Goal: Transaction & Acquisition: Purchase product/service

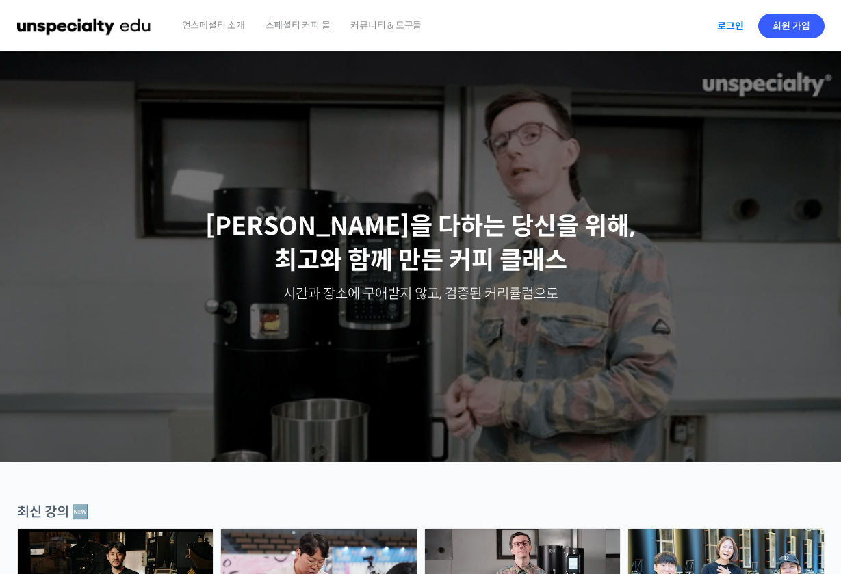
click at [727, 21] on link "로그인" at bounding box center [730, 25] width 43 height 31
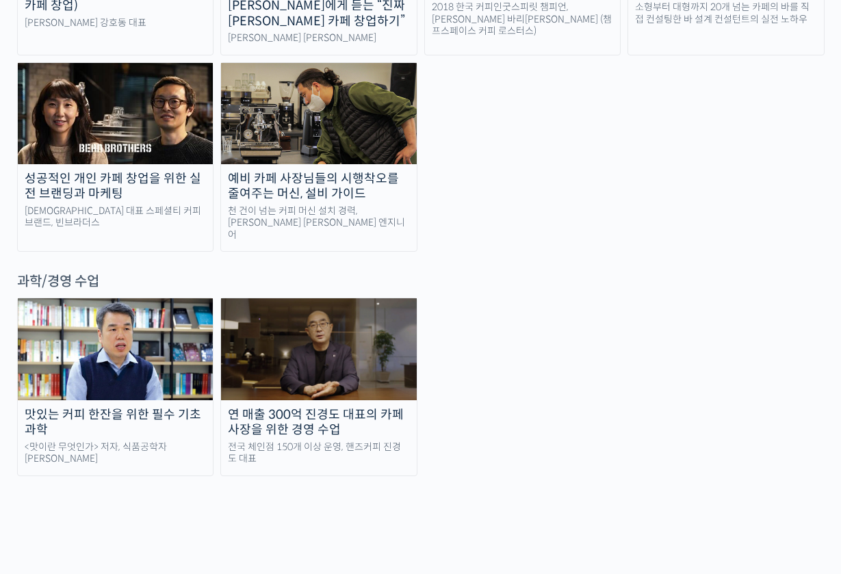
scroll to position [3002, 0]
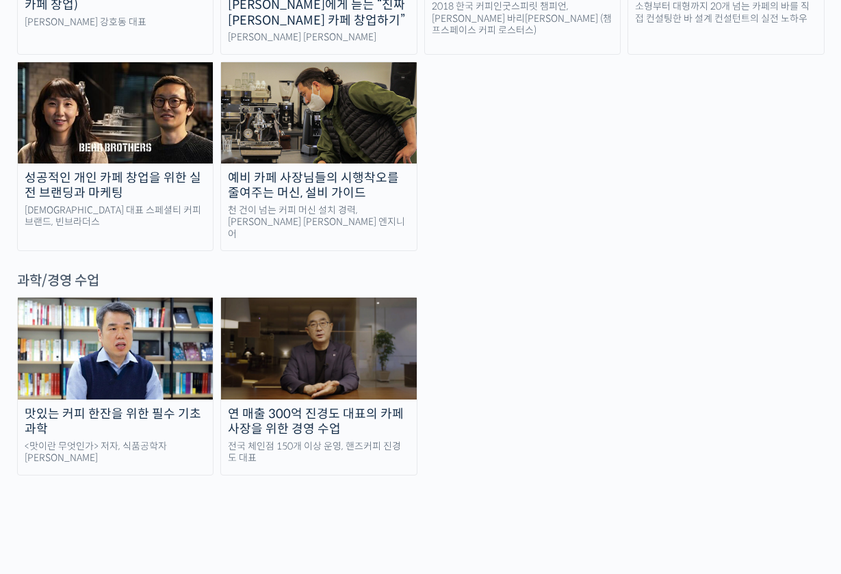
click at [327, 297] on link "연 매출 300억 진경도 대표의 카페 사장을 위한 경영 수업 전국 체인점 150개 이상 운영, 핸즈커피 진경도 대표" at bounding box center [318, 386] width 197 height 178
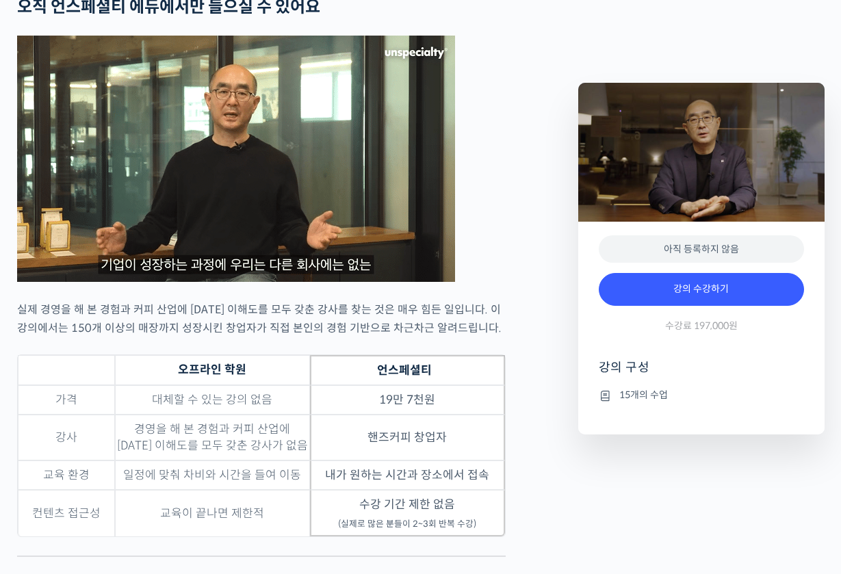
scroll to position [3399, 0]
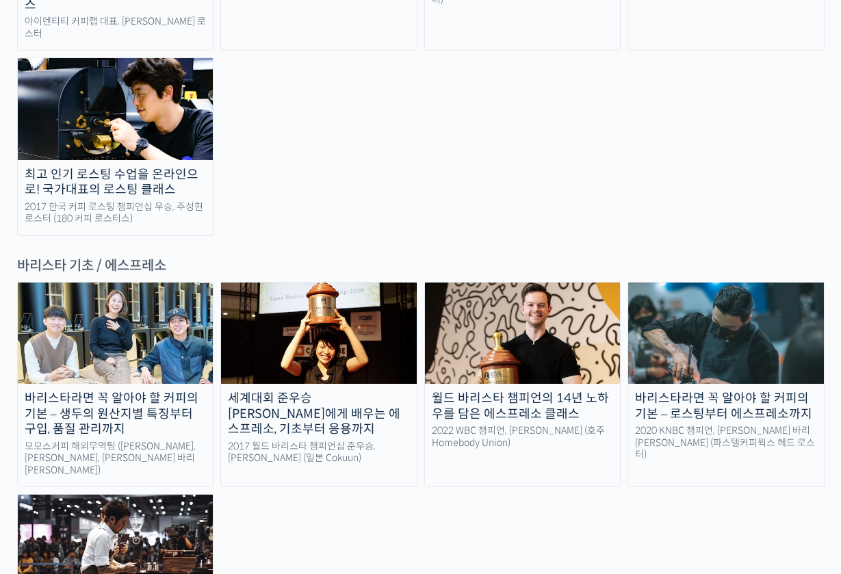
scroll to position [1673, 0]
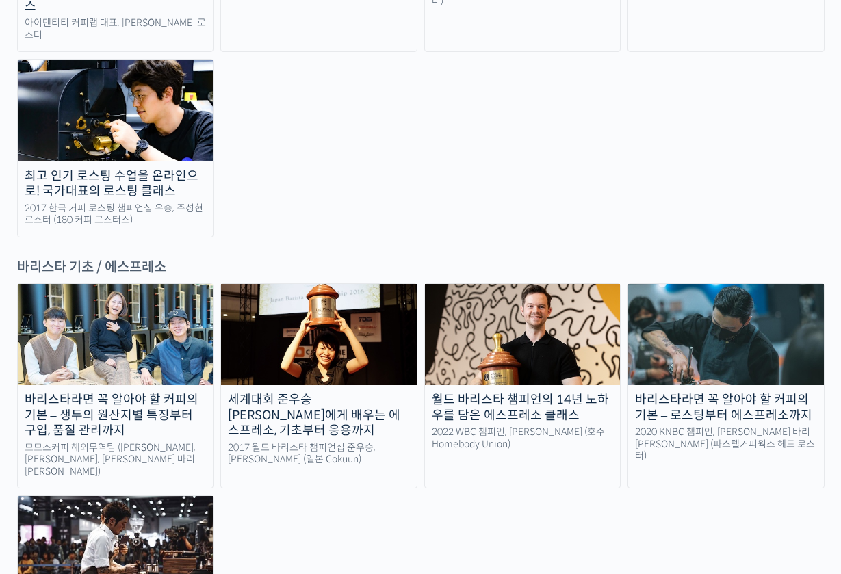
click at [156, 284] on img at bounding box center [116, 334] width 196 height 101
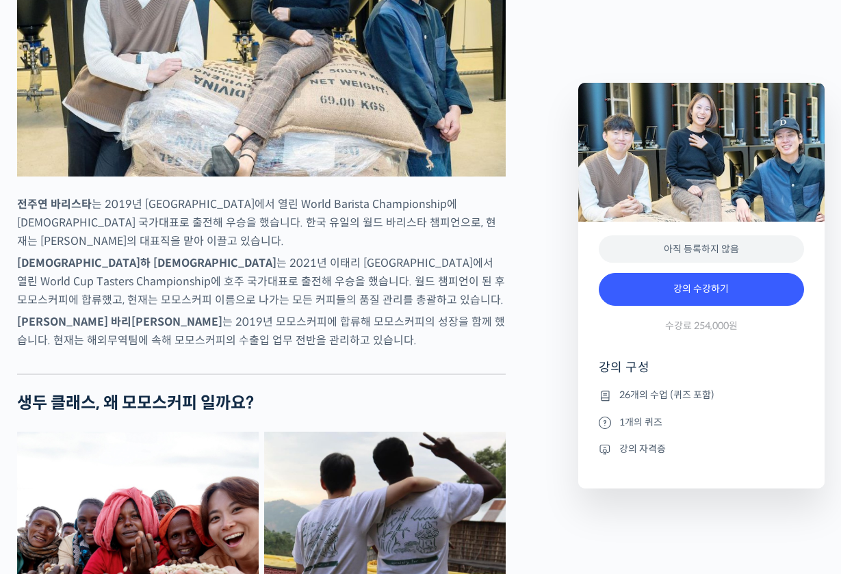
scroll to position [756, 0]
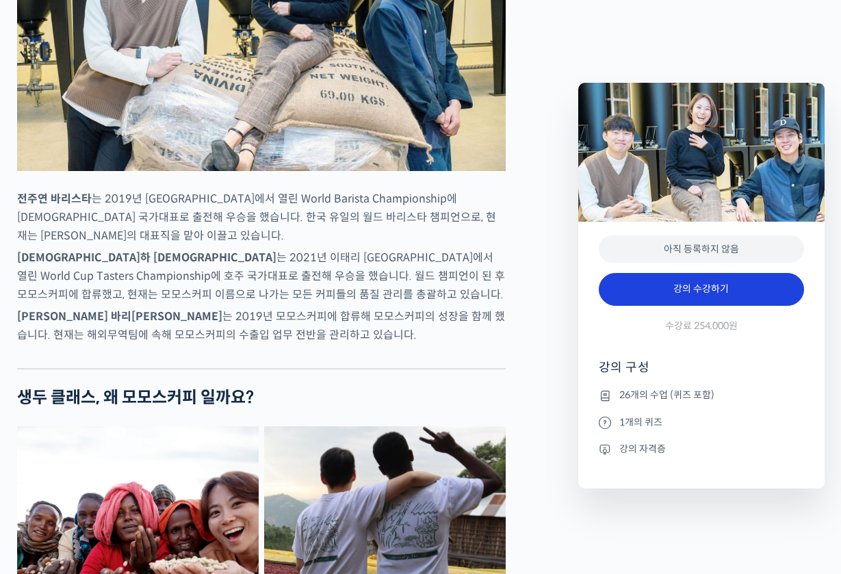
click at [711, 293] on link "강의 수강하기" at bounding box center [700, 289] width 205 height 33
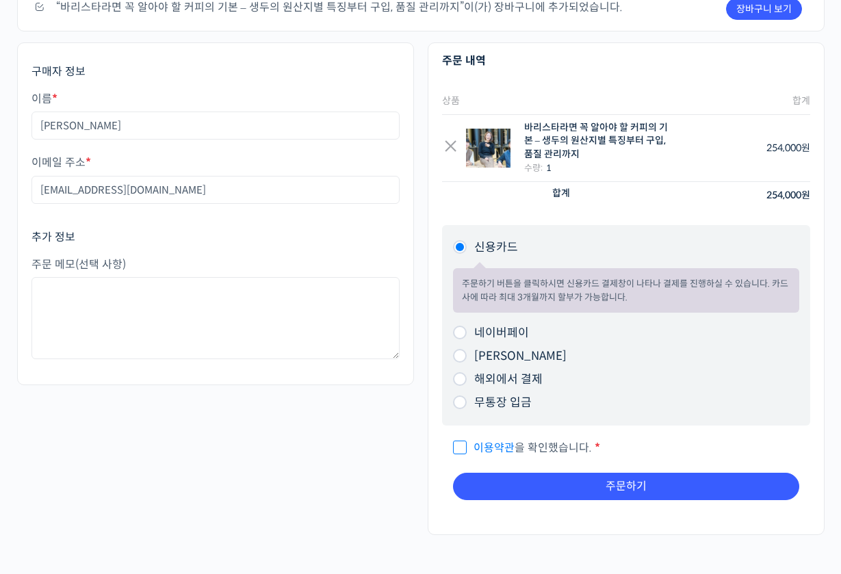
scroll to position [147, 0]
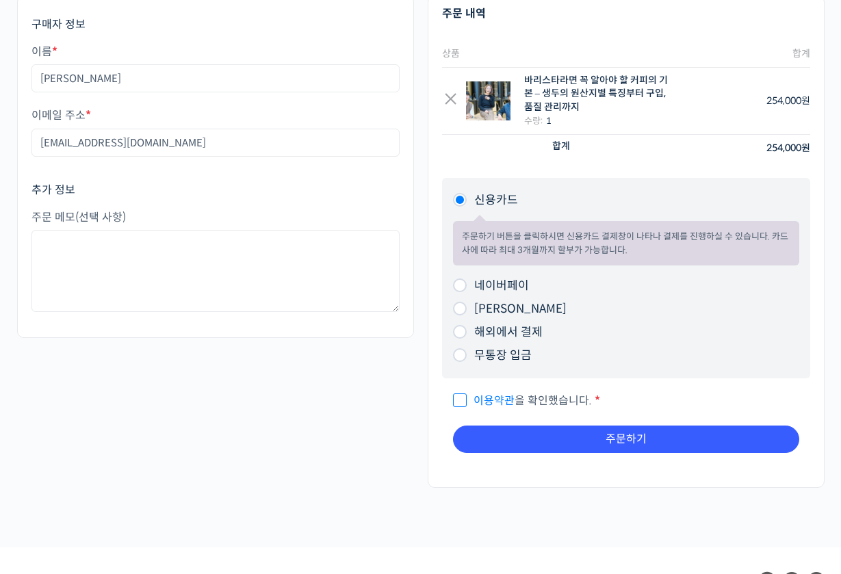
click at [458, 358] on input "무통장 입금" at bounding box center [460, 355] width 14 height 14
radio input "true"
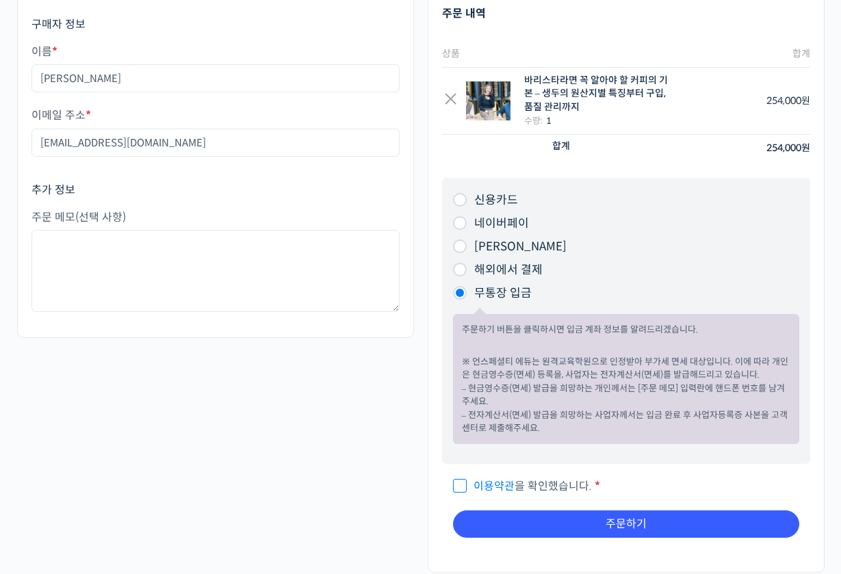
click at [477, 483] on link "이용약관" at bounding box center [493, 486] width 41 height 14
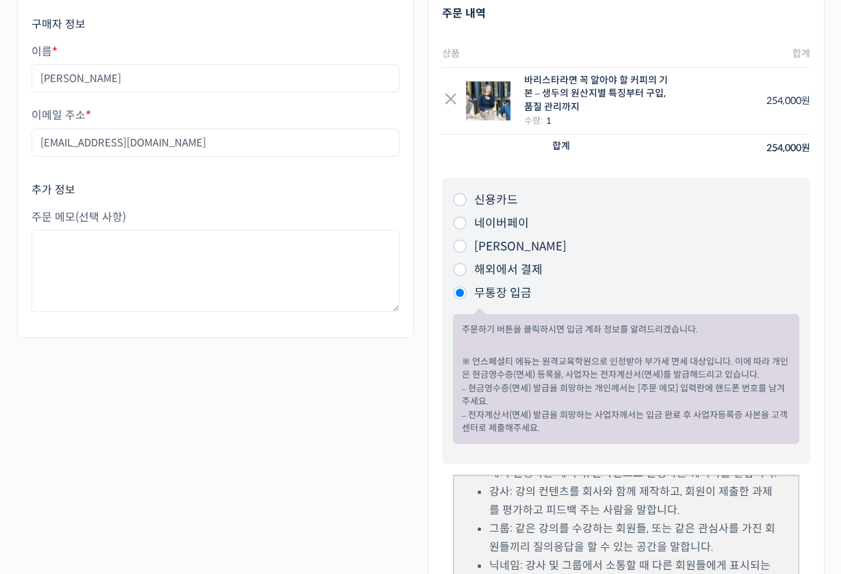
scroll to position [430, 0]
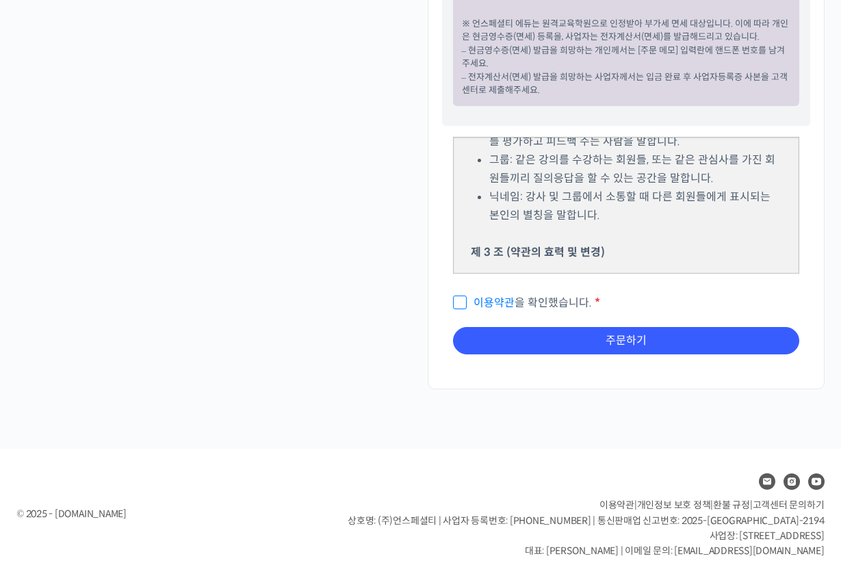
click at [475, 303] on link "이용약관" at bounding box center [493, 302] width 41 height 14
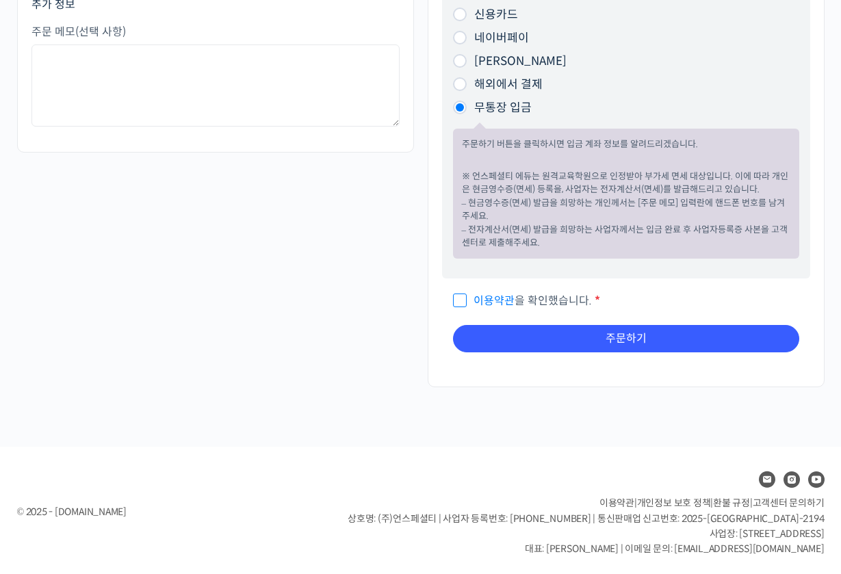
scroll to position [330, 0]
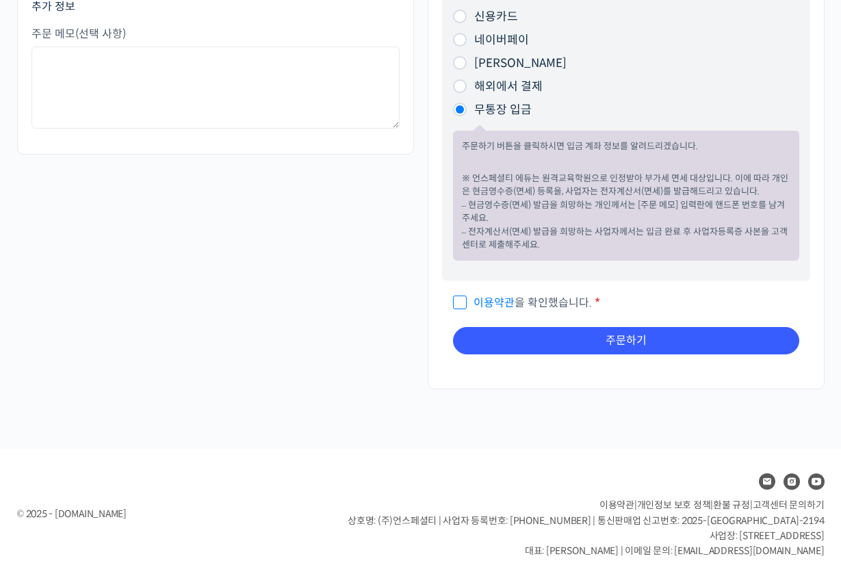
click at [461, 302] on span "이용약관 을 확인했습니다." at bounding box center [522, 302] width 139 height 14
click at [461, 301] on input "이용약관 을 확인했습니다. *" at bounding box center [457, 296] width 9 height 9
checkbox input "true"
click at [514, 356] on div "제 1 조 (목적) 언스페셜티(이하 ‘회사’)가 제공하는 서비스를 이용해 주셔서 감사합니다. 이 약관은 회사가 제공하는 서비스를 이용함에 있어…" at bounding box center [626, 322] width 368 height 85
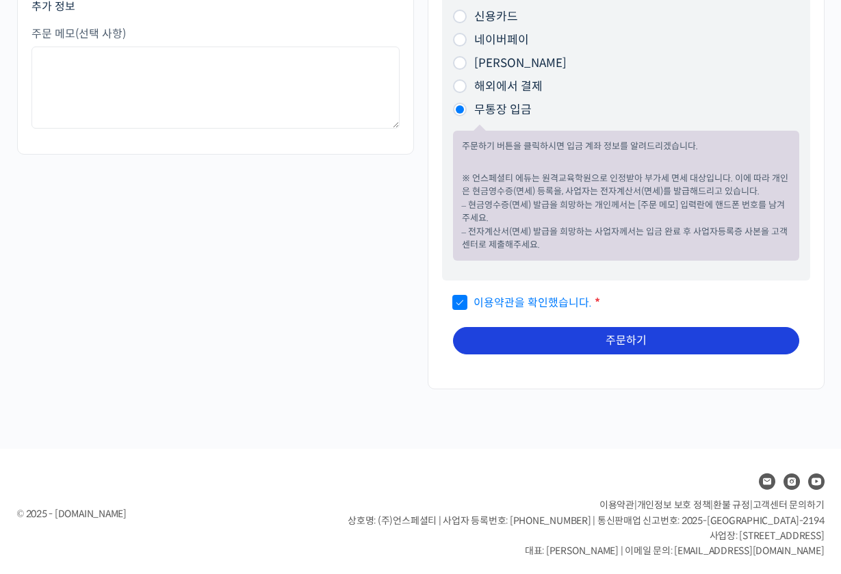
click at [527, 335] on button "주문하기" at bounding box center [626, 340] width 346 height 27
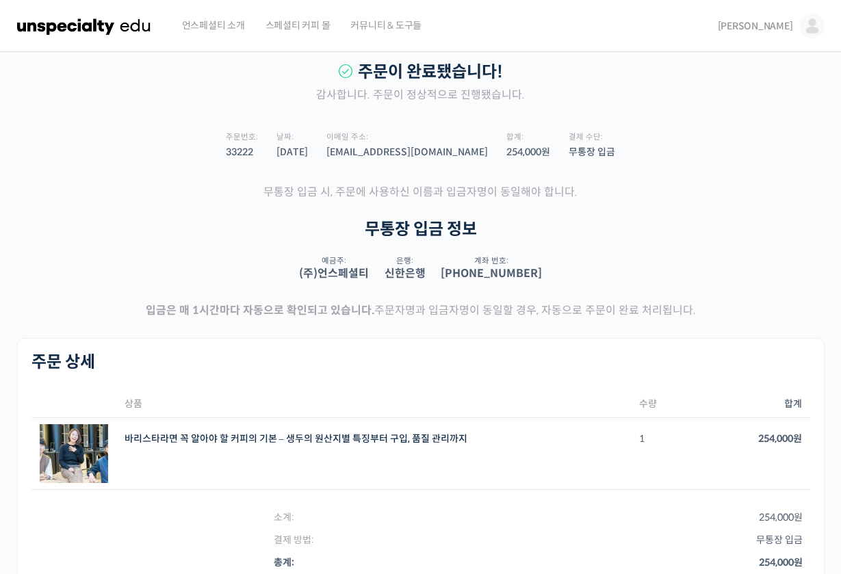
click at [100, 453] on img at bounding box center [74, 454] width 68 height 60
click at [156, 432] on link "바리스타라면 꼭 알아야 할 커피의 기본 – 생두의 원산지별 특징부터 구입, 품질 관리까지" at bounding box center [295, 438] width 343 height 12
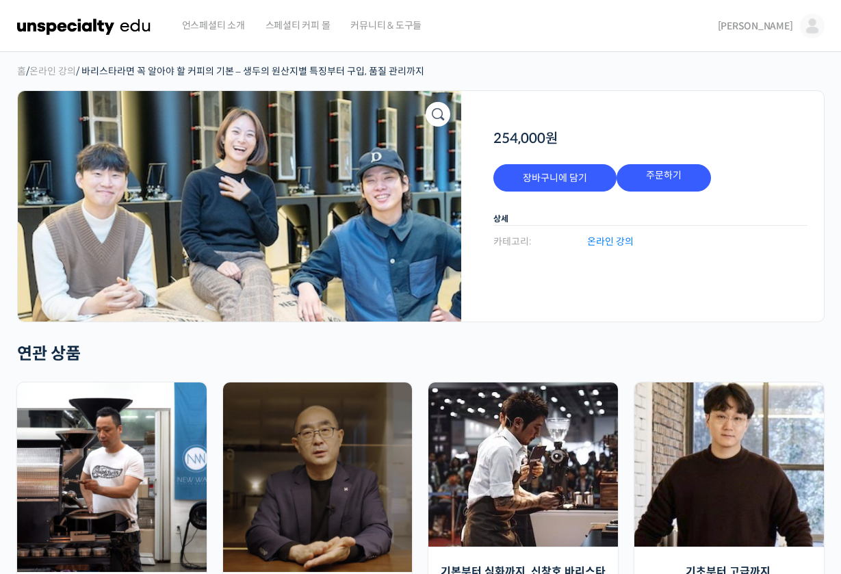
click at [156, 431] on img at bounding box center [111, 477] width 189 height 190
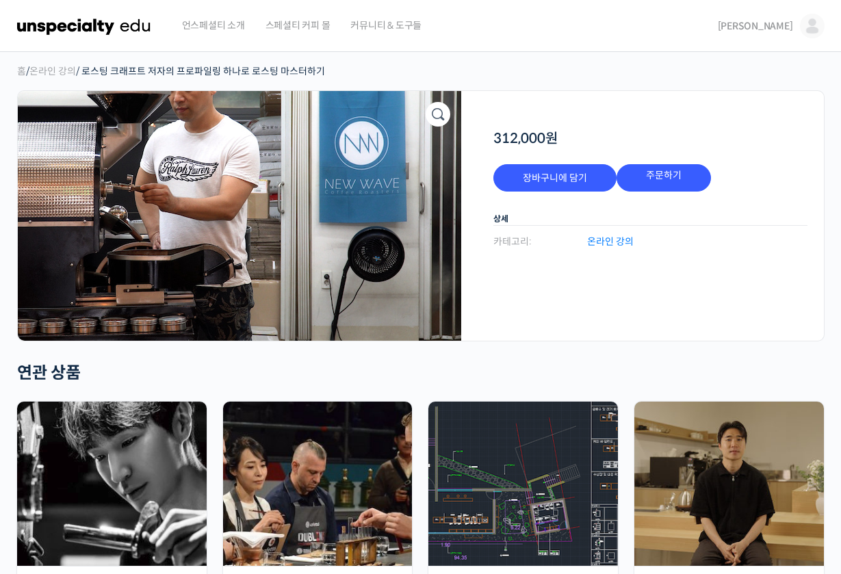
click at [327, 291] on img at bounding box center [197, 179] width 657 height 369
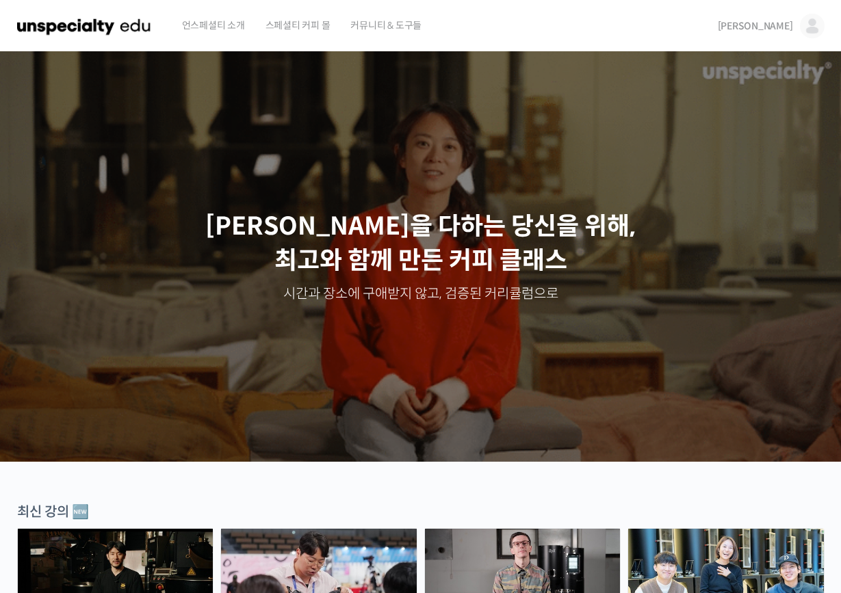
click at [751, 23] on img at bounding box center [812, 26] width 25 height 25
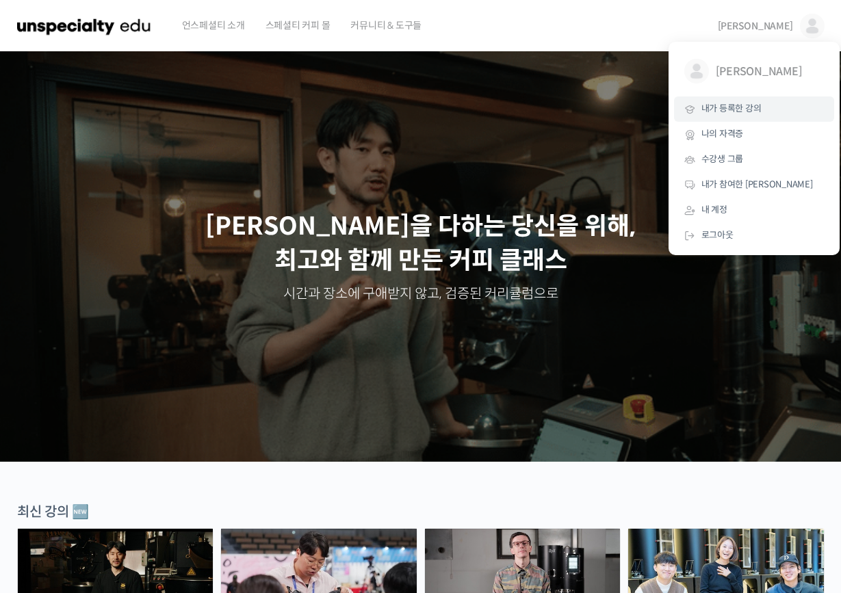
click at [736, 103] on span "내가 등록한 강의" at bounding box center [731, 109] width 60 height 12
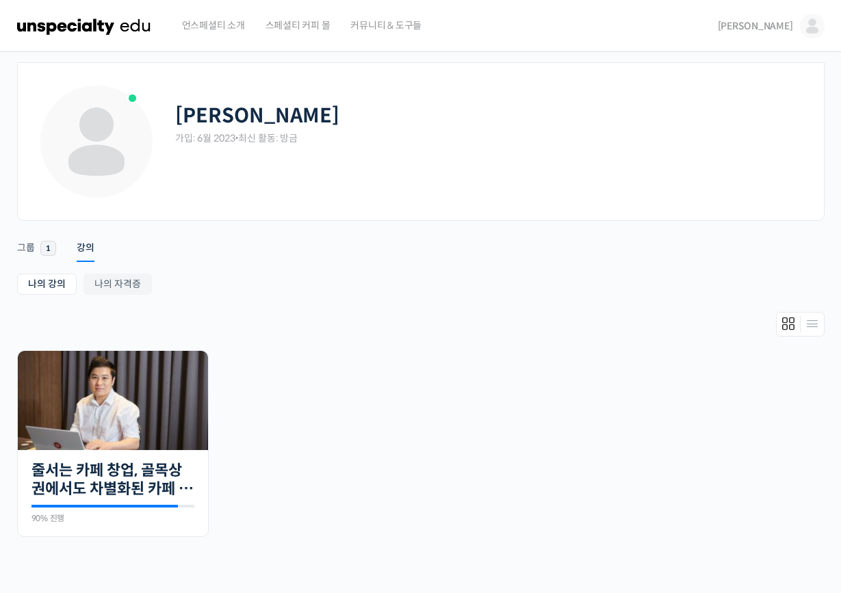
click at [103, 296] on ul "나의 강의 My 강의 나의 자격증" at bounding box center [420, 286] width 807 height 25
click at [111, 286] on link "나의 자격증" at bounding box center [117, 284] width 68 height 21
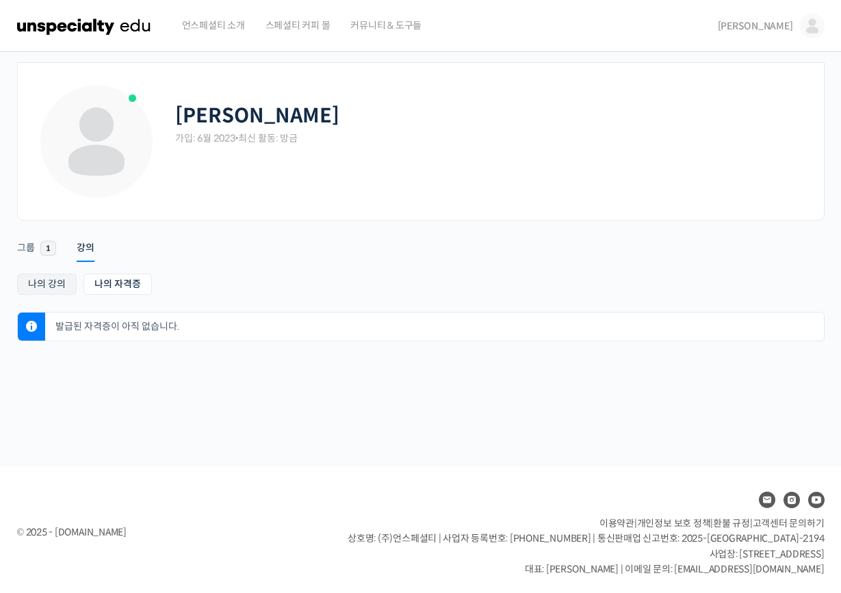
click at [60, 284] on link "나의 강의" at bounding box center [47, 284] width 60 height 21
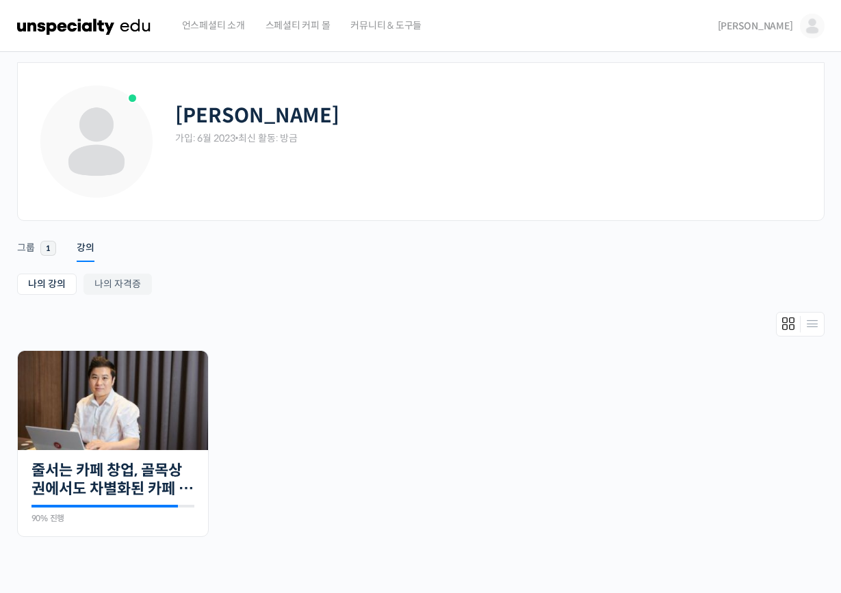
click at [780, 31] on span "[PERSON_NAME]" at bounding box center [754, 26] width 75 height 12
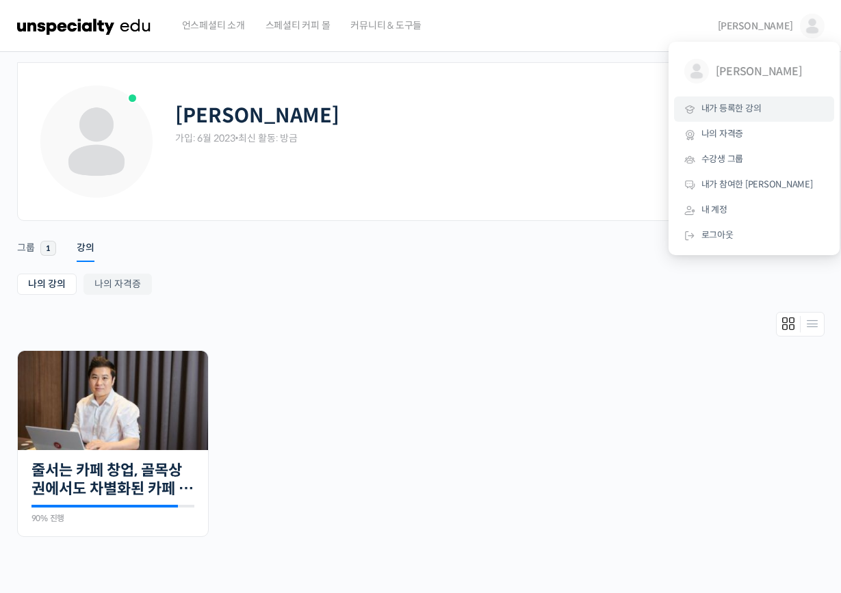
click at [92, 42] on img at bounding box center [84, 25] width 134 height 41
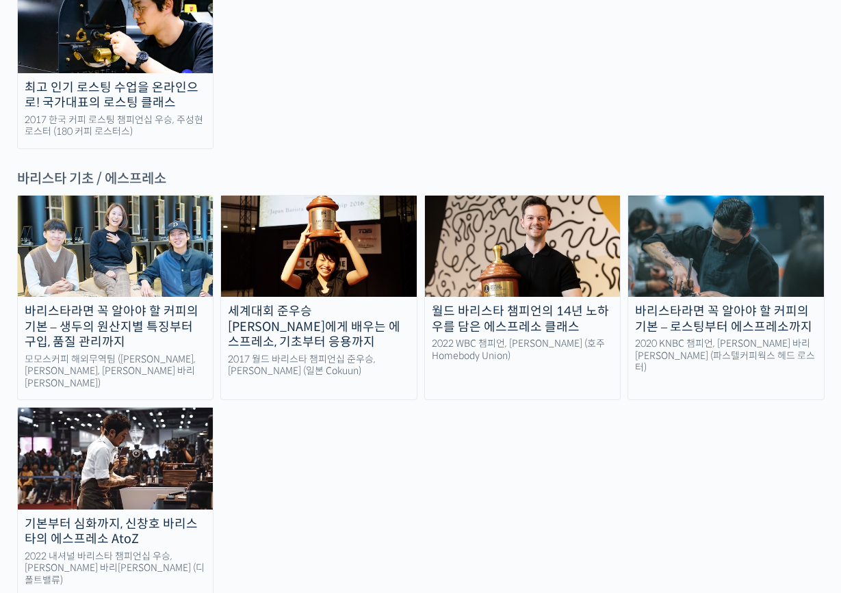
scroll to position [1763, 0]
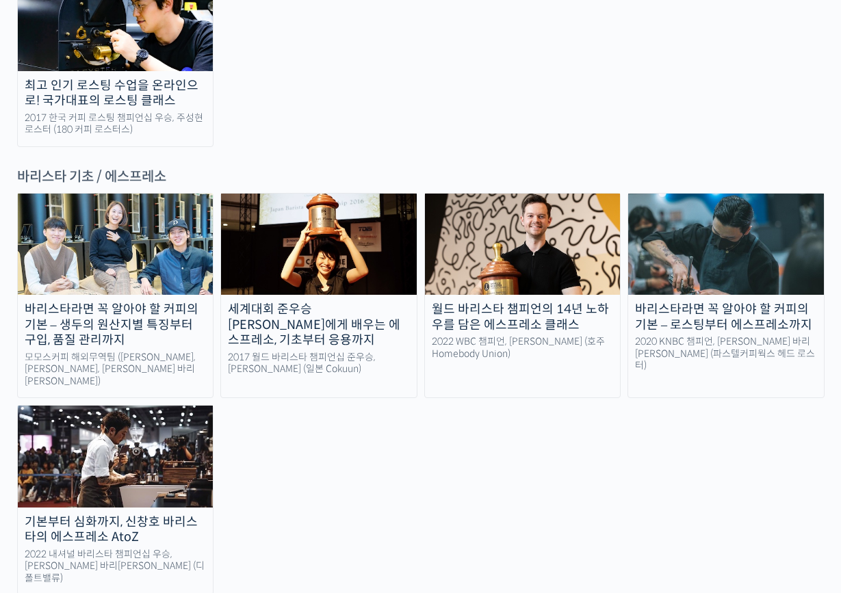
click at [155, 194] on img at bounding box center [116, 244] width 196 height 101
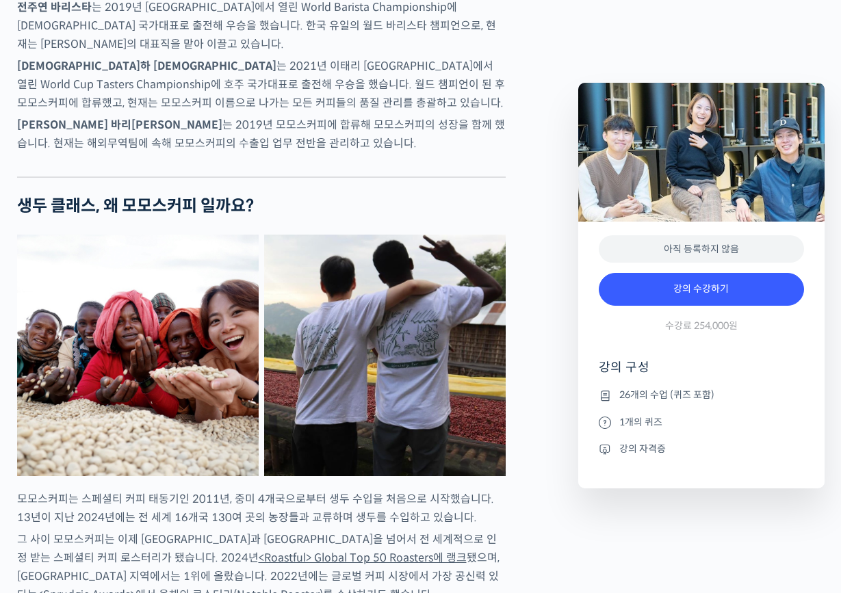
scroll to position [965, 0]
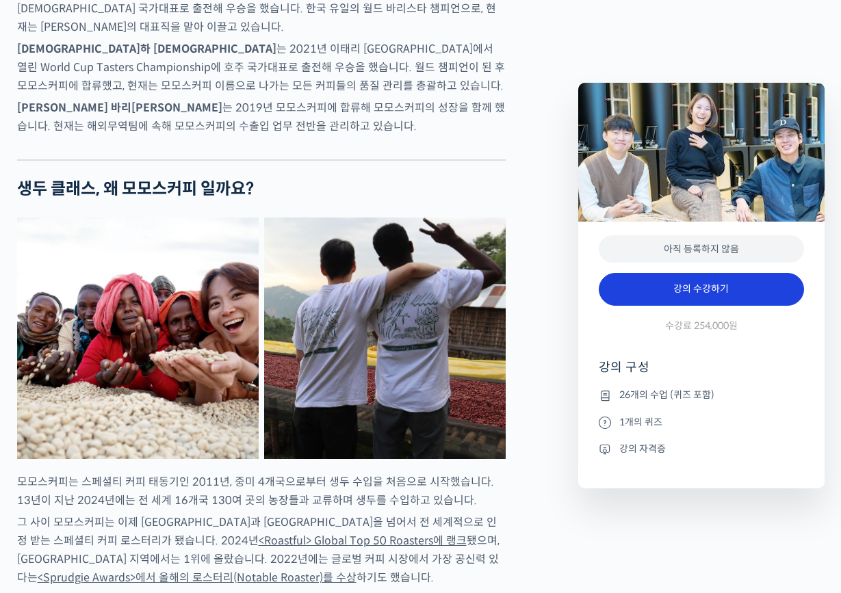
click at [683, 301] on link "강의 수강하기" at bounding box center [700, 289] width 205 height 33
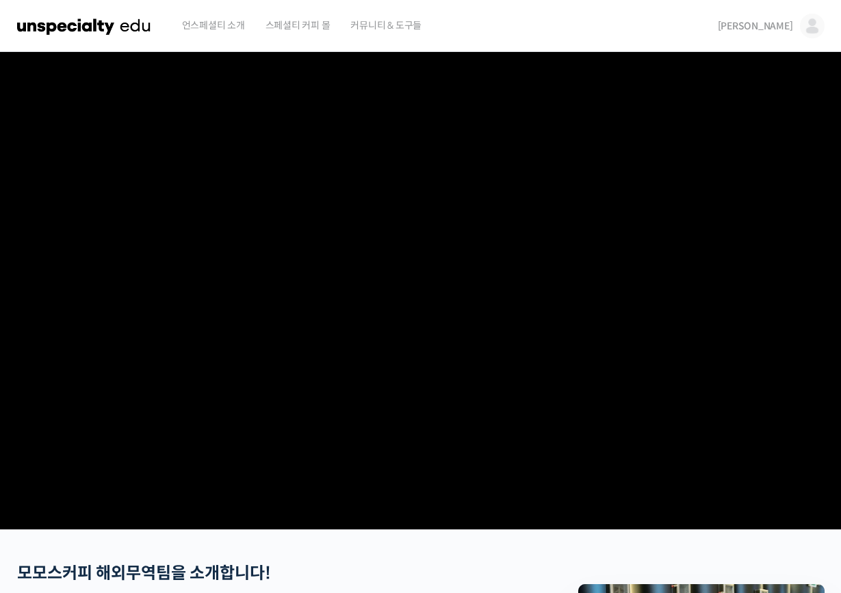
click at [816, 29] on img at bounding box center [812, 26] width 25 height 25
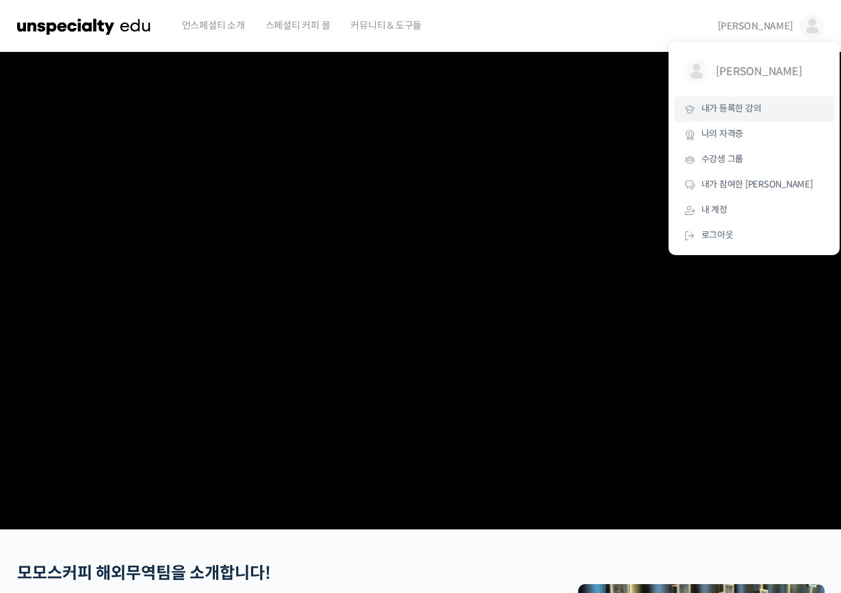
click at [724, 109] on span "내가 등록한 강의" at bounding box center [731, 109] width 60 height 12
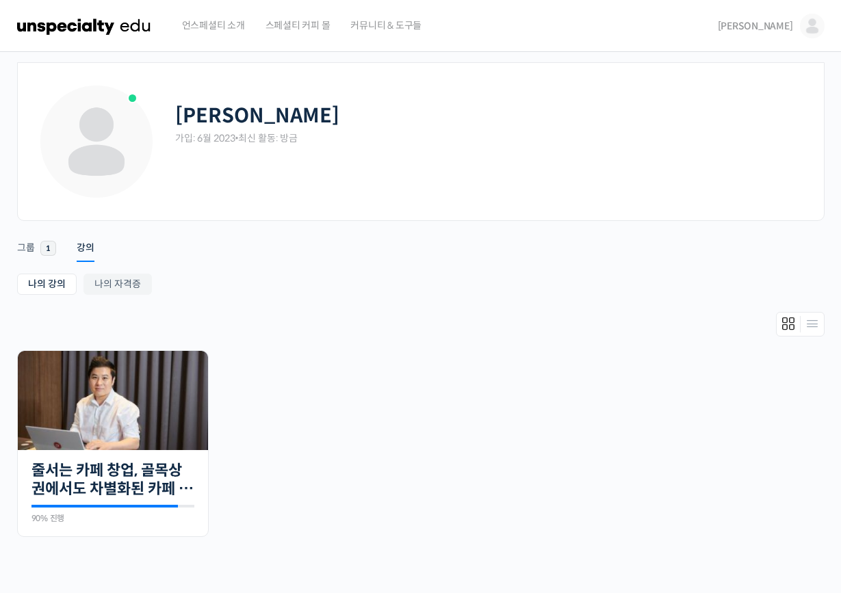
click at [85, 29] on img at bounding box center [84, 25] width 134 height 41
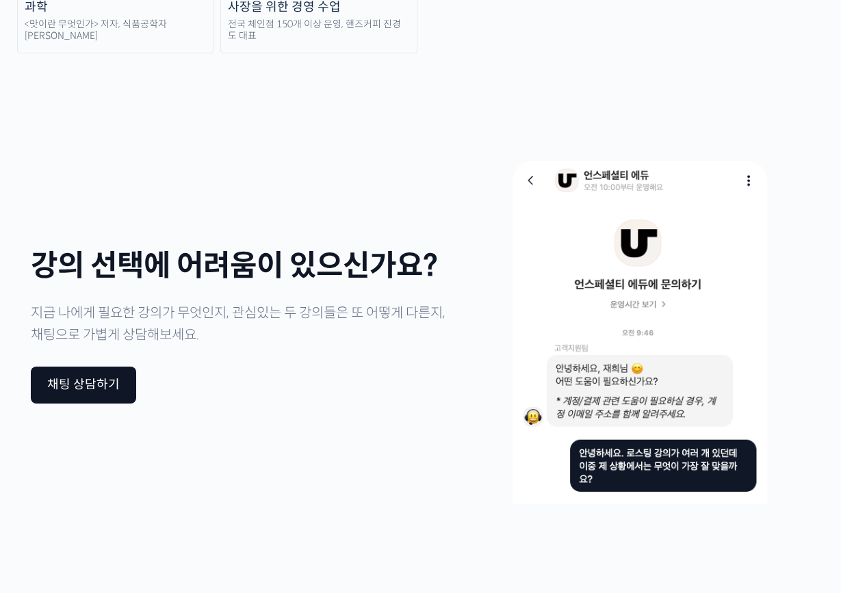
scroll to position [3423, 0]
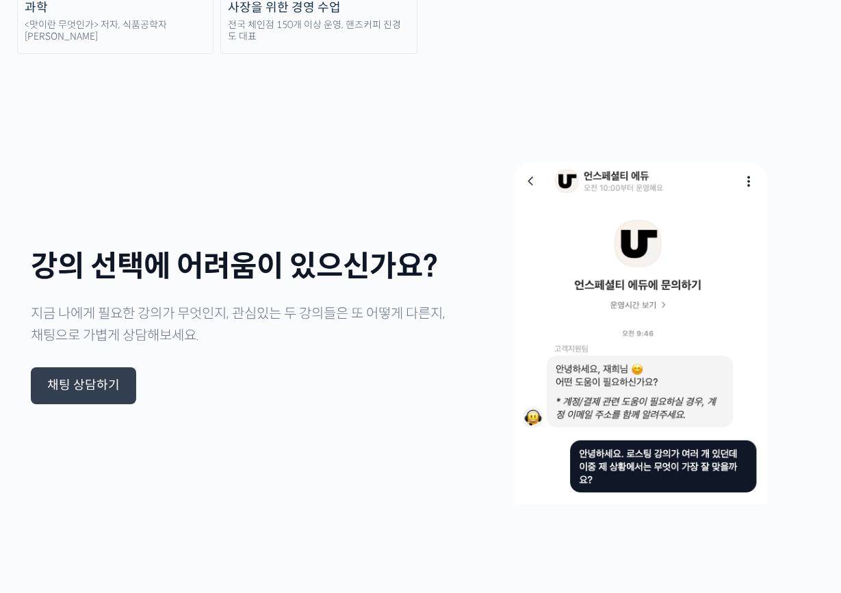
click at [66, 378] on div "채팅 상담하기" at bounding box center [83, 385] width 73 height 15
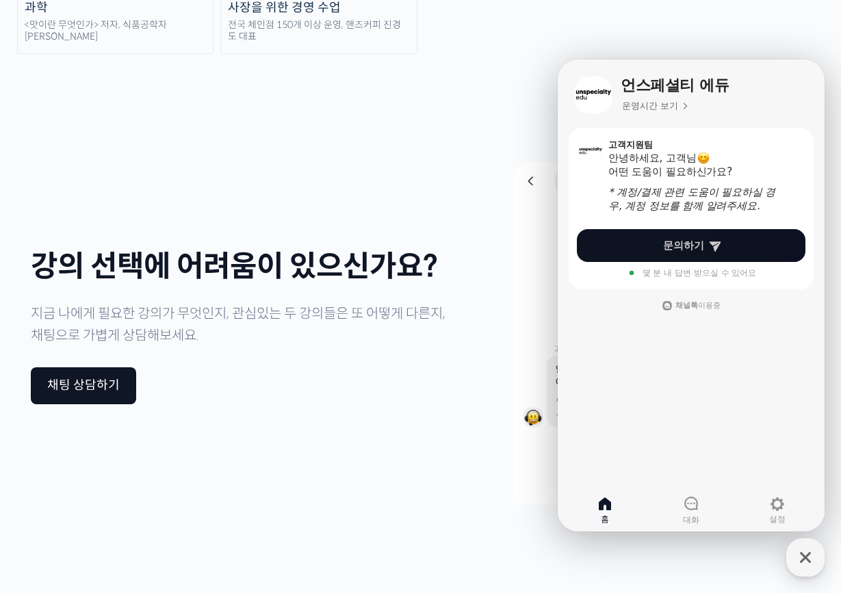
click at [785, 244] on link "문의하기" at bounding box center [691, 245] width 228 height 33
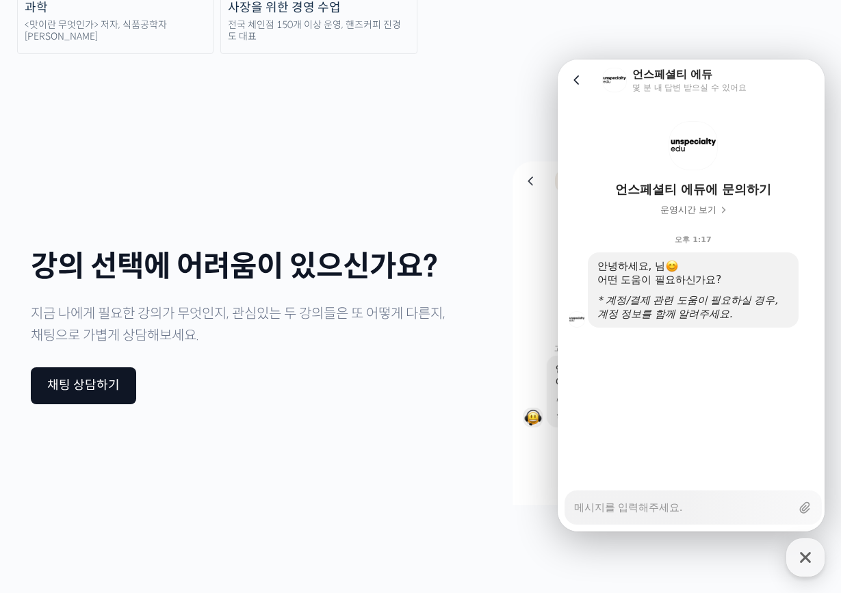
click at [657, 510] on textarea "Messenger Input Textarea" at bounding box center [682, 502] width 217 height 23
type textarea "x"
type textarea "ㄷ"
type textarea "x"
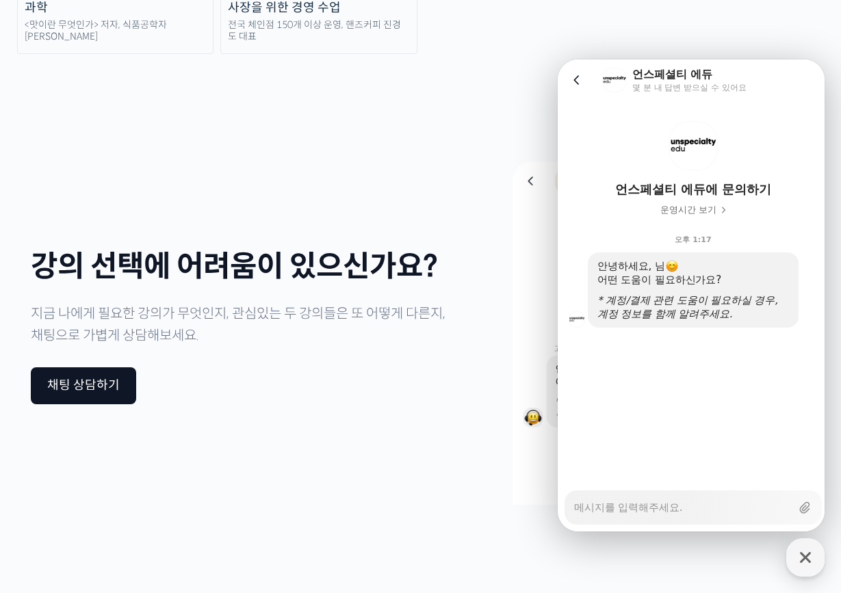
type textarea "ㅇ"
type textarea "x"
type textarea "ㅇㄴ"
type textarea "x"
type textarea "ㅇ"
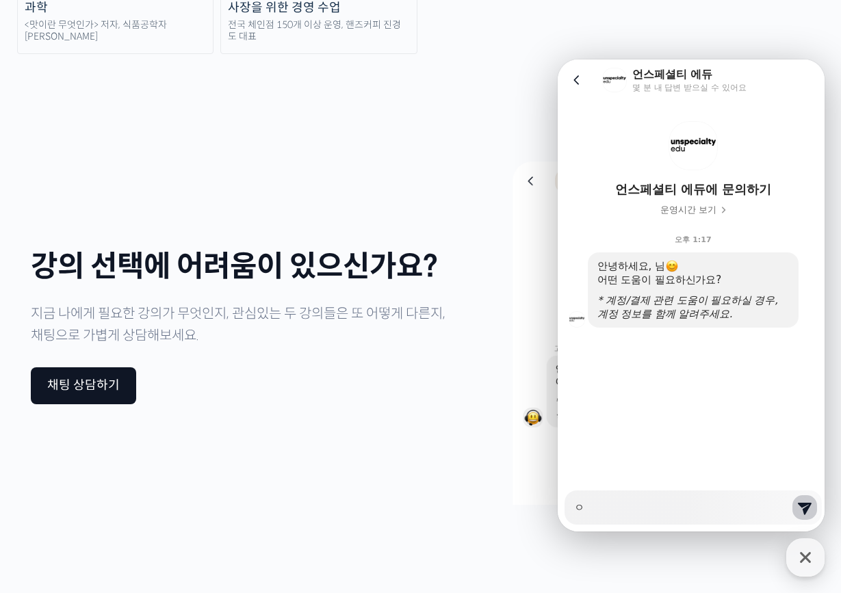
type textarea "x"
type textarea "ㅇ"
type textarea "x"
type textarea "아"
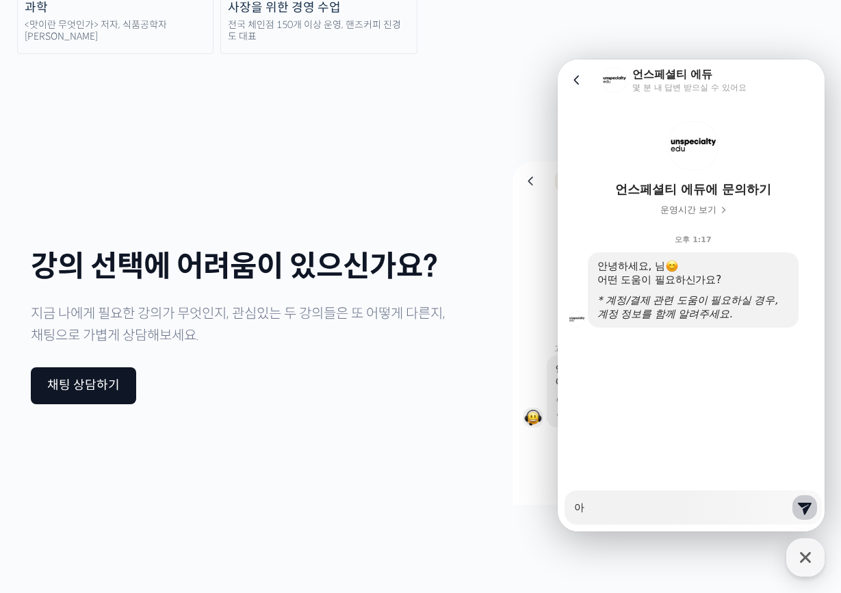
type textarea "x"
type textarea "안"
type textarea "x"
type textarea "안ㄴ"
type textarea "x"
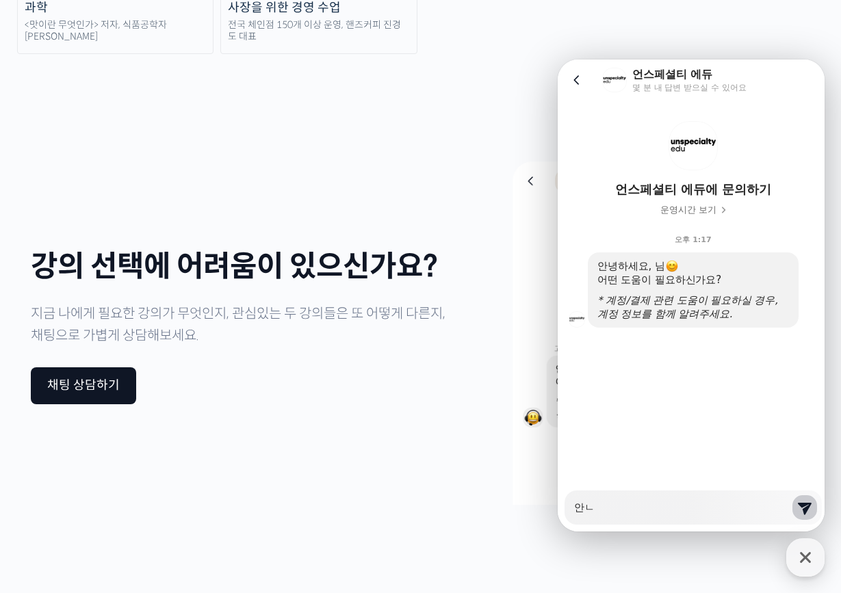
type textarea "안녀"
type textarea "x"
type textarea "안녕"
type textarea "x"
type textarea "안녕ㅎ"
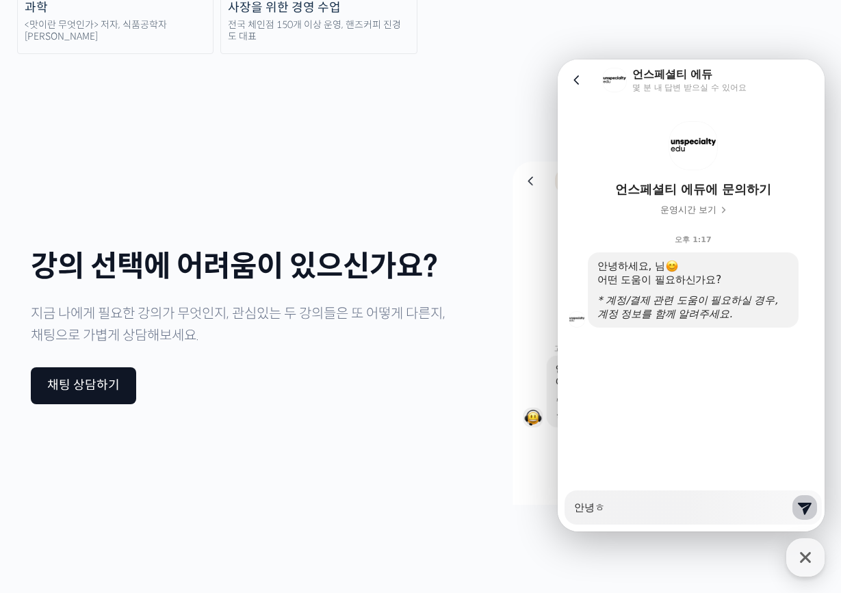
type textarea "x"
type textarea "안녕하"
type textarea "x"
type textarea "안녕핫"
type textarea "x"
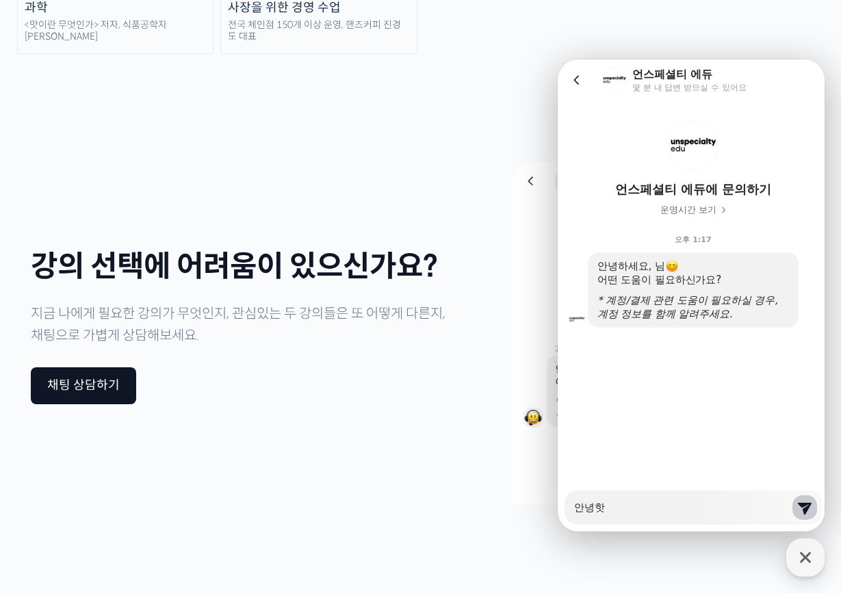
type textarea "안녕하"
type textarea "x"
type textarea "안녕하세"
type textarea "x"
type textarea "안녕하셍"
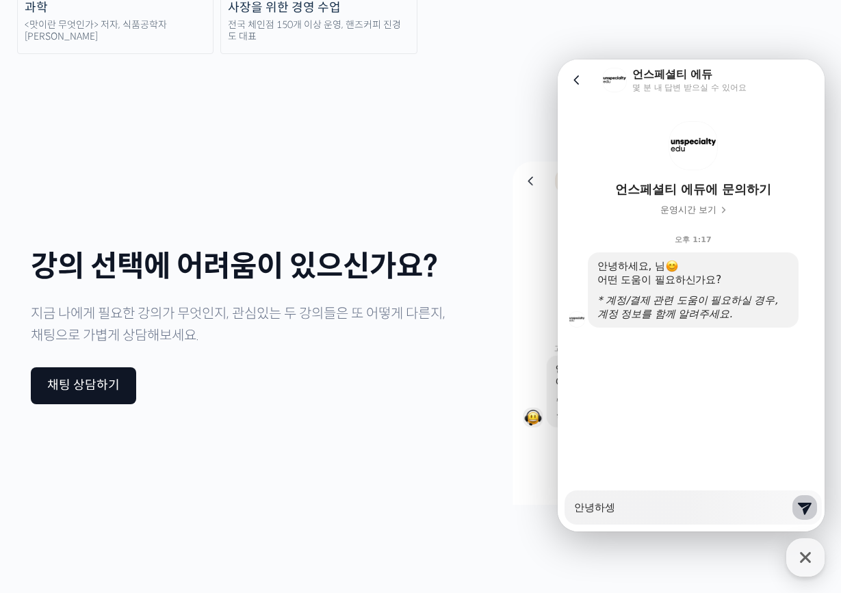
type textarea "x"
type textarea "안녕하세"
type textarea "x"
type textarea "안녕하세요"
type textarea "x"
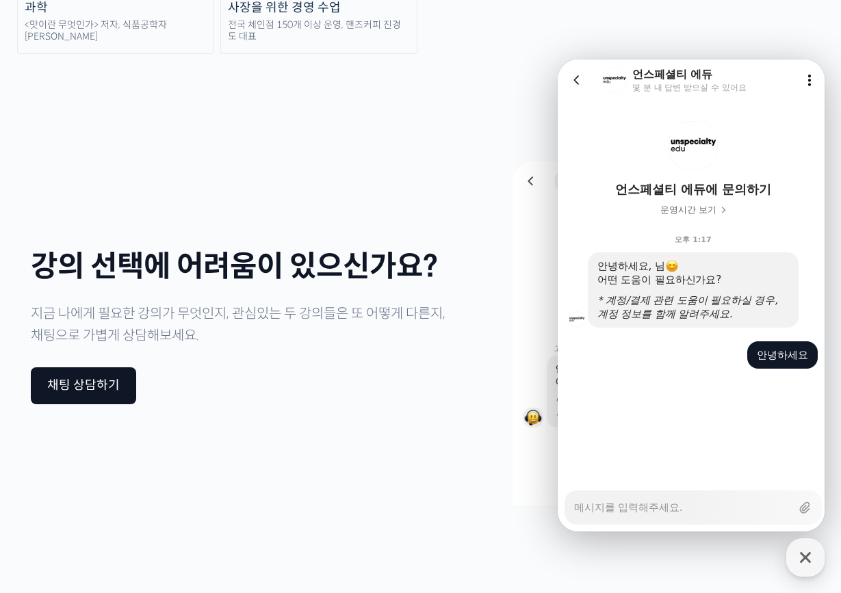
type textarea "x"
type textarea "ㅂ"
type textarea "x"
type textarea "바"
type textarea "x"
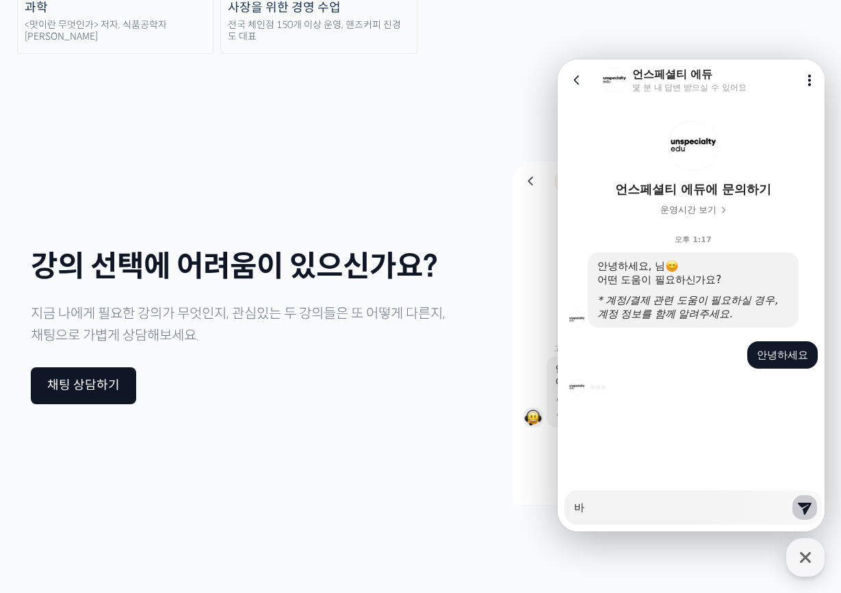
type textarea "방"
type textarea "x"
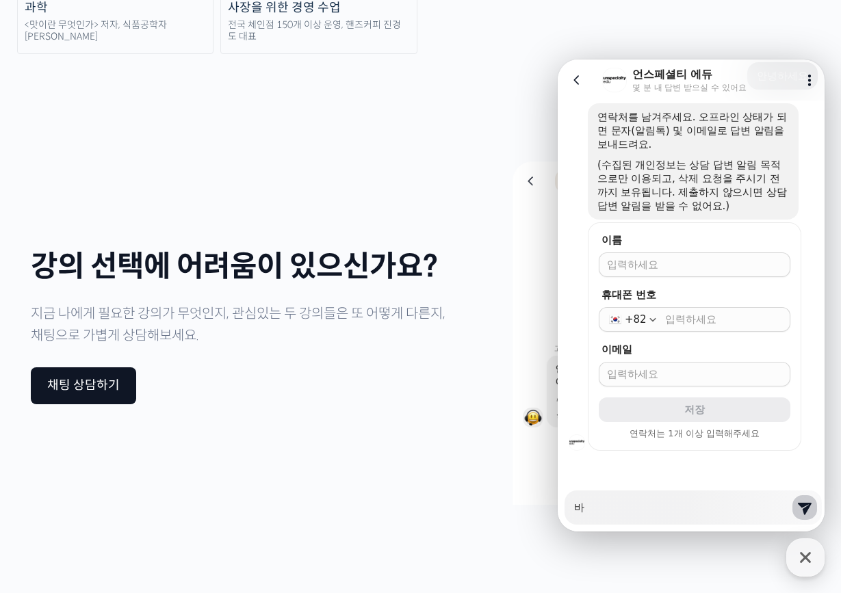
scroll to position [282, 0]
type textarea "바"
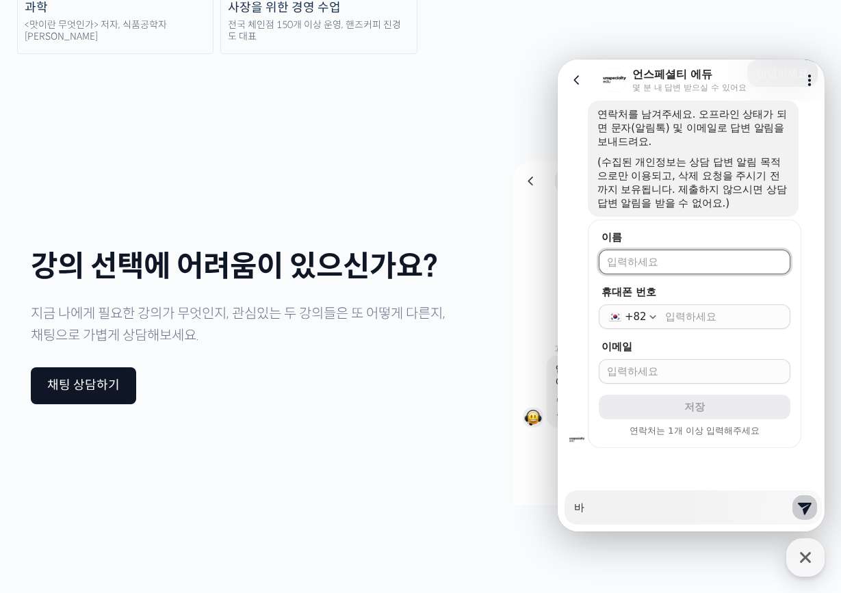
type textarea "x"
type input "[PERSON_NAME]"
click at [751, 330] on form "이름 휴대폰 번호 +82 이메일 저장 연락처는 1개 이상 입력해주세요" at bounding box center [694, 334] width 213 height 228
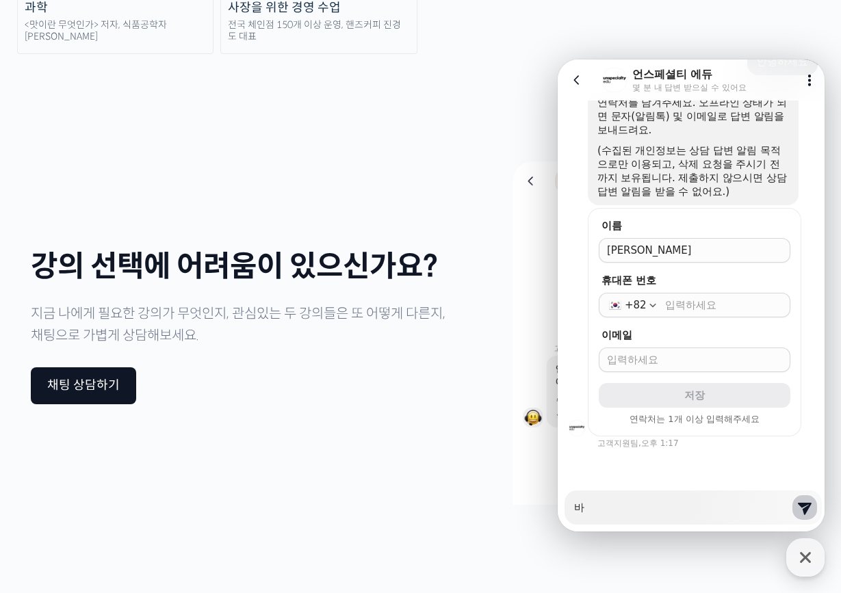
click at [741, 315] on div "+82" at bounding box center [694, 305] width 192 height 25
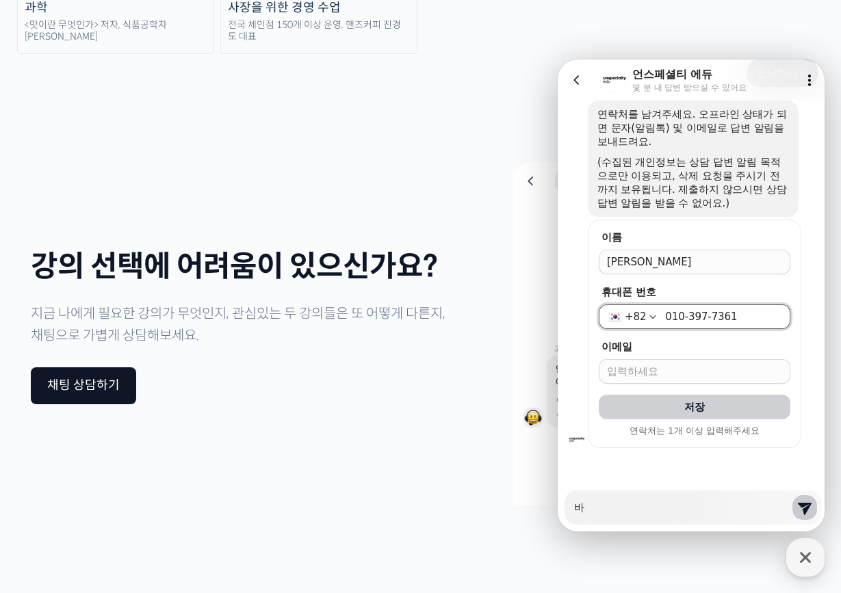
type input "010-3977-3619"
type input "dan950816@naver.com"
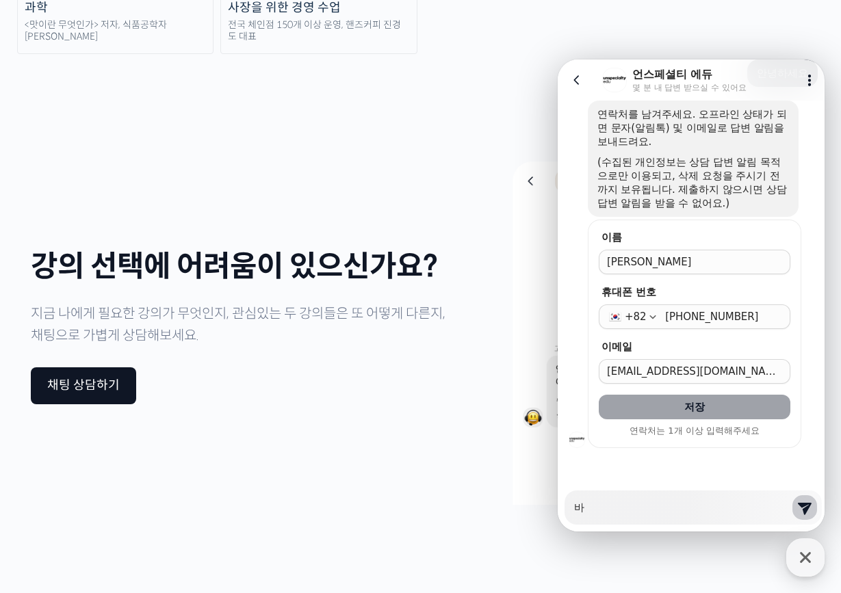
click at [695, 402] on span "저장" at bounding box center [694, 407] width 21 height 14
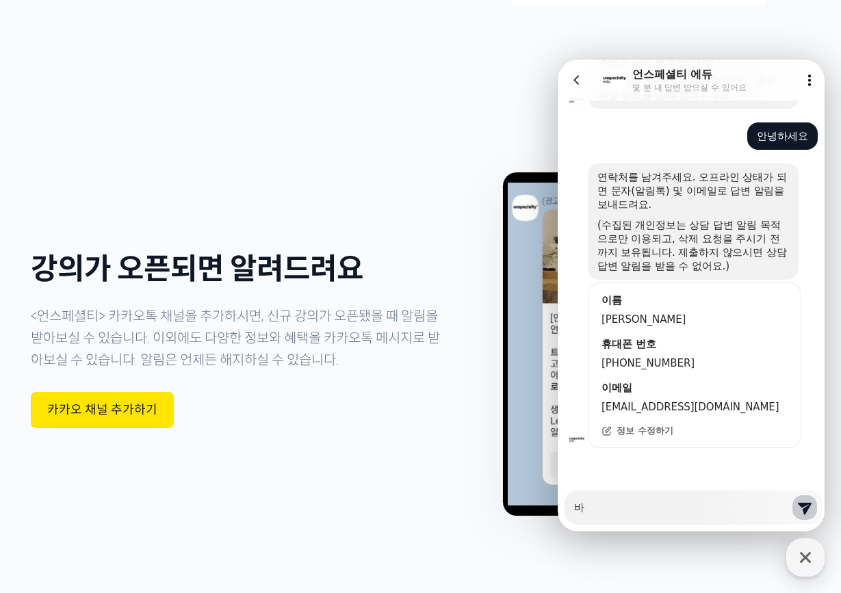
scroll to position [3925, 0]
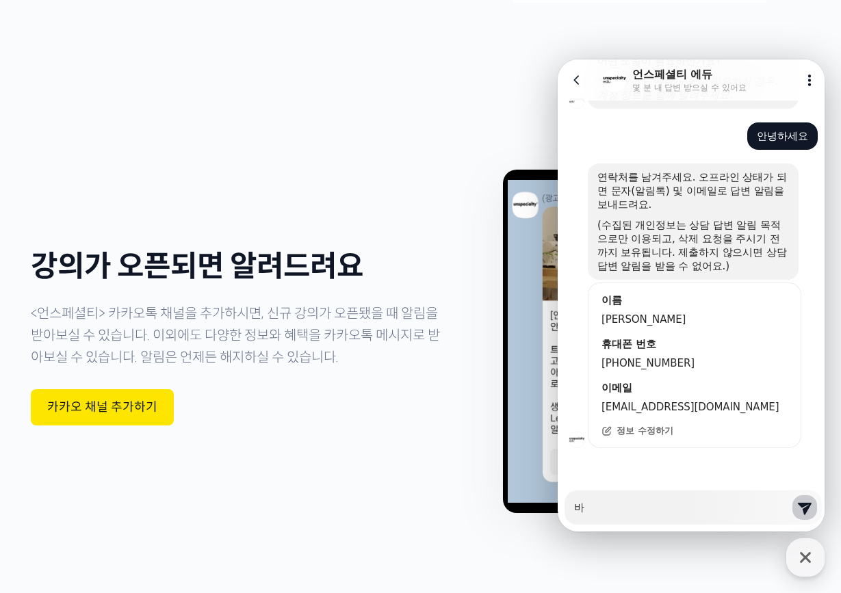
click at [640, 518] on div "Messenger Input Textarea 바" at bounding box center [682, 507] width 217 height 33
click at [643, 514] on textarea "바" at bounding box center [682, 502] width 217 height 23
type textarea "x"
type textarea "ㅂ"
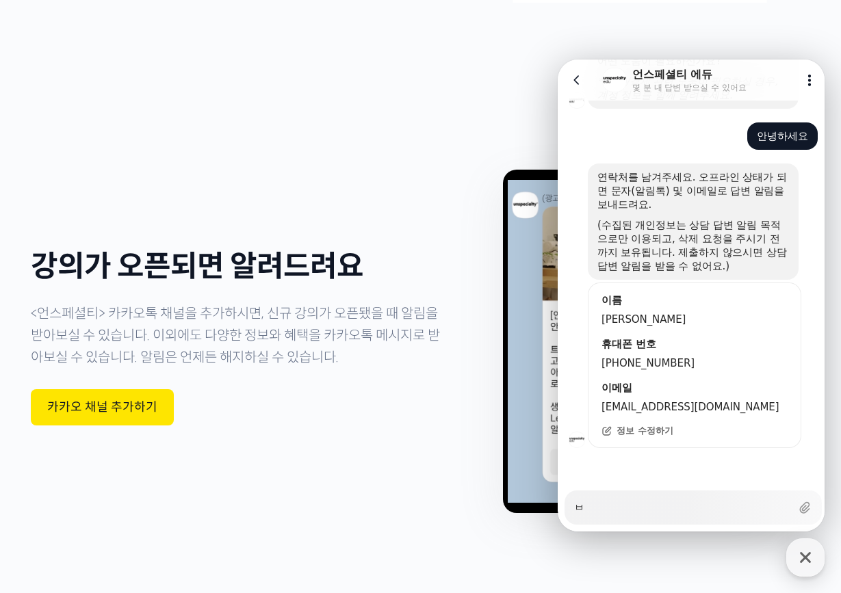
type textarea "x"
type textarea "바"
type textarea "x"
type textarea "방"
type textarea "x"
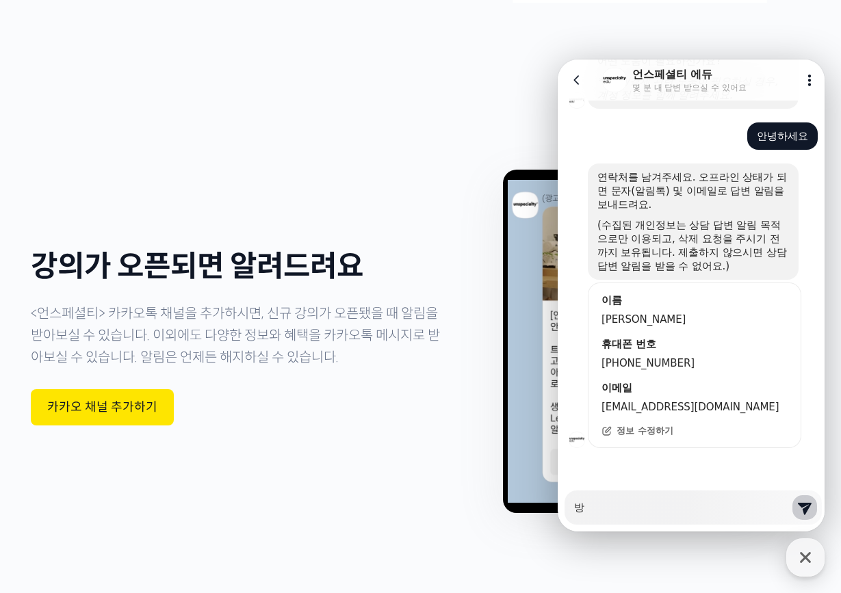
type textarea "방ㄱ"
type textarea "x"
type textarea "방그"
type textarea "x"
type textarea "방금"
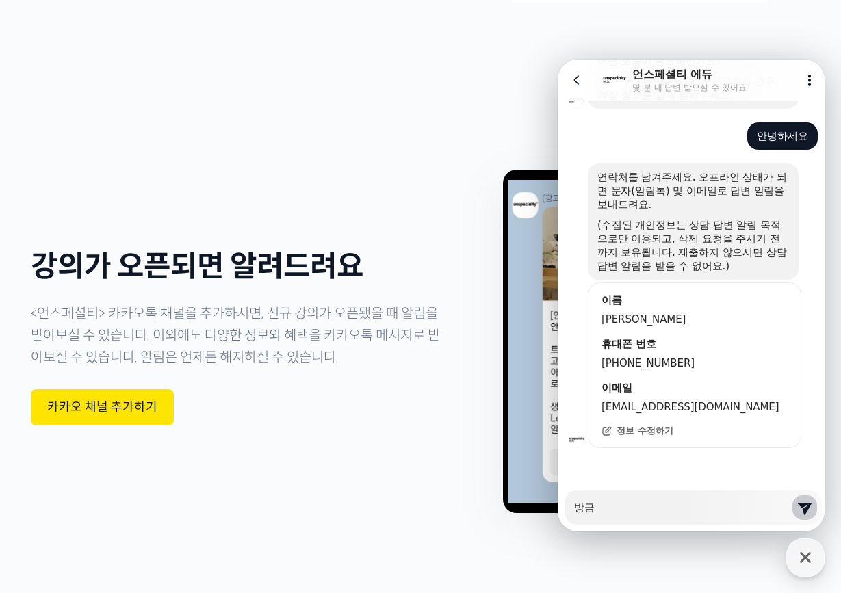
type textarea "x"
type textarea "방금"
type textarea "x"
type textarea "방금 2"
type textarea "x"
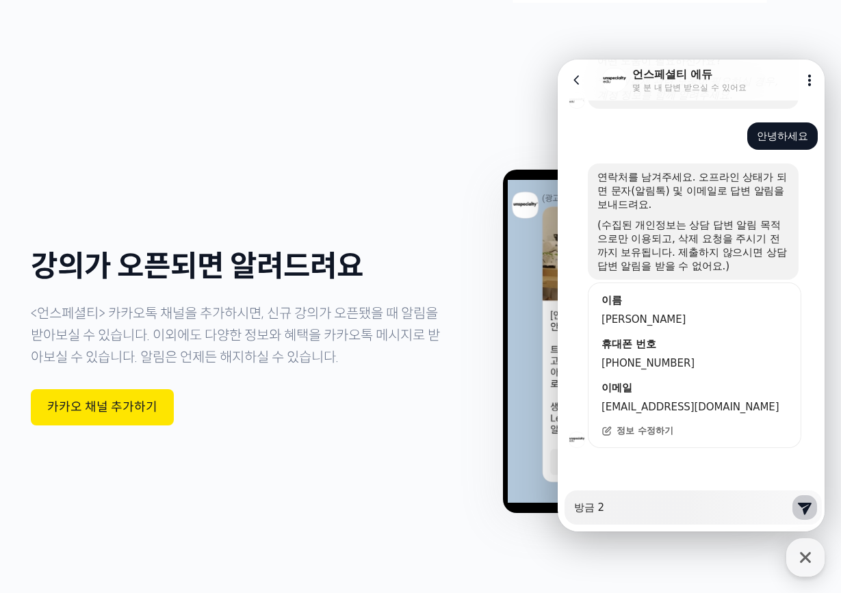
type textarea "방금 25"
type textarea "x"
type textarea "방금 253"
type textarea "x"
type textarea "방금 25"
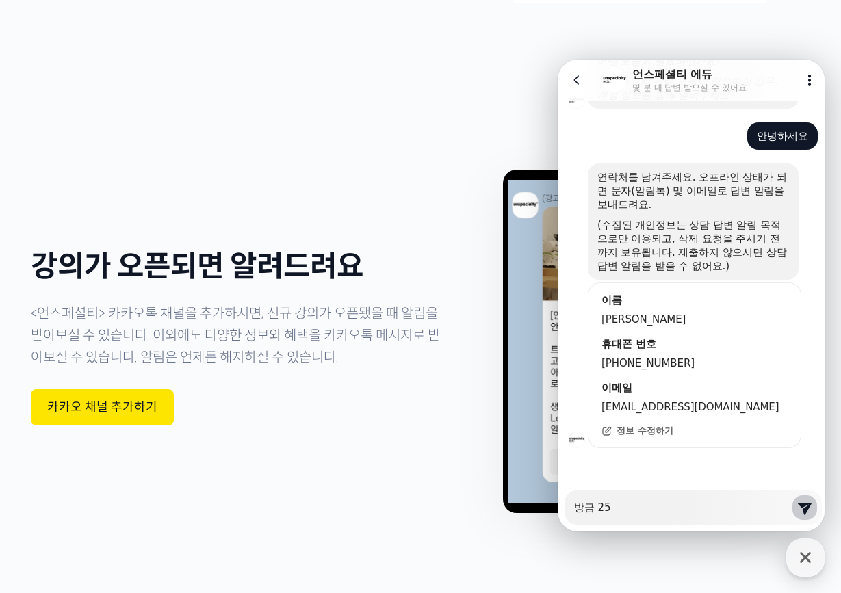
type textarea "x"
type textarea "방금 254"
type textarea "x"
type textarea "방금 2540"
type textarea "x"
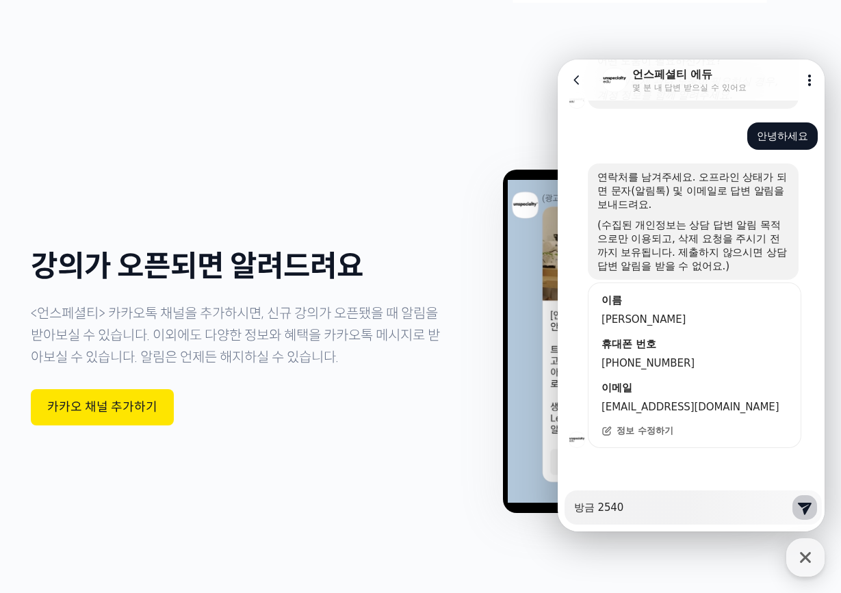
type textarea "방금 25400"
type textarea "x"
type textarea "방금 254000"
type textarea "x"
type textarea "방금 254000ㅇ"
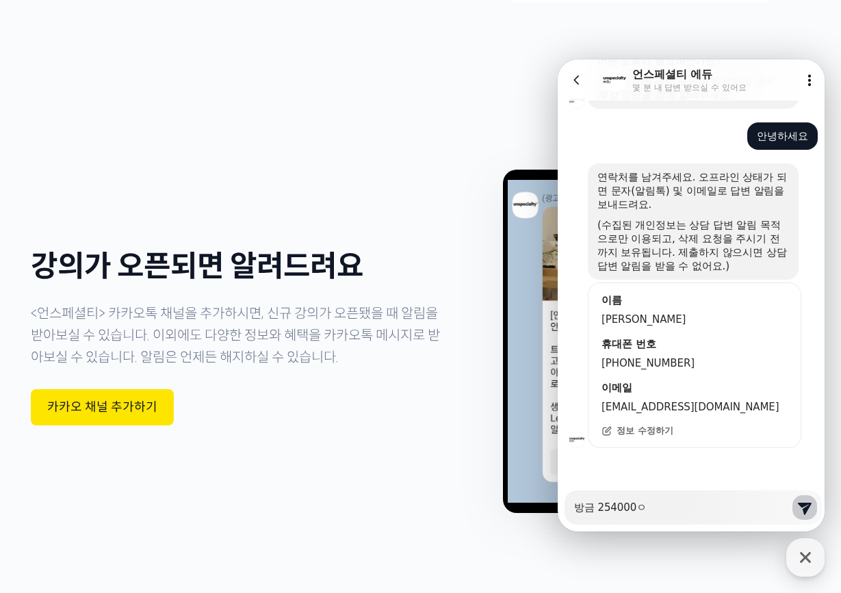
type textarea "x"
type textarea "방금 254000우"
type textarea "x"
type textarea "방금 254000워"
type textarea "x"
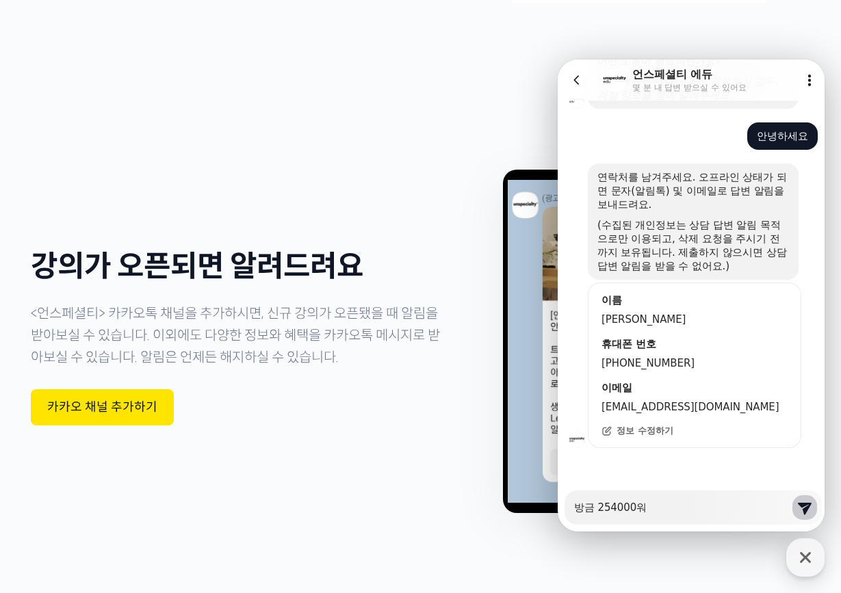
type textarea "방금 254000원"
type textarea "x"
type textarea "방금 254000원"
type textarea "x"
type textarea "방금 254000원 ㅇ"
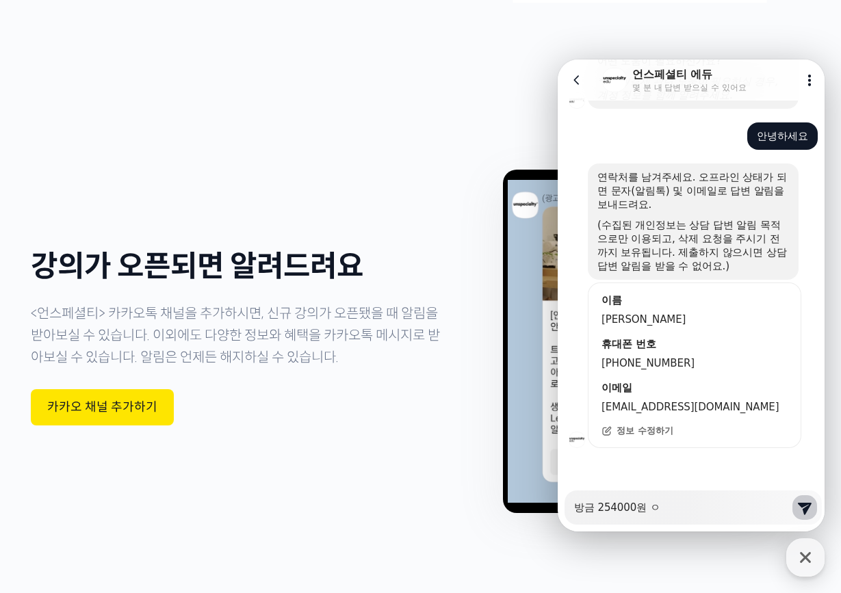
type textarea "x"
type textarea "방금 254000원 이"
type textarea "x"
type textarea "방금 254000원 잋"
type textarea "x"
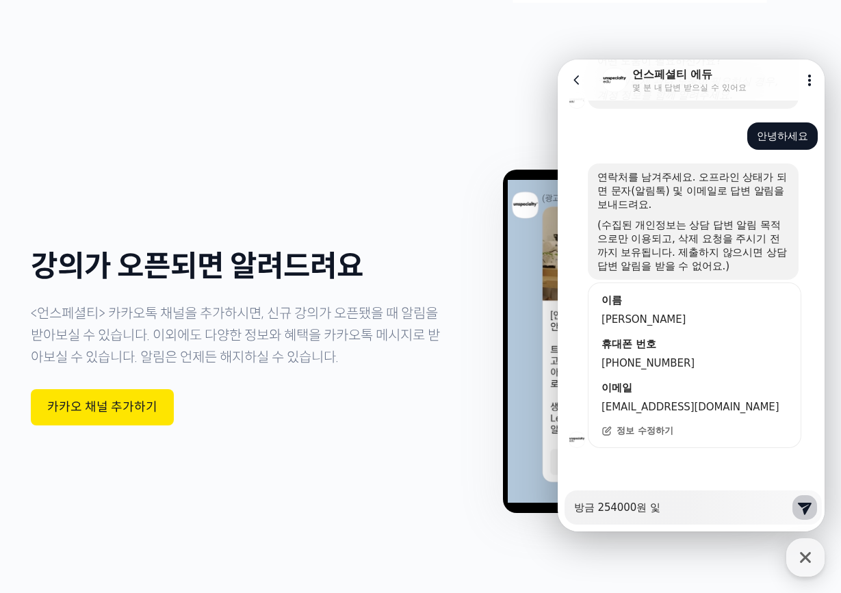
type textarea "방금 254000원 이"
type textarea "x"
type textarea "방금 254000원 이체"
type textarea "x"
type textarea "방금 254000원 이체"
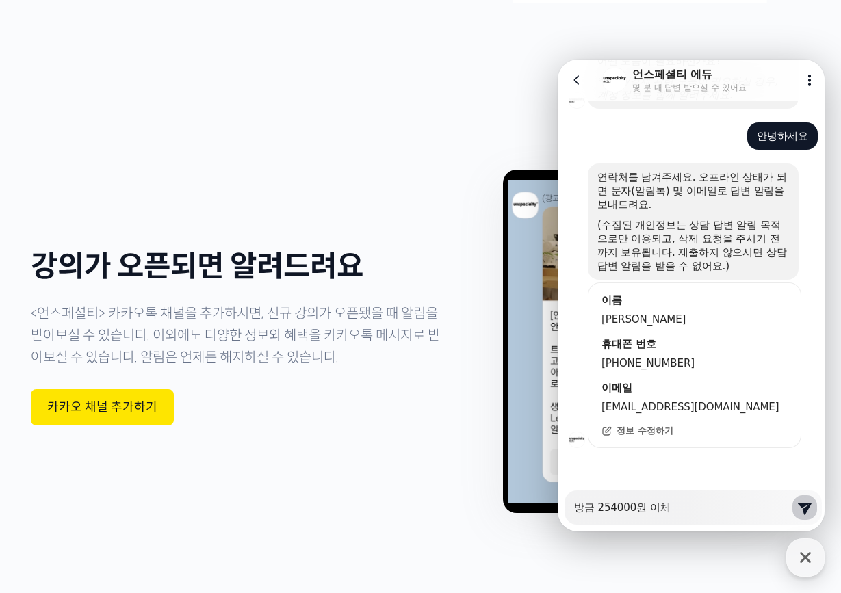
type textarea "x"
type textarea "방금 254000원 이체 ㅎ"
type textarea "x"
type textarea "방금 254000원 이체 해"
type textarea "x"
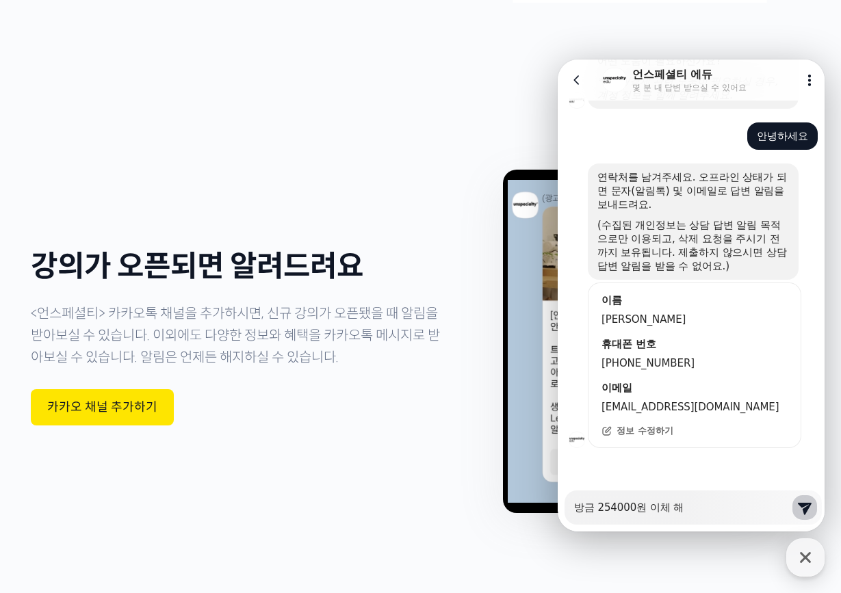
type textarea "방금 254000원 이체 했"
type textarea "x"
type textarea "방금 254000원 이체 했ㄴ"
type textarea "x"
type textarea "방금 254000원 이체 했느"
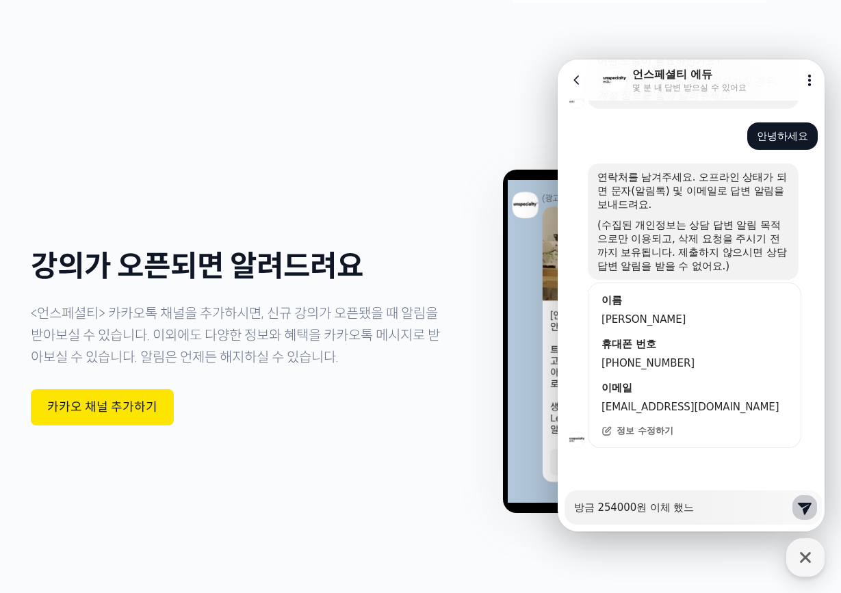
type textarea "x"
type textarea "방금 254000원 이체 했는"
type textarea "x"
type textarea "방금 254000원 이체 했는ㄷ"
type textarea "x"
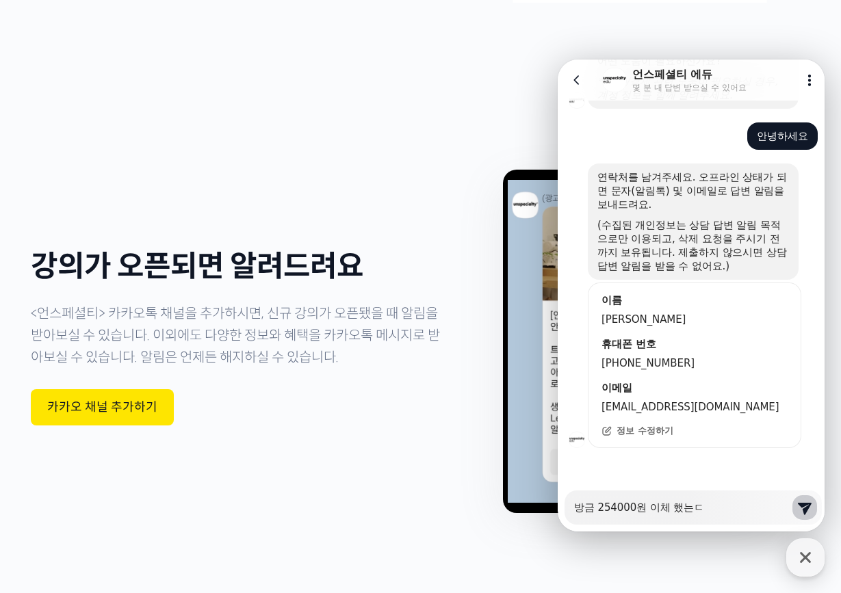
type textarea "방금 254000원 이체 했는데"
type textarea "x"
type textarea "방금 254000원 이체 했는데"
type textarea "x"
type textarea "방금 254000원 이체 했는데 ㅈ"
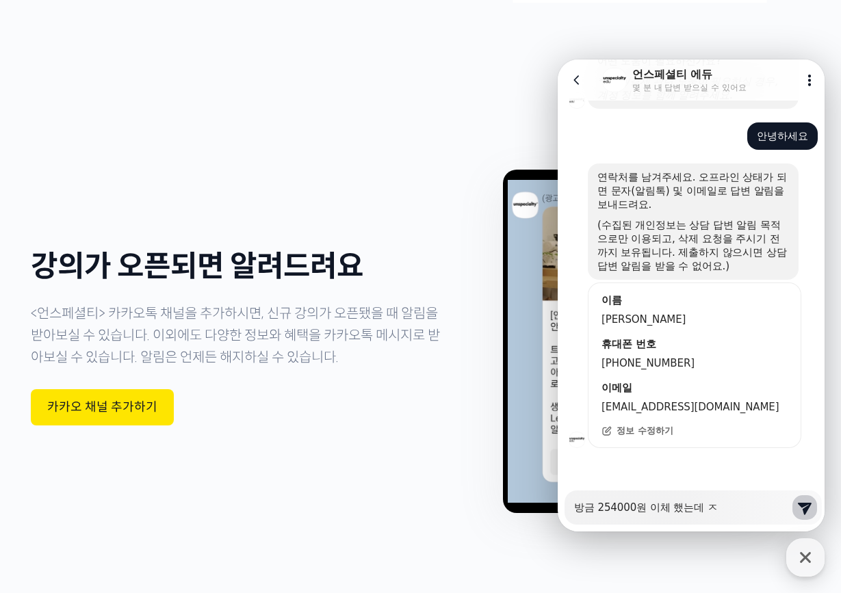
type textarea "x"
type textarea "방금 254000원 이체 했는데 지"
type textarea "x"
type textarea "방금 254000원 이체 했는데 직"
type textarea "x"
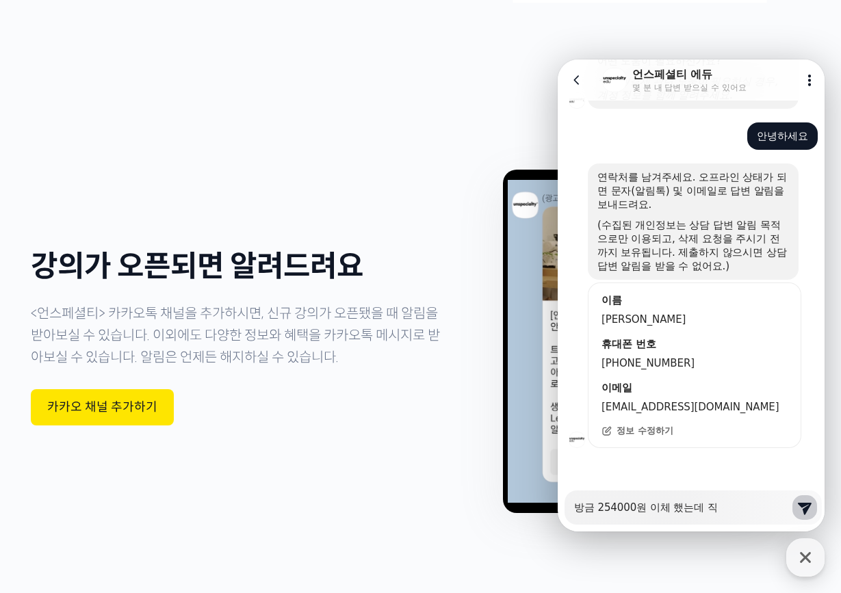
type textarea "방금 254000원 이체 했는데 지"
type textarea "x"
type textarea "방금 254000원 이체 했는데 지그"
type textarea "x"
type textarea "방금 254000원 이체 했는데 지금"
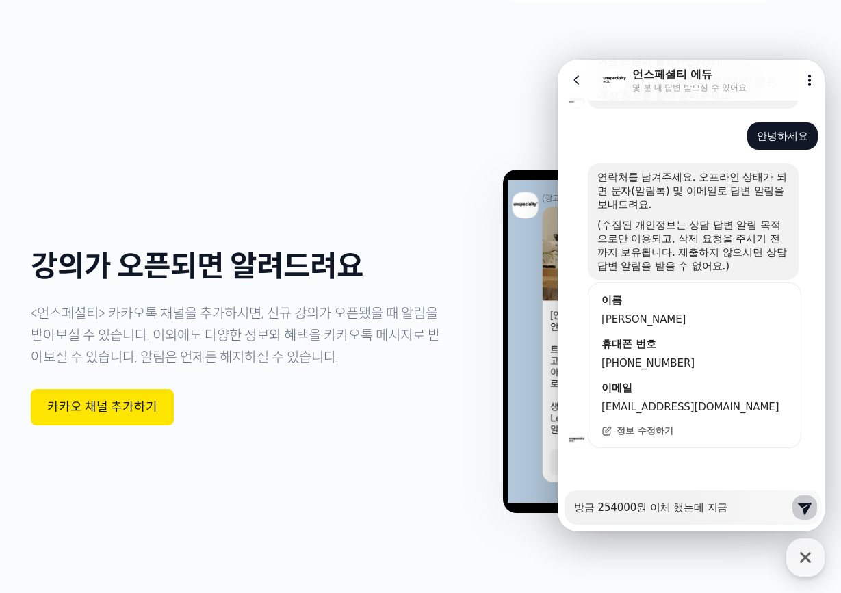
type textarea "x"
type textarea "방금 254000원 이체 했는데 지금"
type textarea "x"
type textarea "방금 254000원 이체 했는데 지금 ㄷ"
type textarea "x"
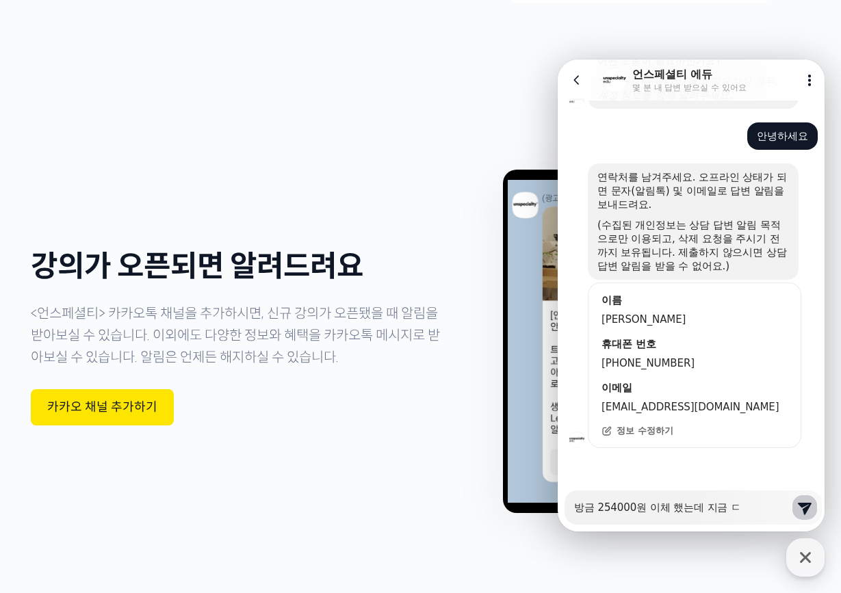
type textarea "방금 254000원 이체 했는데 지금 드"
type textarea "x"
type textarea "방금 254000원 이체 했는데 지금 들"
type textarea "x"
type textarea "방금 254000원 이체 했는데 지금 들ㅇ"
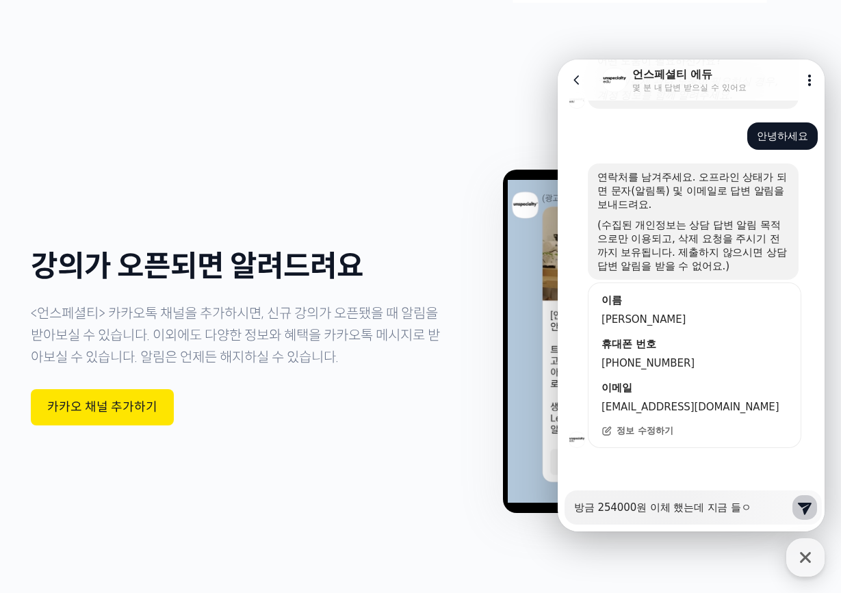
type textarea "x"
type textarea "방금 254000원 이체 했는데 지금 들으"
type textarea "x"
type textarea "방금 254000원 이체 했는데 지금 들을"
type textarea "x"
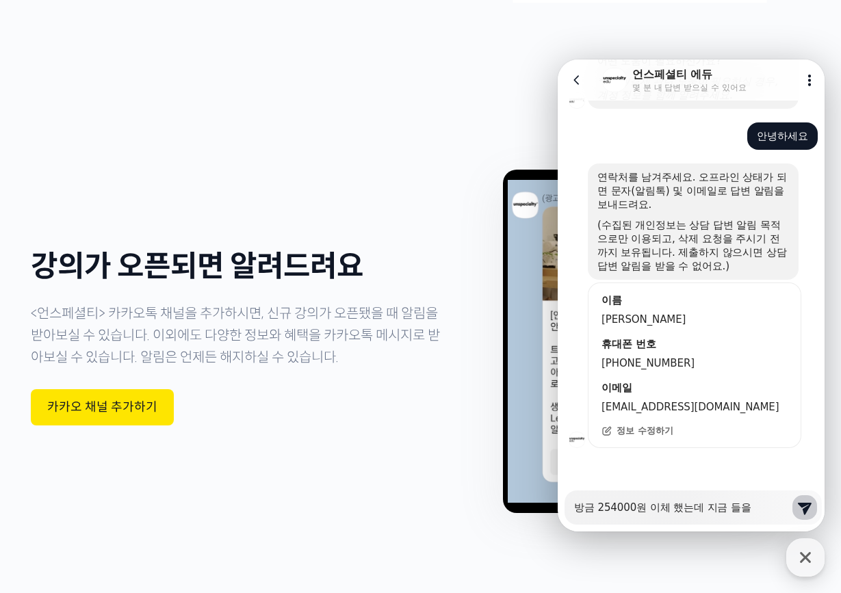
type textarea "방금 254000원 이체 했는데 지금 들으"
type textarea "x"
type textarea "방금 254000원 이체 했는데 지금 들으러"
type textarea "x"
type textarea "방금 254000원 이체 했는데 지금 들으러"
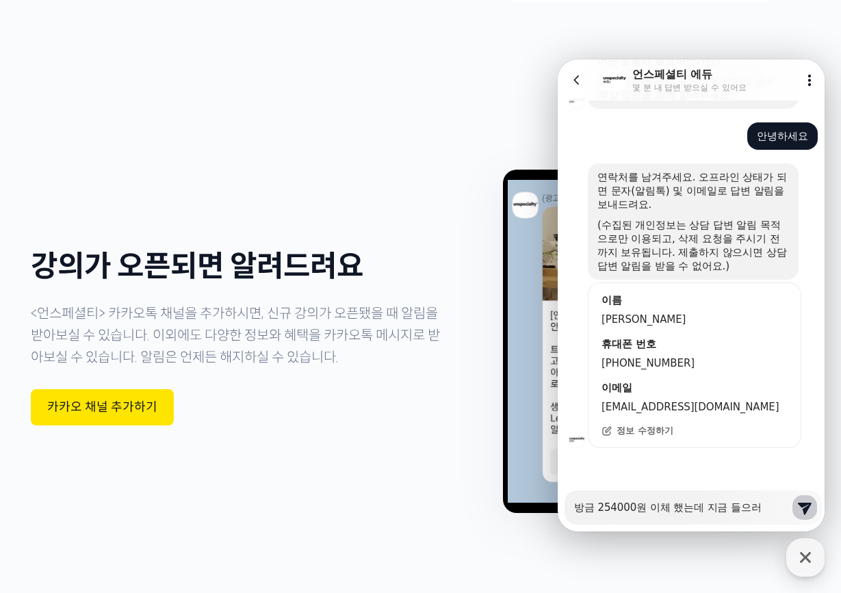
type textarea "x"
type textarea "방금 254000원 이체 했는데 지금 들으러 ㅇ"
type textarea "x"
type textarea "방금 254000원 이체 했는데 지금 들으러 오"
type textarea "x"
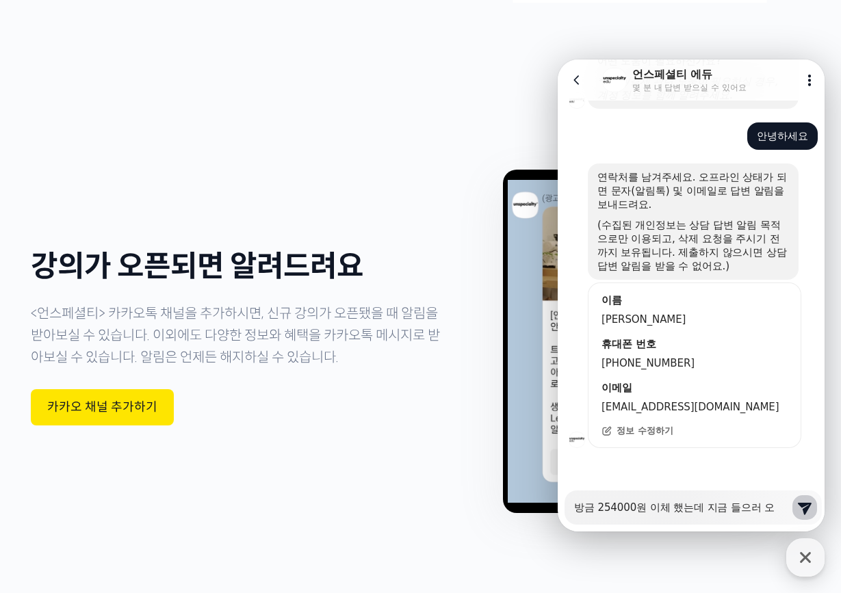
type textarea "방금 254000원 이체 했는데 지금 들으러 와"
type textarea "x"
type textarea "방금 254000원 이체 했는데 지금 들으러 왓"
type textarea "x"
type textarea "방금 254000원 이체 했는데 지금 들으러 와"
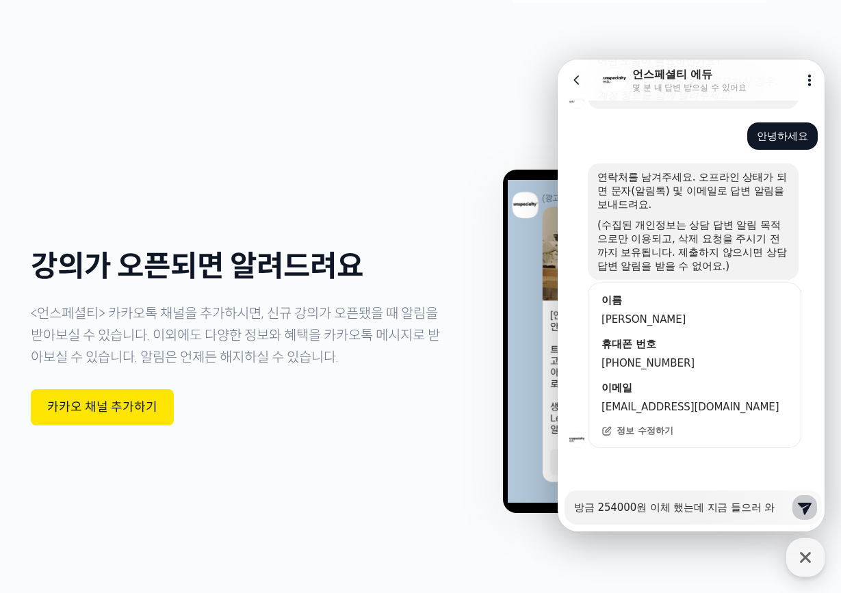
type textarea "x"
type textarea "방금 254000원 이체 했는데 지금 들으러 와서"
type textarea "x"
type textarea "방금 254000원 이체 했는데 지금 들으러 와서"
type textarea "x"
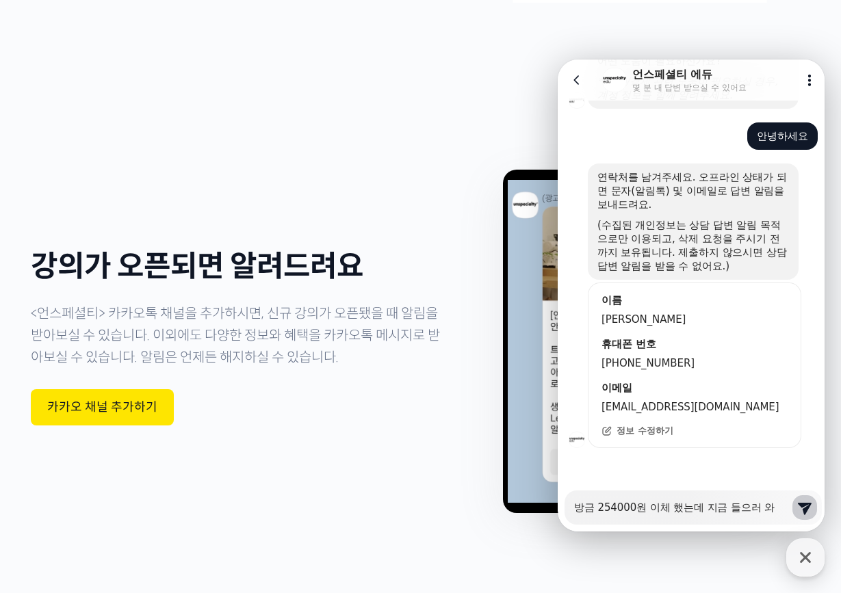
type textarea "방금 254000원 이체 했는데 지금 들으러 와서 ㅃ"
type textarea "x"
type textarea "방금 254000원 이체 했는데 지금 들으러 와서 빠"
type textarea "x"
type textarea "방금 254000원 이체 했는데 지금 들으러 와서 빨"
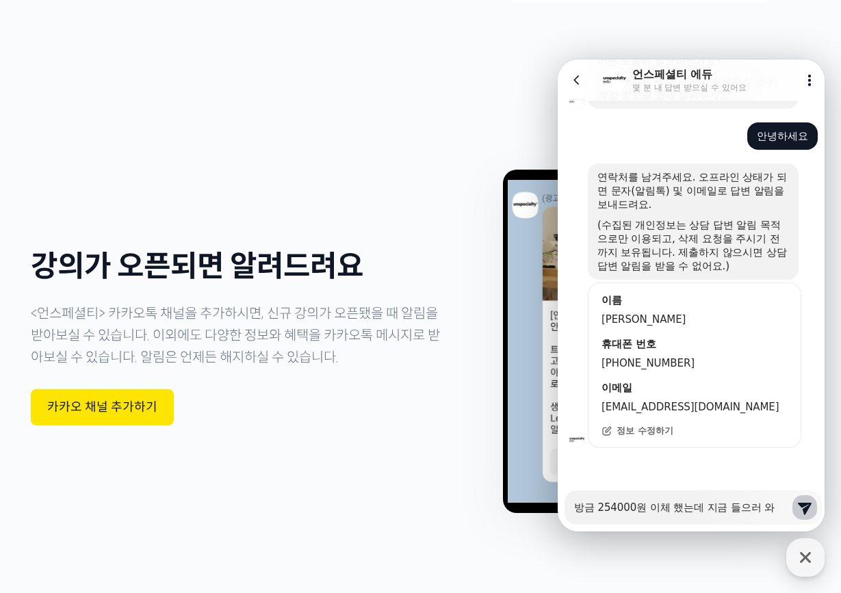
type textarea "x"
type textarea "방금 254000원 이체 했는데 지금 들으러 와서 빨ㄹ"
type textarea "x"
type textarea "방금 254000원 이체 했는데 지금 들으러 와서 빨리"
type textarea "x"
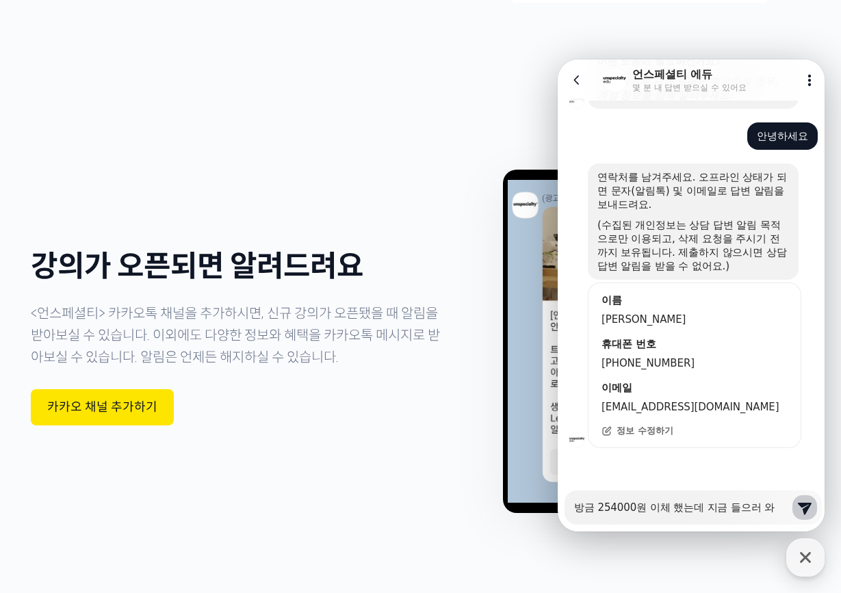
type textarea "방금 254000원 이체 했는데 지금 들으러 와서 빨리"
type textarea "x"
type textarea "방금 254000원 이체 했는데 지금 들으러 와서 빨리 ㄱ"
type textarea "x"
type textarea "방금 254000원 이체 했는데 지금 들으러 와서 빨리 가"
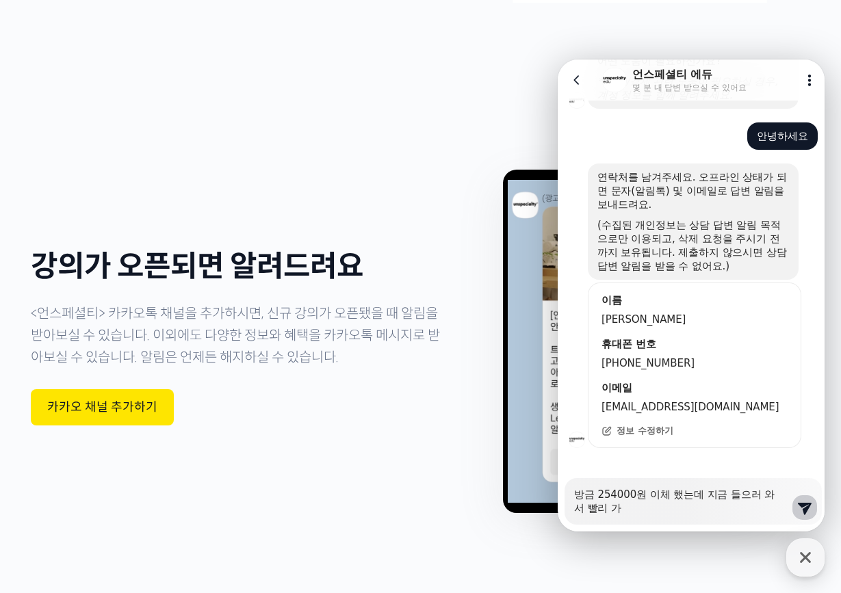
type textarea "x"
type textarea "방금 254000원 이체 했는데 지금 들으러 와서 빨리 강"
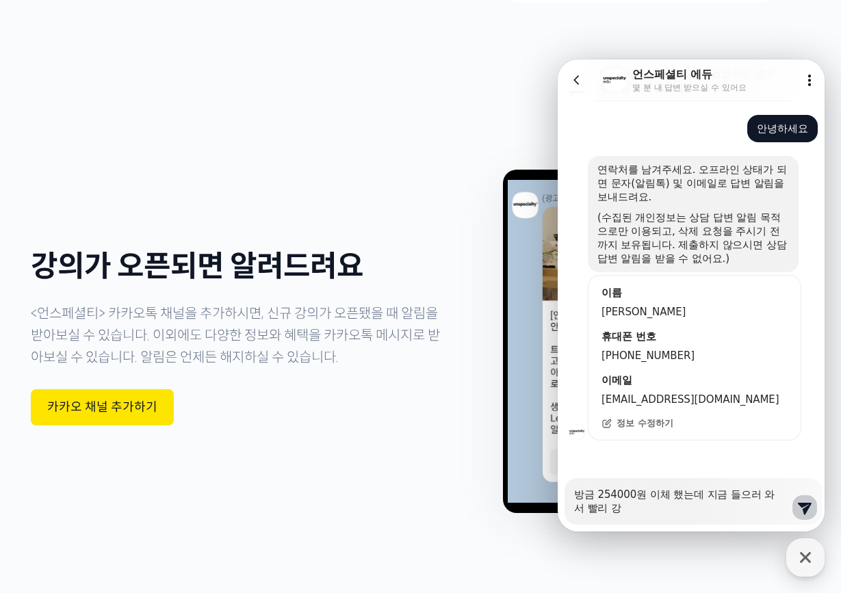
type textarea "x"
type textarea "방금 254000원 이체 했는데 지금 들으러 와서 빨리 강ㅇ"
type textarea "x"
type textarea "방금 254000원 이체 했는데 지금 들으러 와서 빨리 강으"
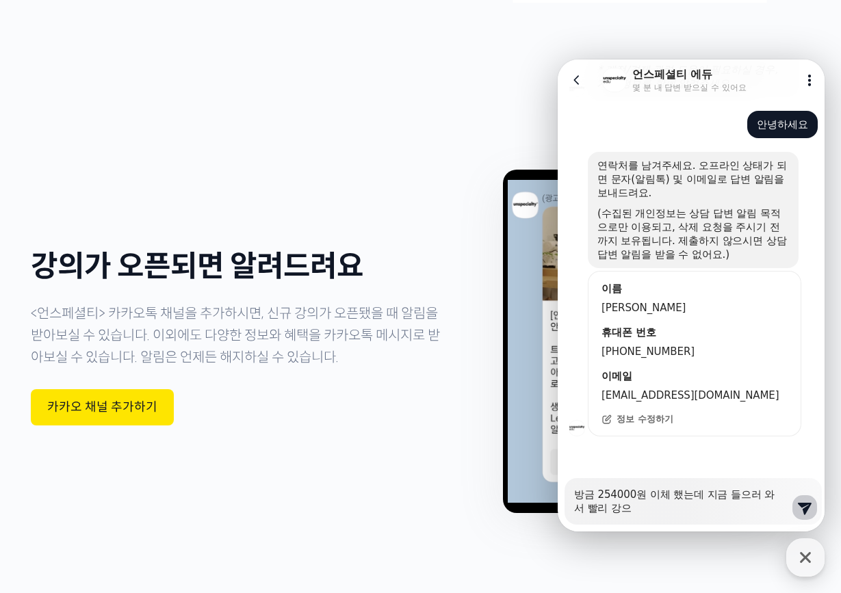
type textarea "x"
type textarea "방금 254000원 이체 했는데 지금 들으러 와서 빨리 강의"
type textarea "x"
type textarea "방금 254000원 이체 했는데 지금 들으러 와서 빨리 강의"
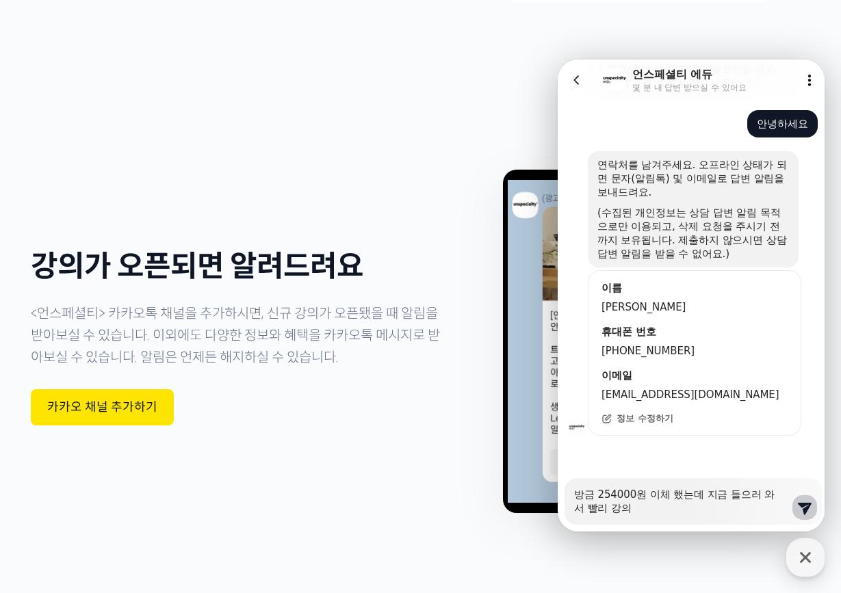
type textarea "x"
type textarea "방금 254000원 이체 했는데 지금 들으러 와서 빨리 강의 ㄷ"
click at [796, 508] on icon at bounding box center [804, 507] width 16 height 16
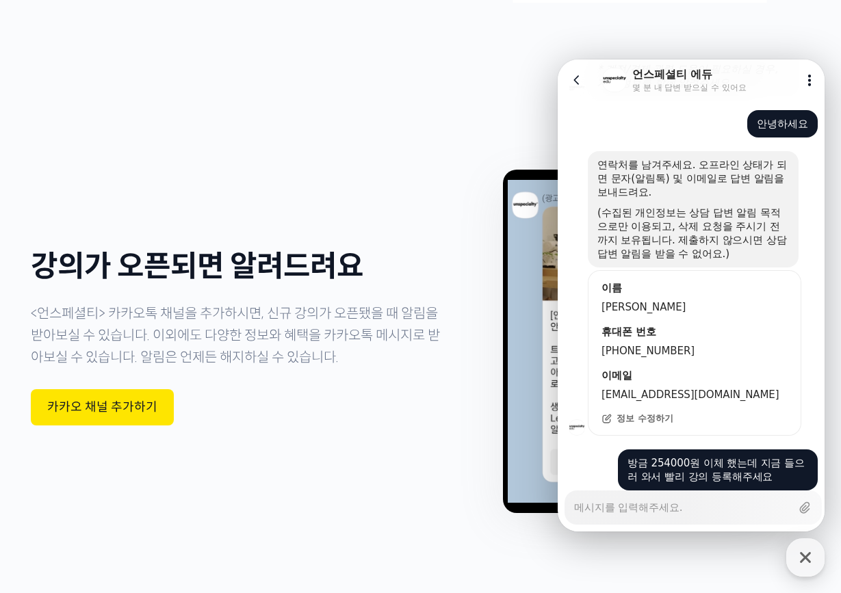
scroll to position [274, 0]
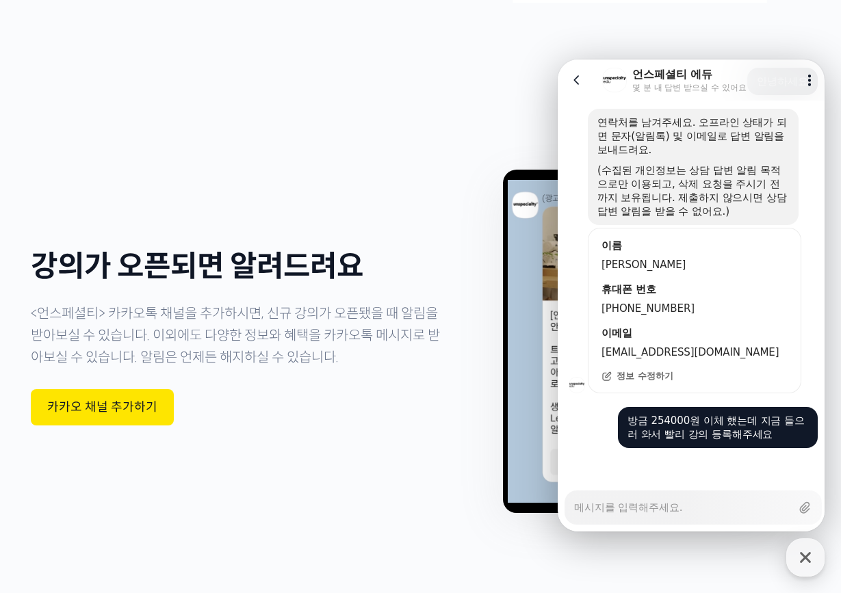
click at [802, 85] on icon at bounding box center [809, 80] width 14 height 14
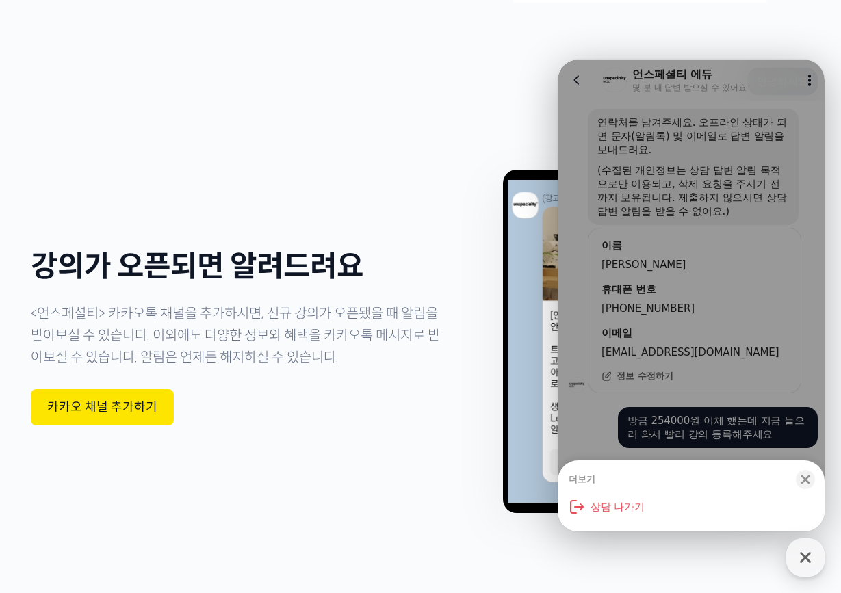
scroll to position [5, 0]
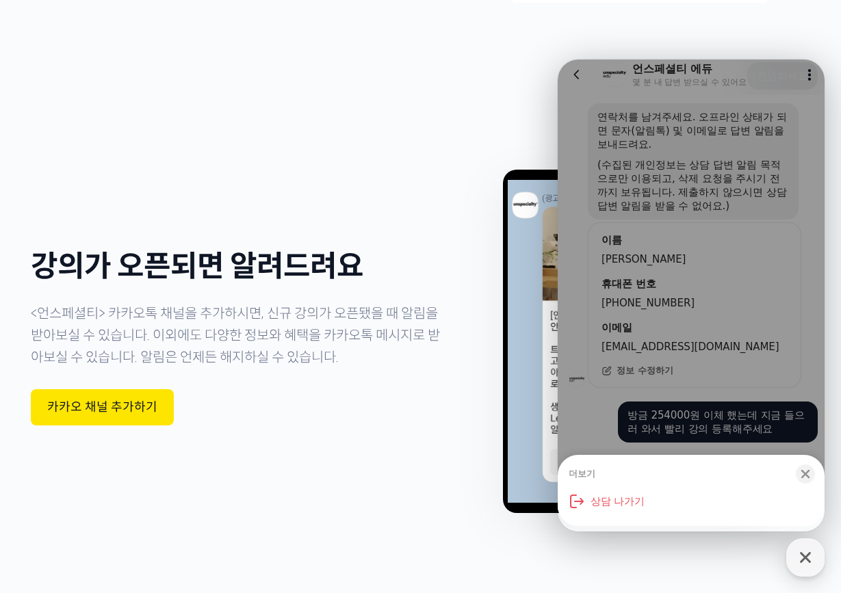
click at [585, 194] on div "더보기 Close bottom sheet modal 상담 나가기" at bounding box center [690, 290] width 267 height 472
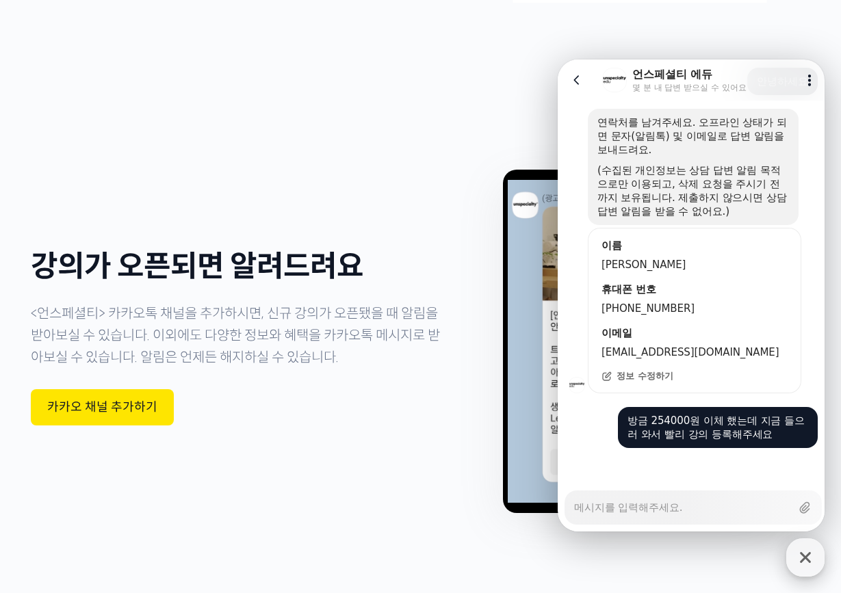
click at [798, 546] on div "button" at bounding box center [805, 557] width 38 height 38
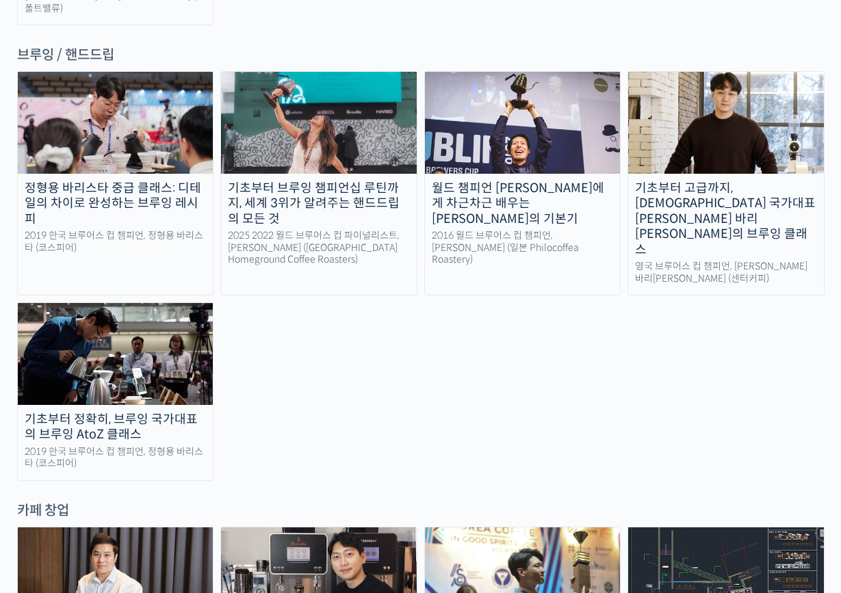
scroll to position [2348, 0]
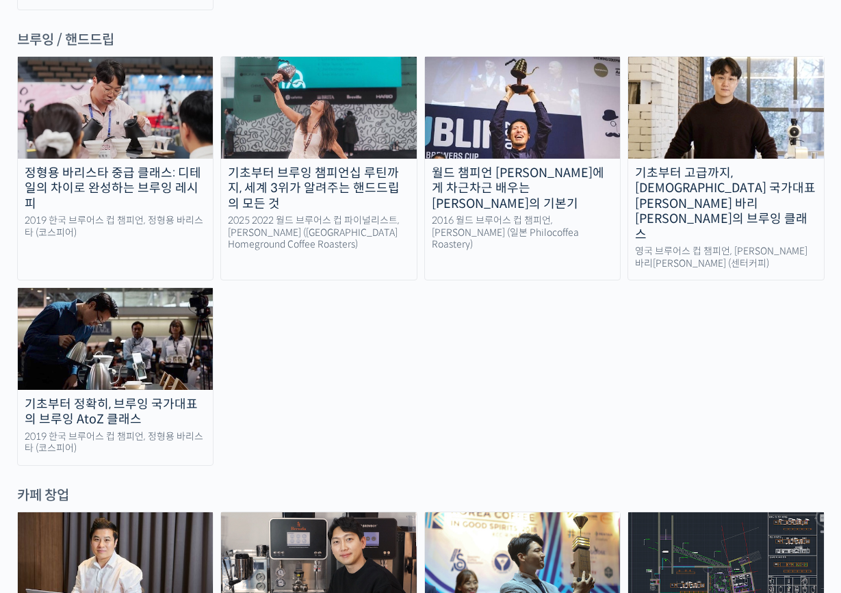
click at [126, 512] on img at bounding box center [116, 562] width 196 height 101
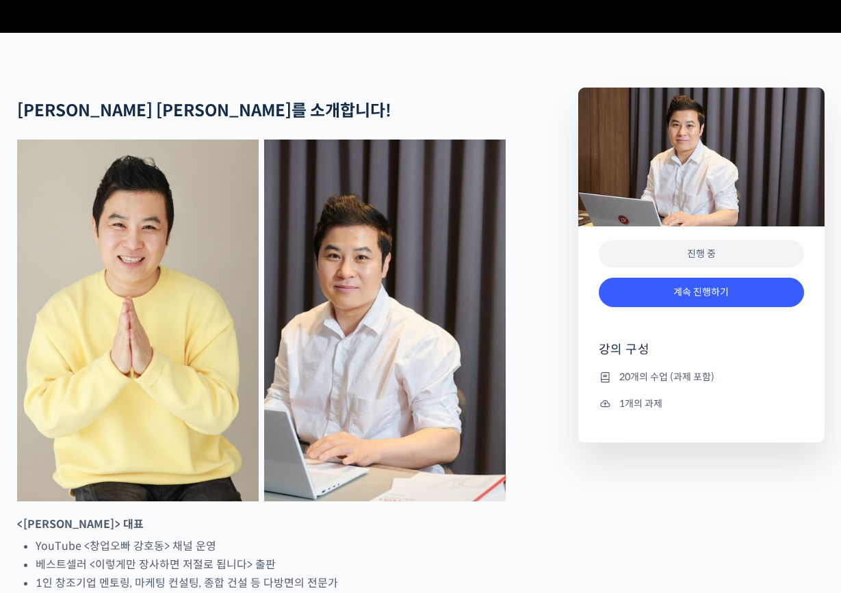
scroll to position [498, 0]
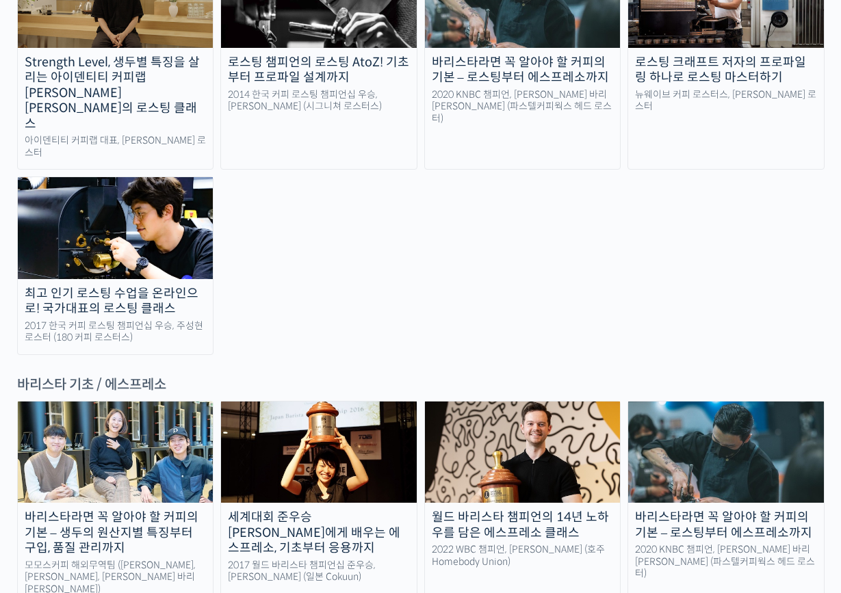
scroll to position [1475, 0]
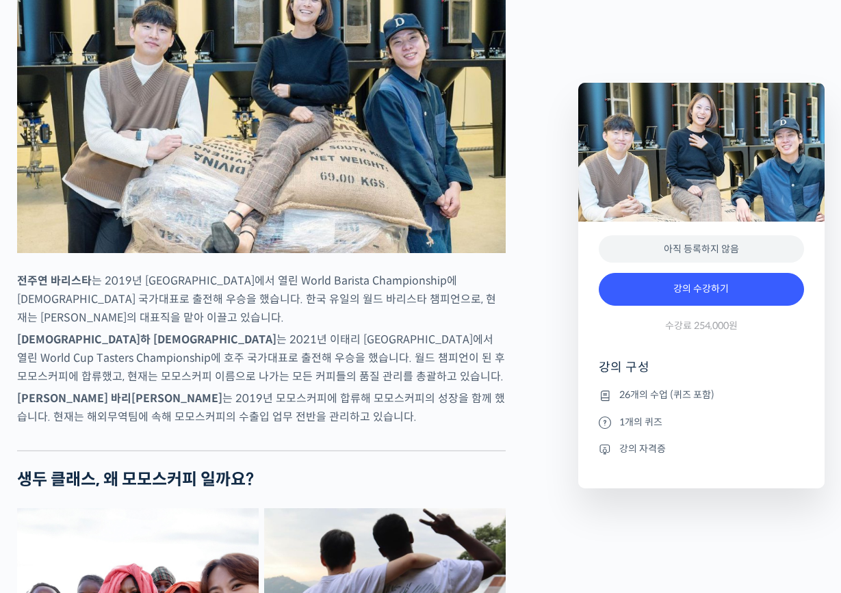
scroll to position [679, 0]
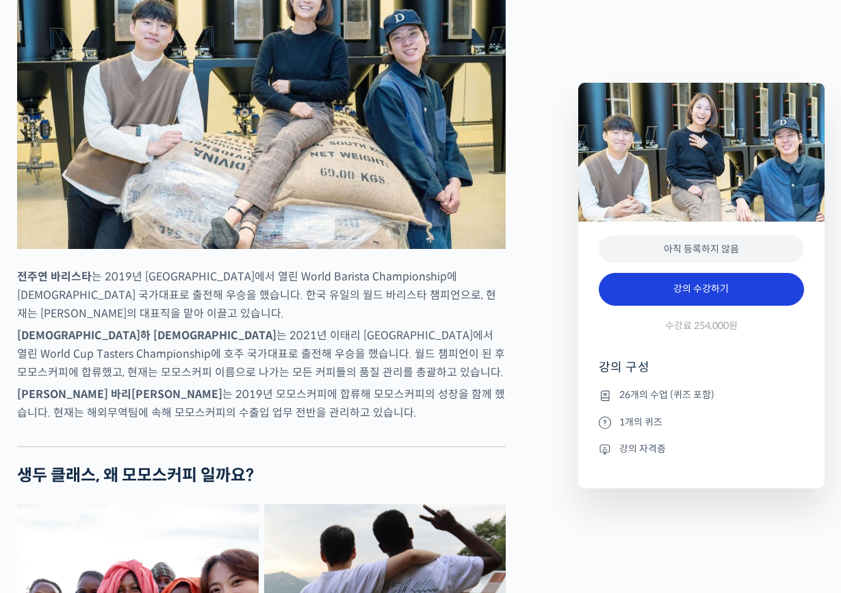
click at [683, 290] on link "강의 수강하기" at bounding box center [700, 289] width 205 height 33
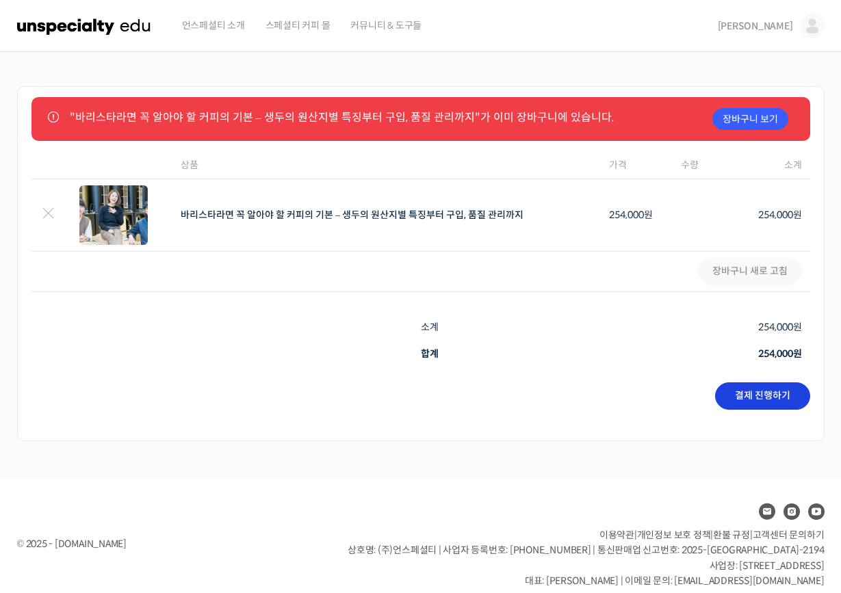
click at [746, 401] on link "결제 진행하기" at bounding box center [762, 395] width 95 height 27
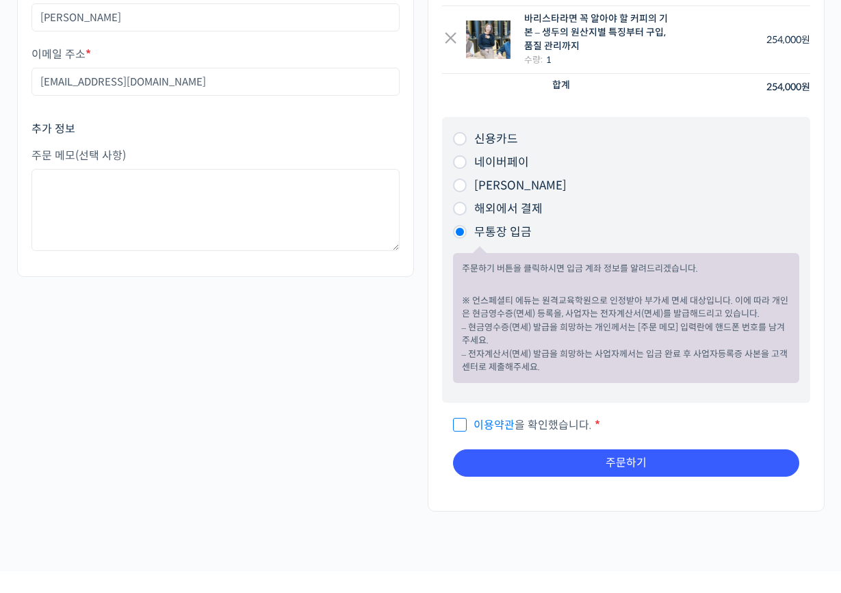
scroll to position [159, 0]
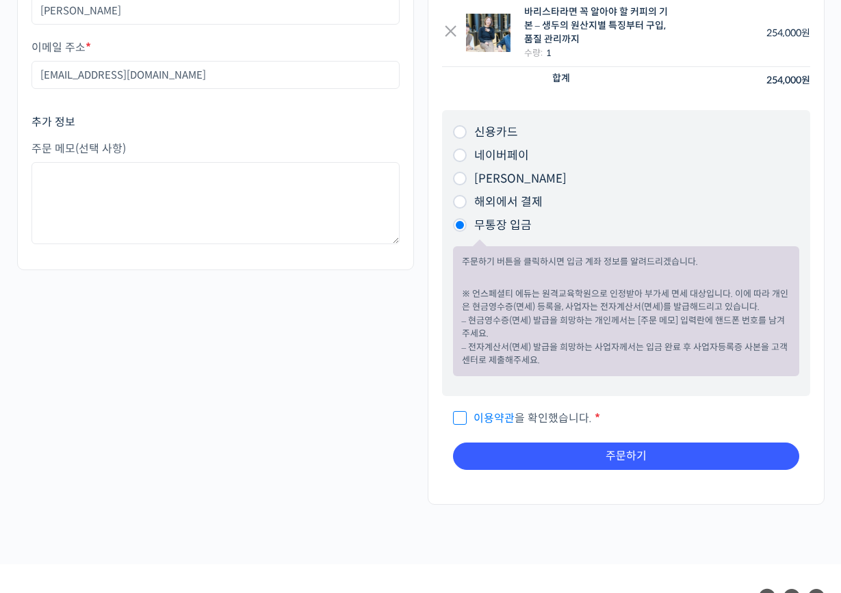
click at [519, 411] on span "이용약관 을 확인했습니다." at bounding box center [522, 418] width 139 height 14
click at [462, 409] on input "이용약관 을 확인했습니다. *" at bounding box center [457, 412] width 9 height 9
checkbox input "true"
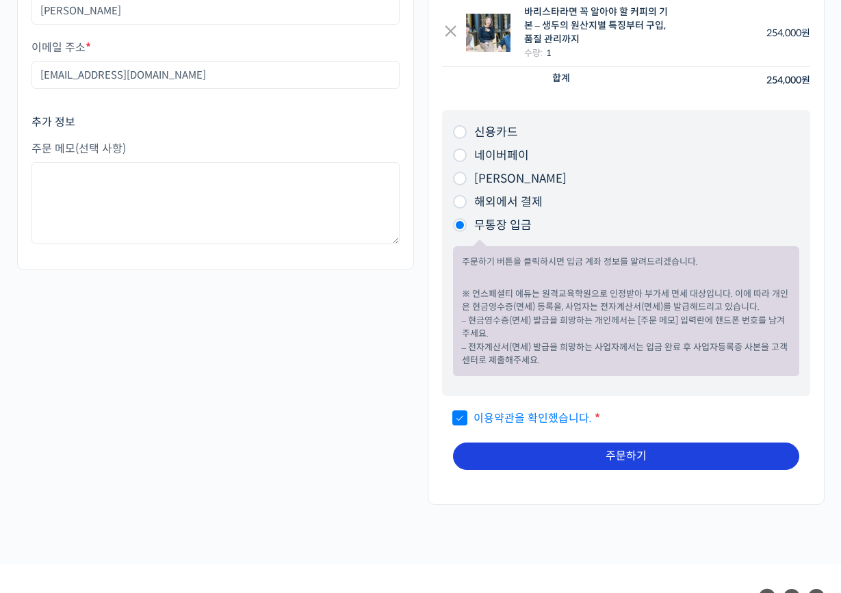
click at [538, 464] on button "주문하기" at bounding box center [626, 456] width 346 height 27
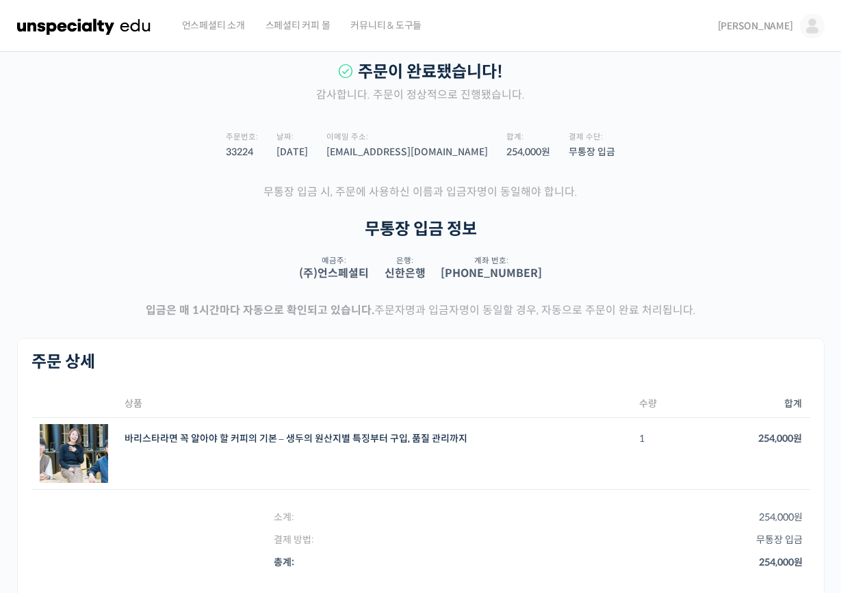
click at [818, 23] on img at bounding box center [812, 26] width 25 height 25
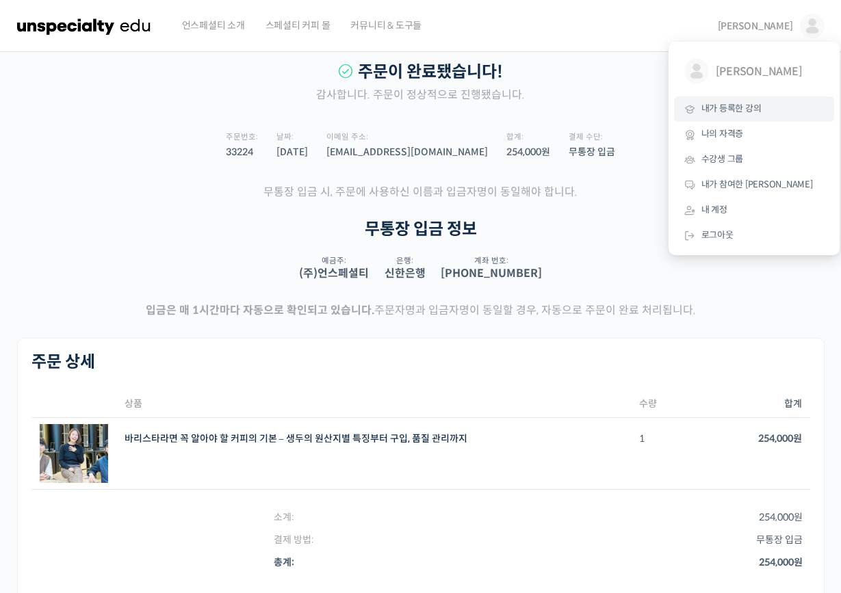
click at [727, 98] on link "내가 등록한 강의" at bounding box center [754, 108] width 160 height 25
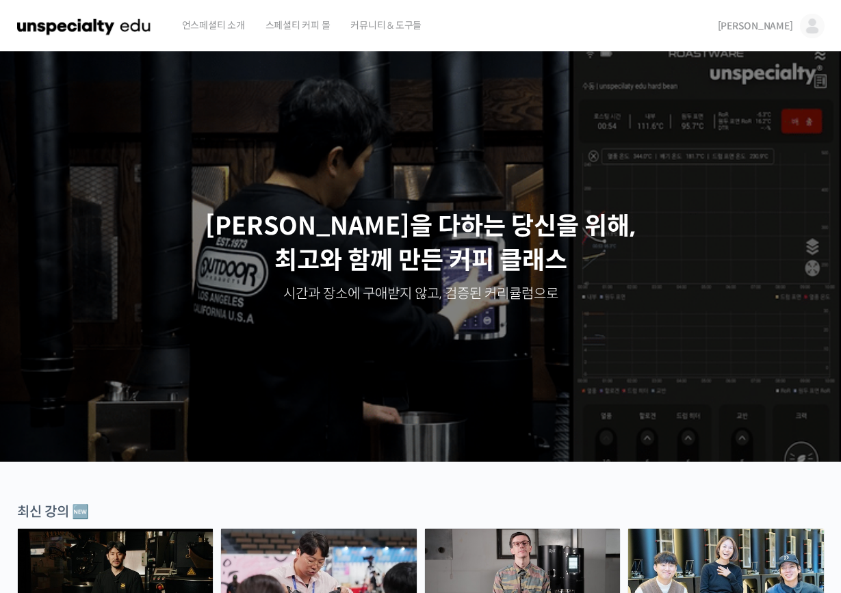
click at [811, 14] on img at bounding box center [812, 26] width 25 height 25
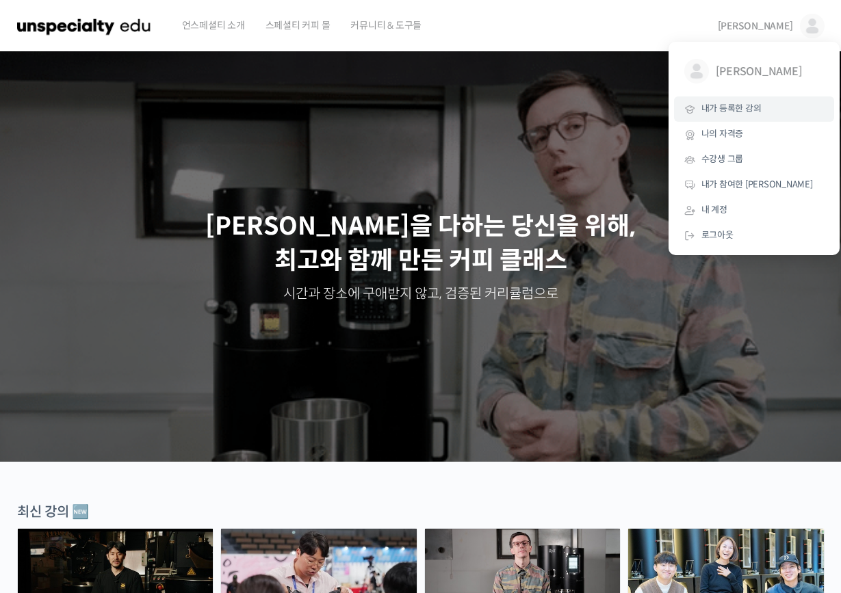
click at [737, 109] on span "내가 등록한 강의" at bounding box center [731, 109] width 60 height 12
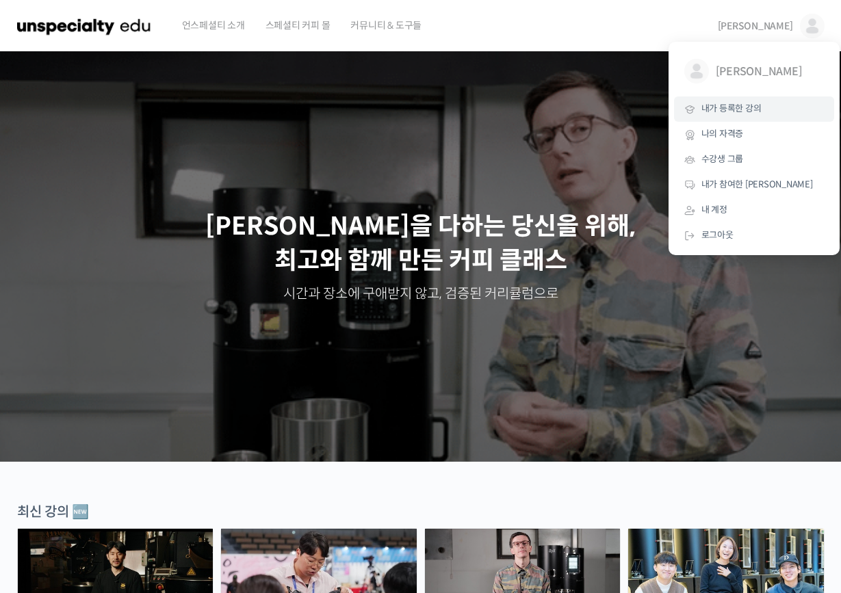
click at [737, 109] on span "내가 등록한 강의" at bounding box center [731, 109] width 60 height 12
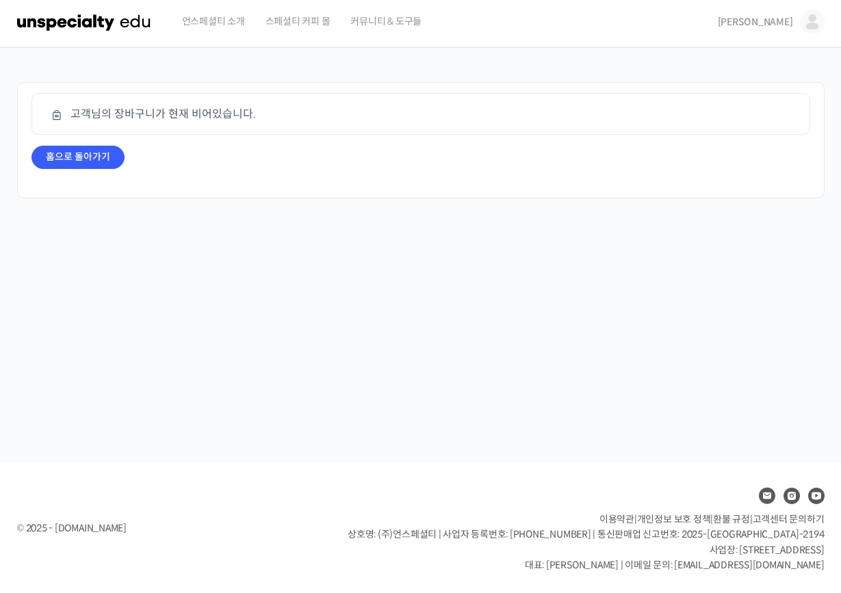
scroll to position [3, 0]
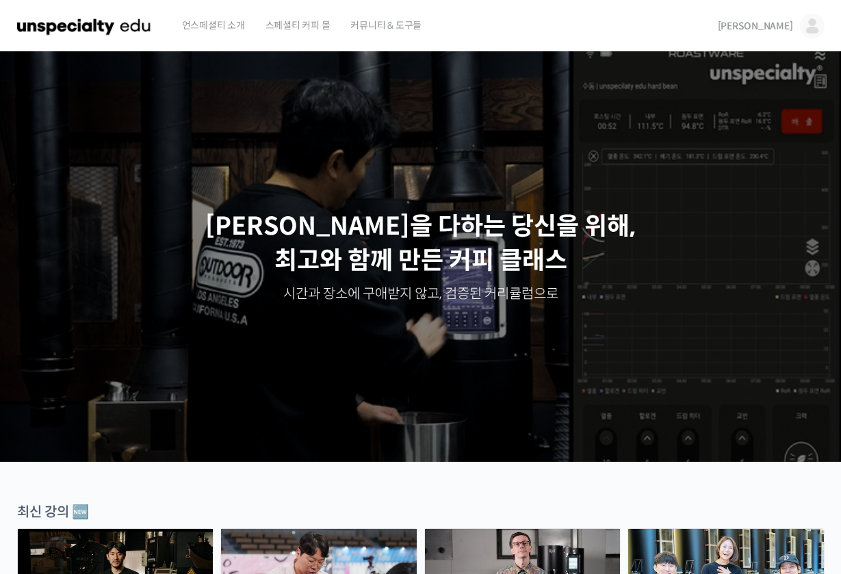
click at [810, 21] on img at bounding box center [812, 26] width 25 height 25
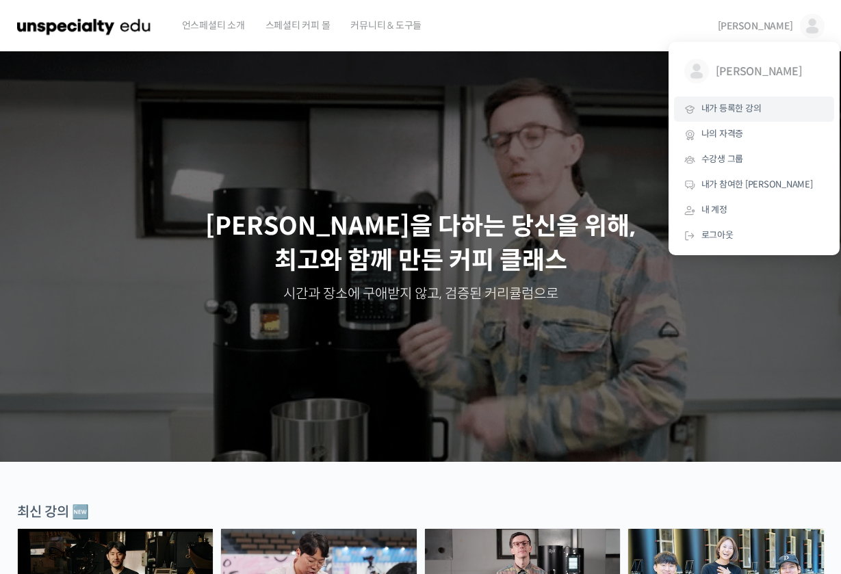
click at [751, 112] on span "내가 등록한 강의" at bounding box center [731, 109] width 60 height 12
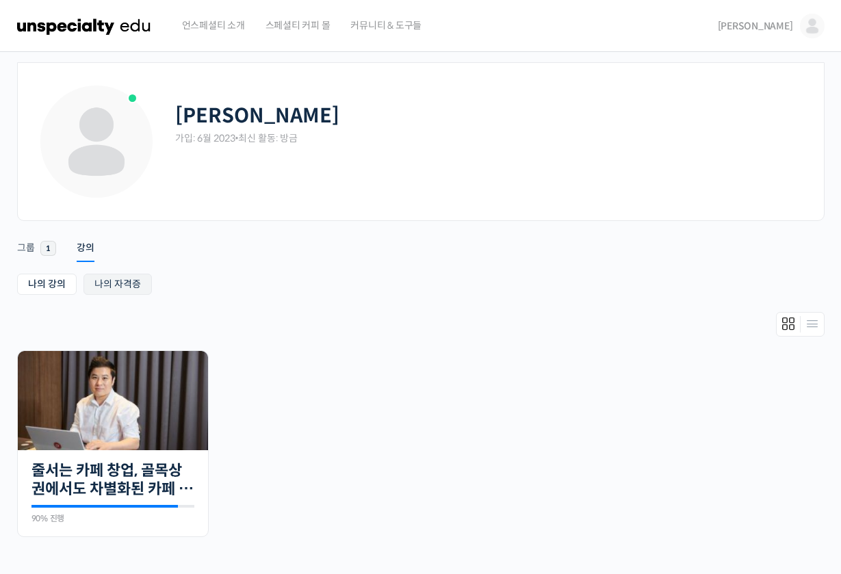
click at [109, 289] on link "나의 자격증" at bounding box center [117, 284] width 68 height 21
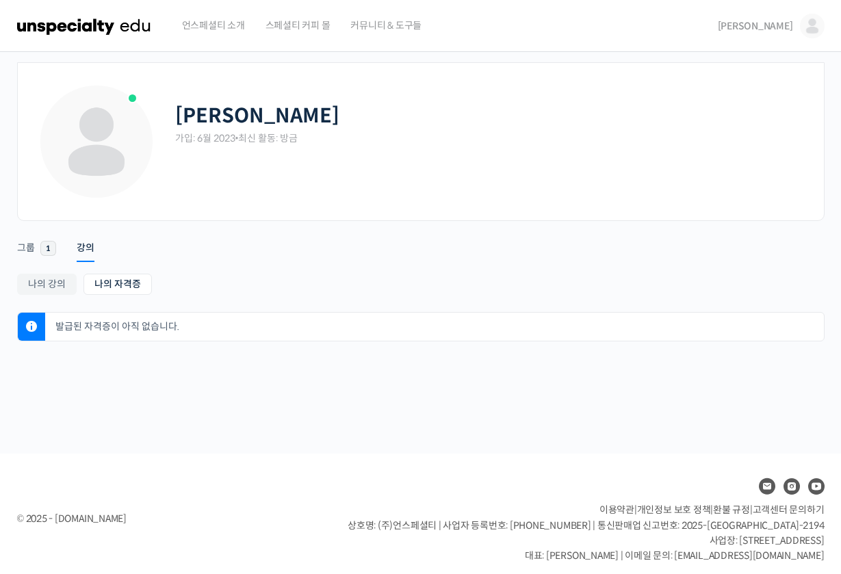
click at [815, 19] on img at bounding box center [812, 26] width 25 height 25
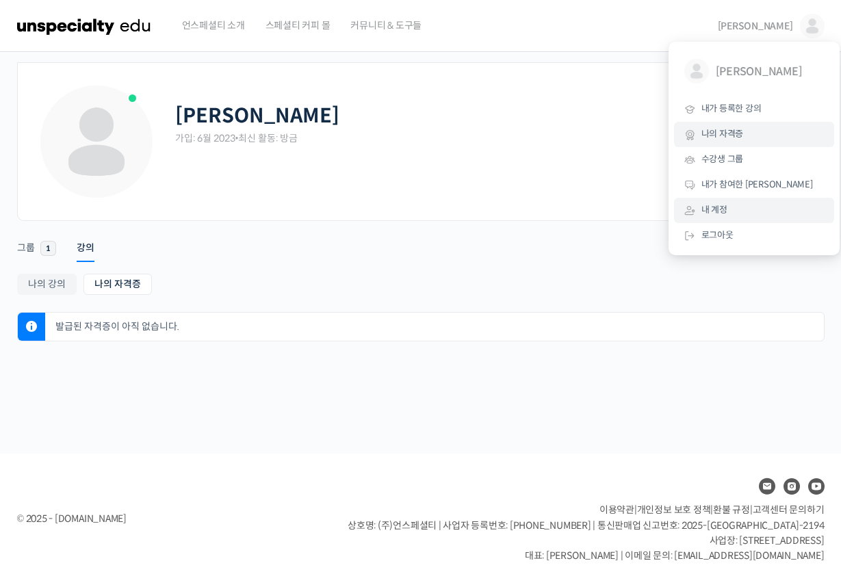
click at [733, 202] on link "내 계정" at bounding box center [754, 210] width 160 height 25
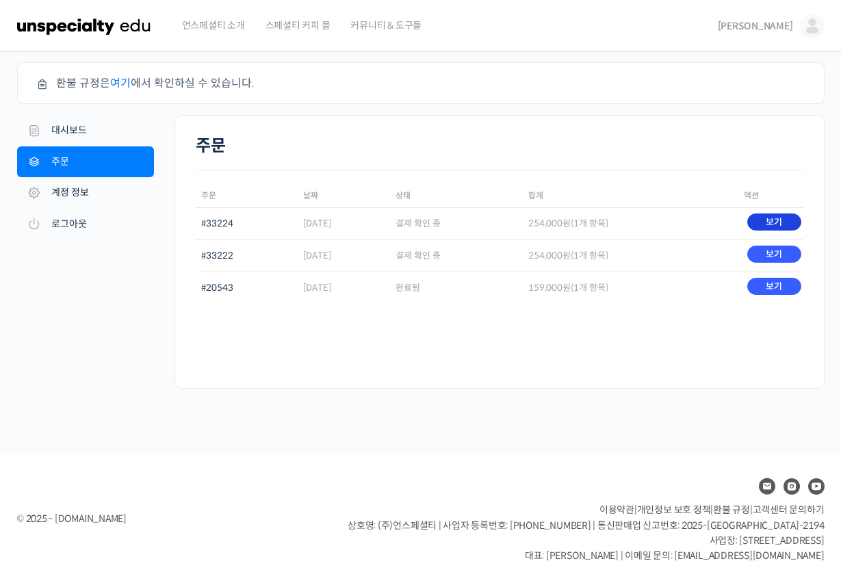
click at [779, 221] on link "보기" at bounding box center [774, 221] width 54 height 17
click at [781, 247] on link "보기" at bounding box center [774, 254] width 54 height 17
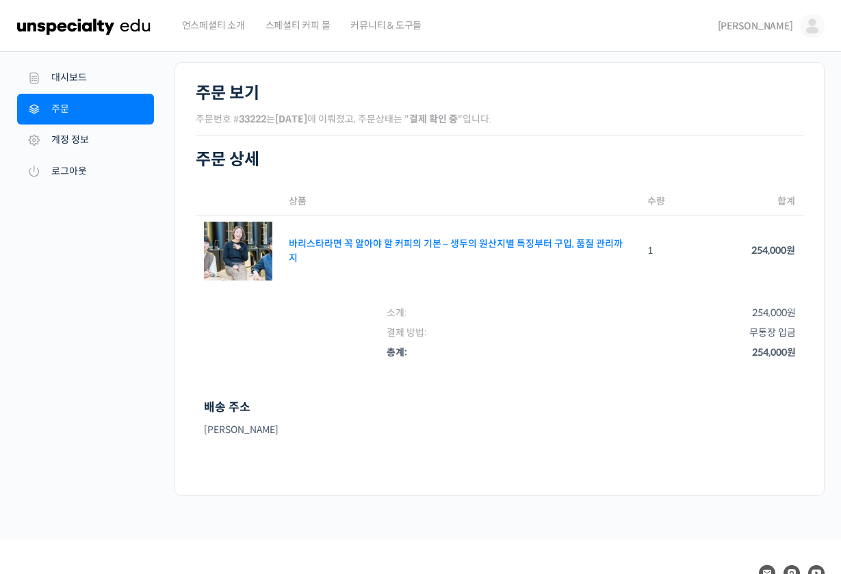
click at [480, 248] on link "바리스타라면 꼭 알아야 할 커피의 기본 – 생두의 원산지별 특징부터 구입, 품질 관리까지" at bounding box center [456, 250] width 334 height 27
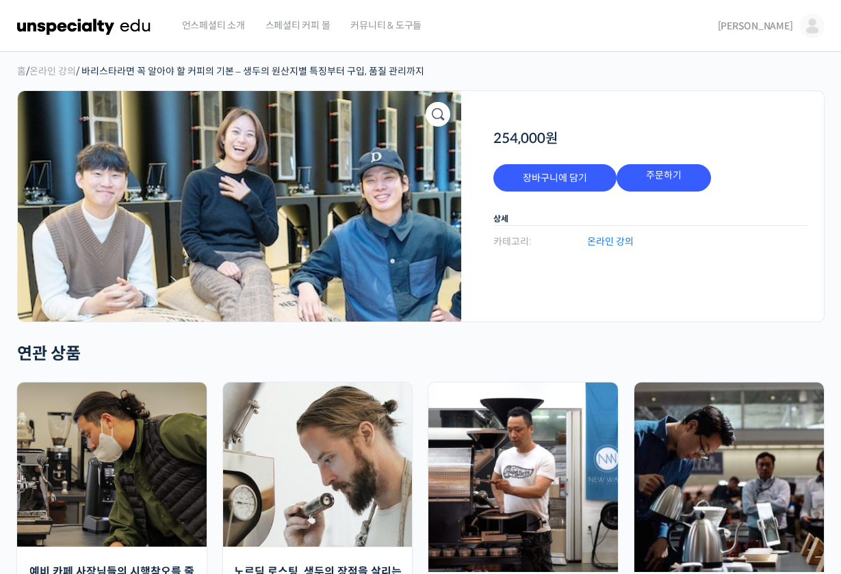
click at [279, 213] on img at bounding box center [239, 206] width 443 height 231
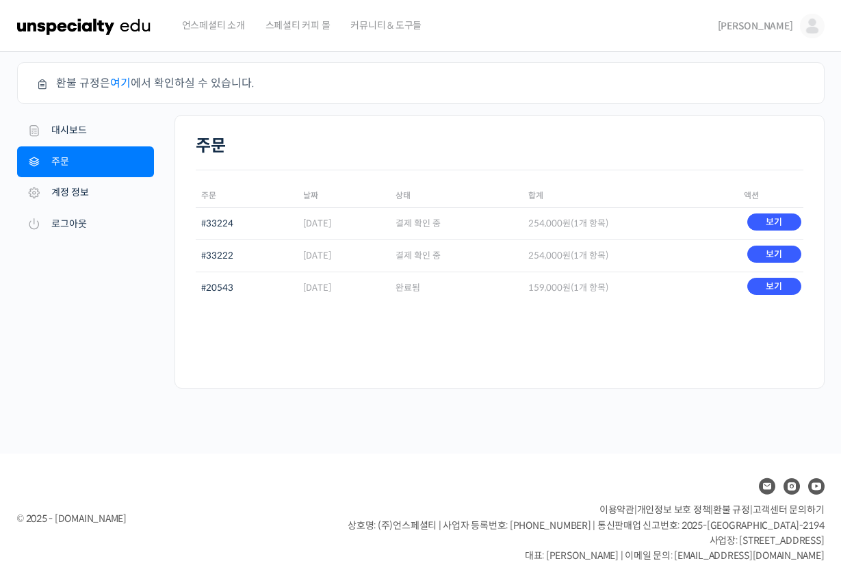
click at [222, 30] on span "언스페셜티 소개" at bounding box center [213, 25] width 63 height 52
click at [101, 25] on img at bounding box center [84, 25] width 134 height 41
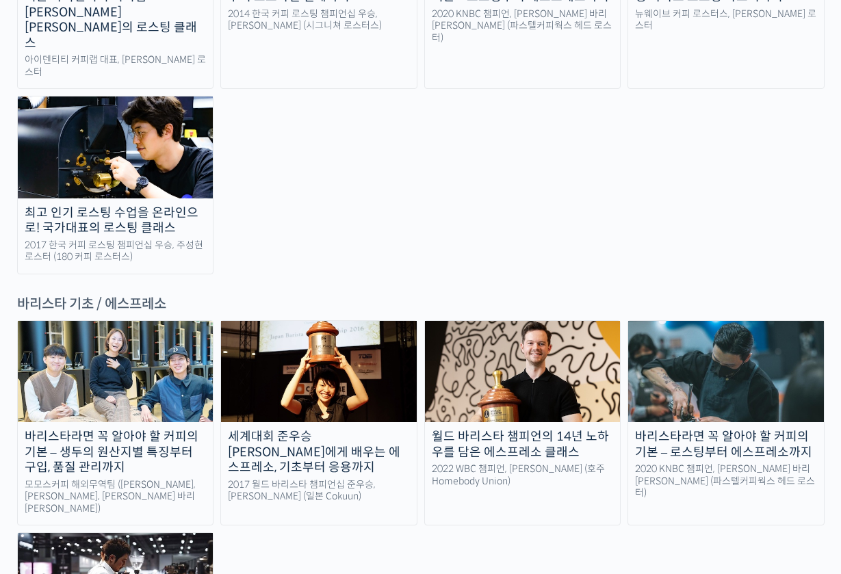
scroll to position [1640, 0]
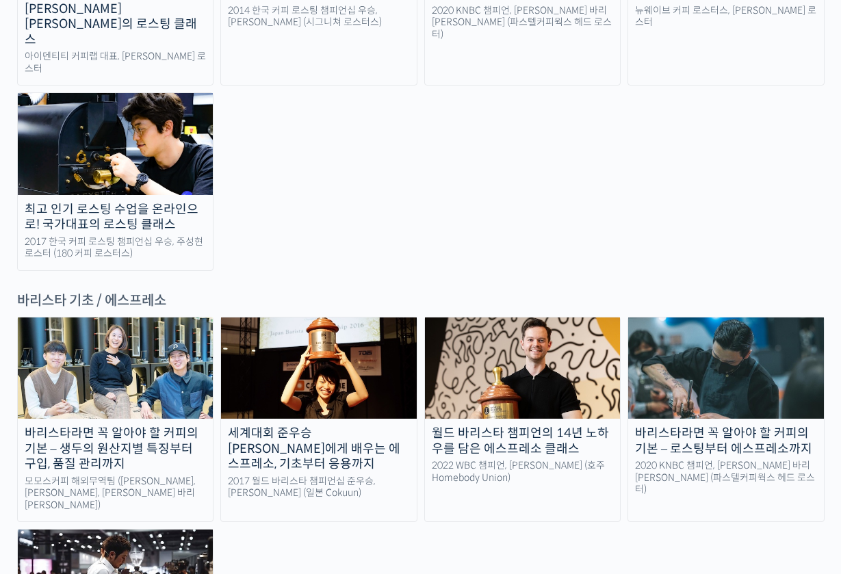
click at [110, 317] on link "바리스타라면 꼭 알아야 할 커피의 기본 – 생두의 원산지별 특징부터 구입, 품질 관리까지 모모스커피 해외무역팀 (전주연, 추경하, [PERSO…" at bounding box center [115, 419] width 197 height 205
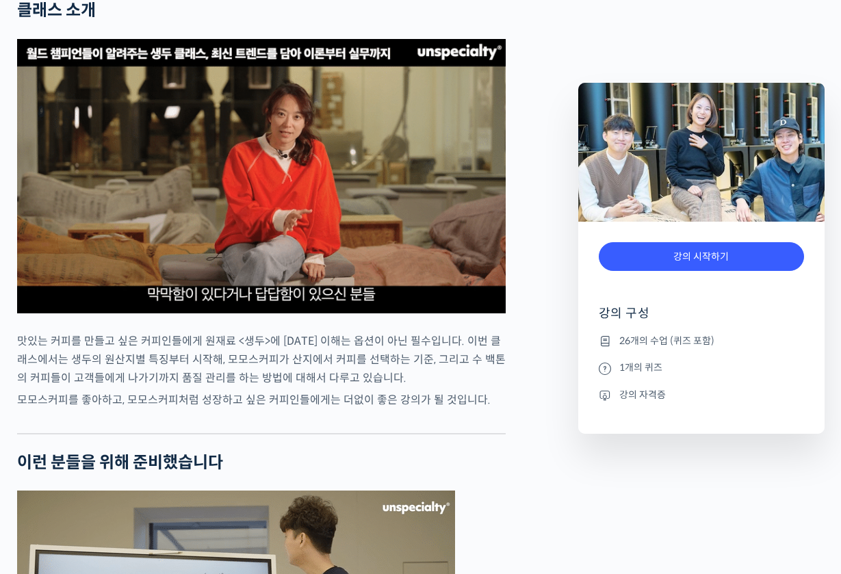
scroll to position [2651, 0]
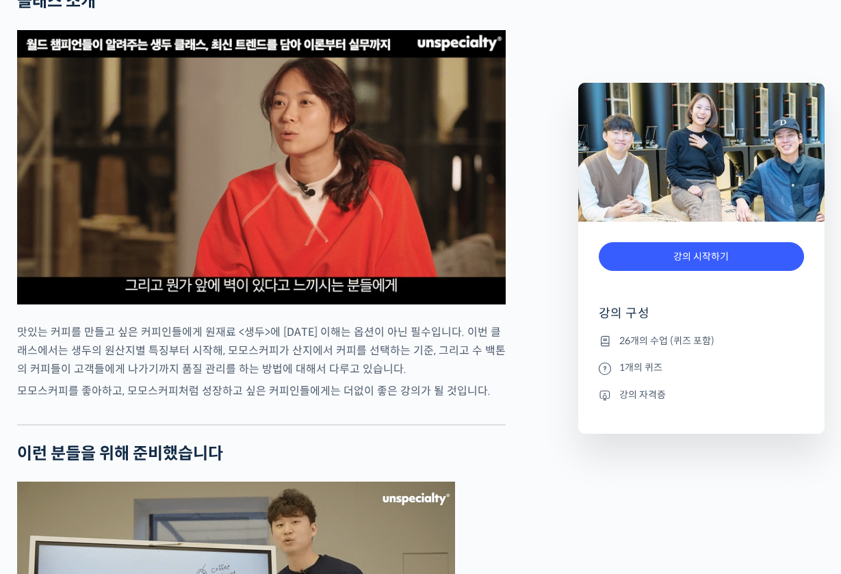
click at [224, 214] on img at bounding box center [261, 167] width 488 height 274
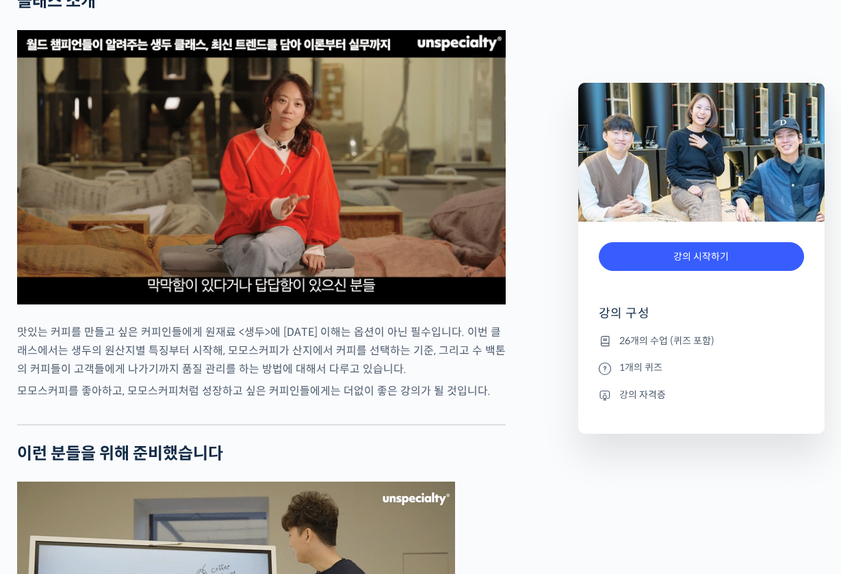
click at [224, 214] on img at bounding box center [261, 167] width 488 height 274
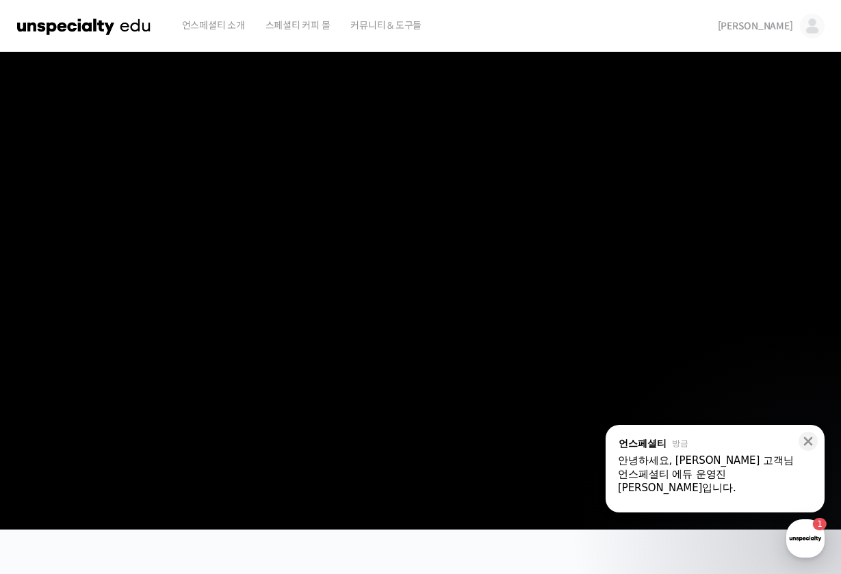
scroll to position [0, 0]
click at [105, 31] on img at bounding box center [84, 25] width 134 height 41
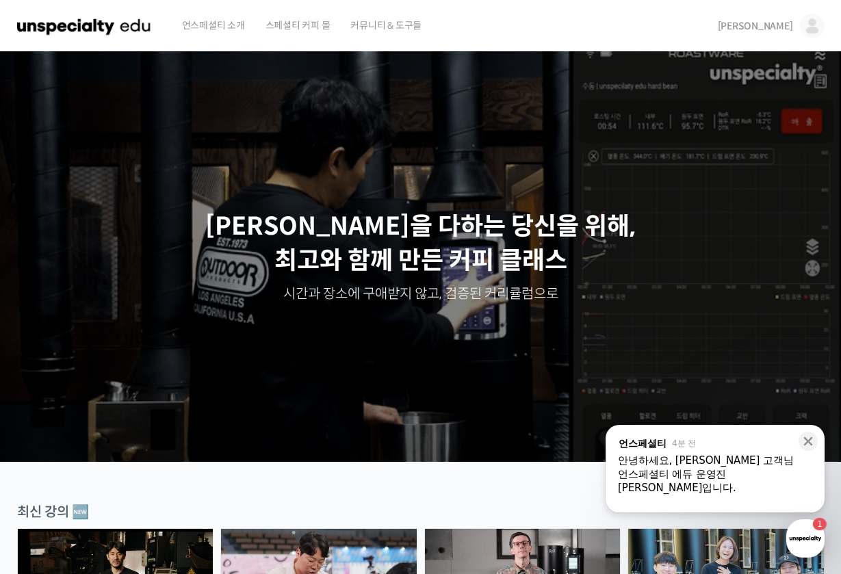
click at [808, 24] on img at bounding box center [812, 26] width 25 height 25
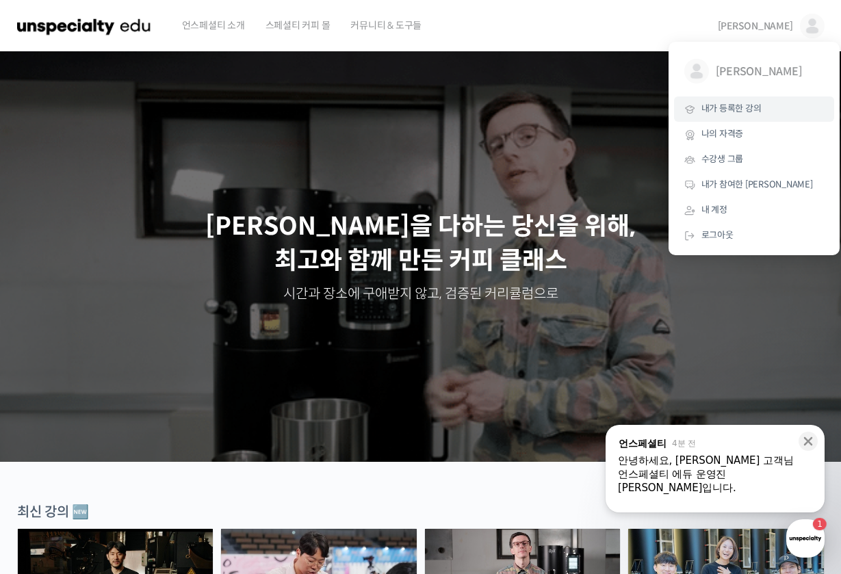
click at [751, 108] on span "내가 등록한 강의" at bounding box center [731, 109] width 60 height 12
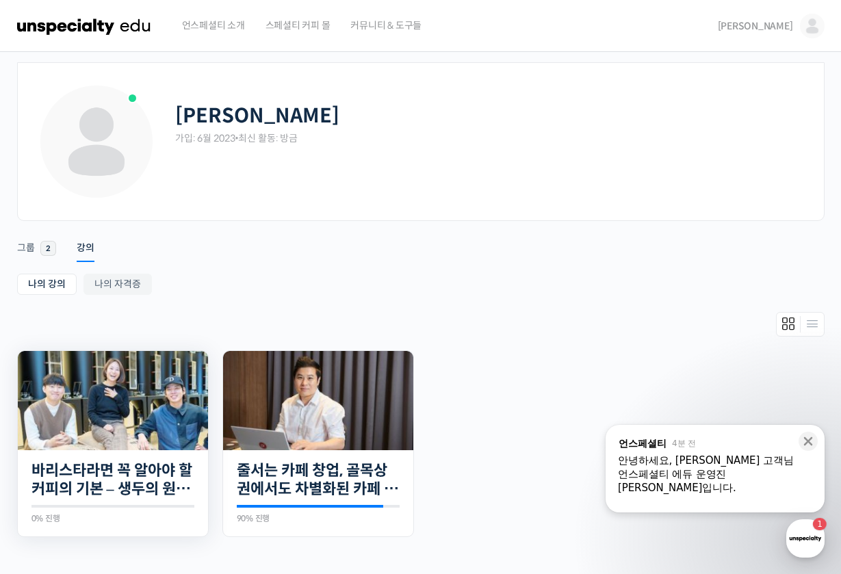
click at [129, 422] on img at bounding box center [113, 400] width 190 height 99
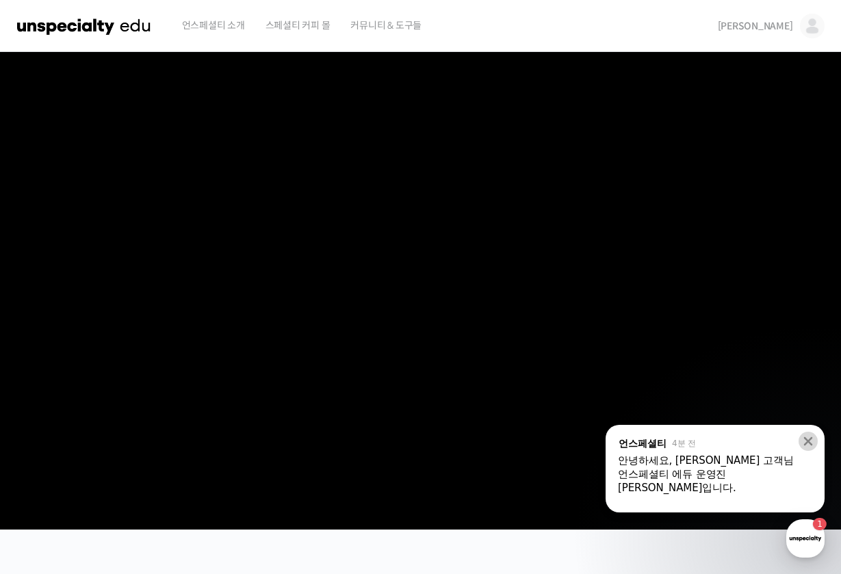
click at [803, 438] on icon at bounding box center [808, 441] width 14 height 14
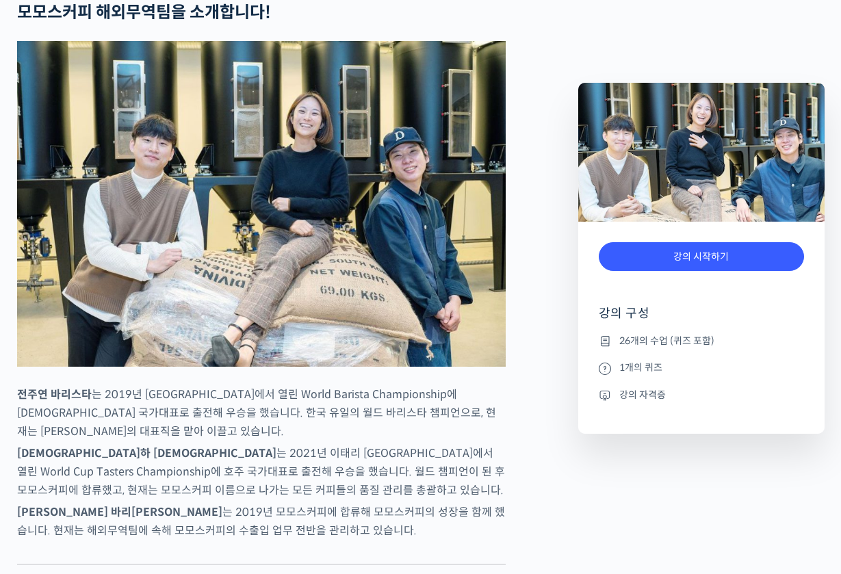
scroll to position [596, 0]
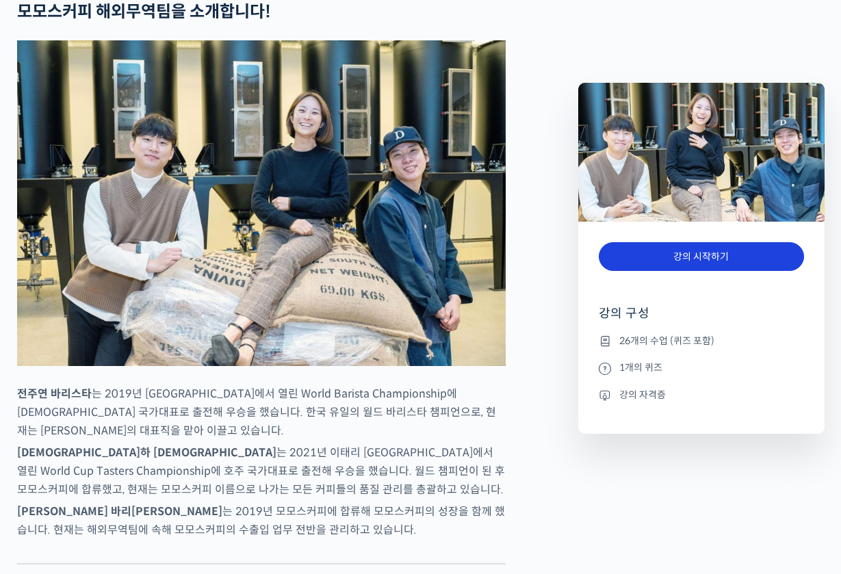
click at [695, 250] on link "강의 시작하기" at bounding box center [700, 256] width 205 height 29
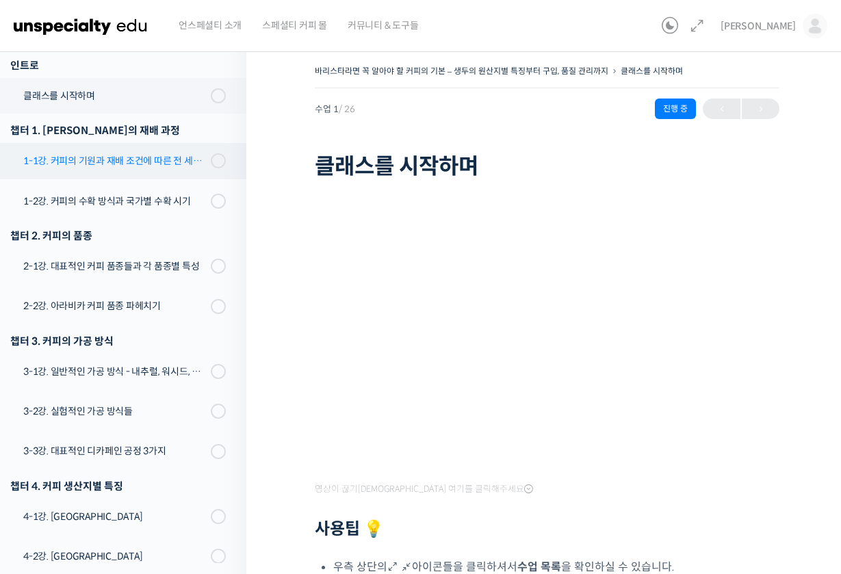
click at [148, 167] on div "1-1강. 커피의 기원과 재배 조건에 따른 전 세계 산지의 분포" at bounding box center [114, 160] width 183 height 15
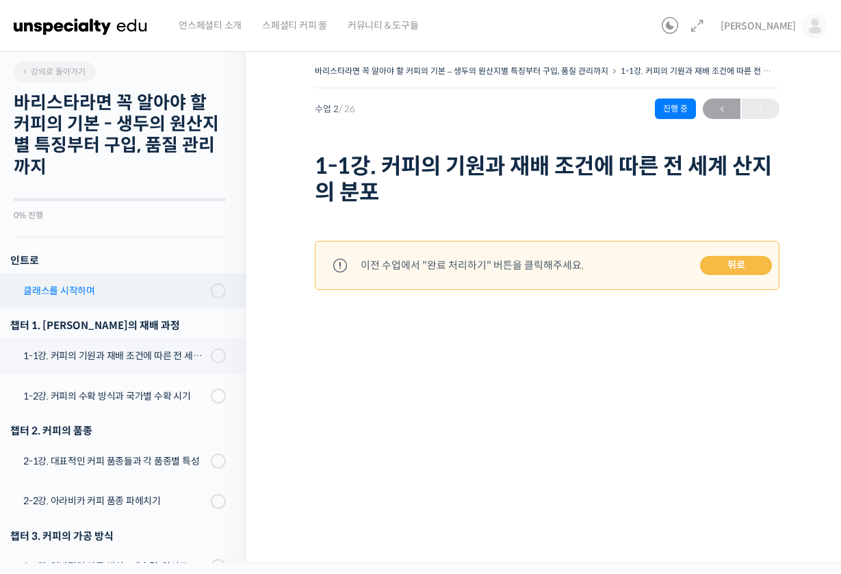
click at [173, 274] on link "클래스를 시작하며" at bounding box center [119, 291] width 253 height 36
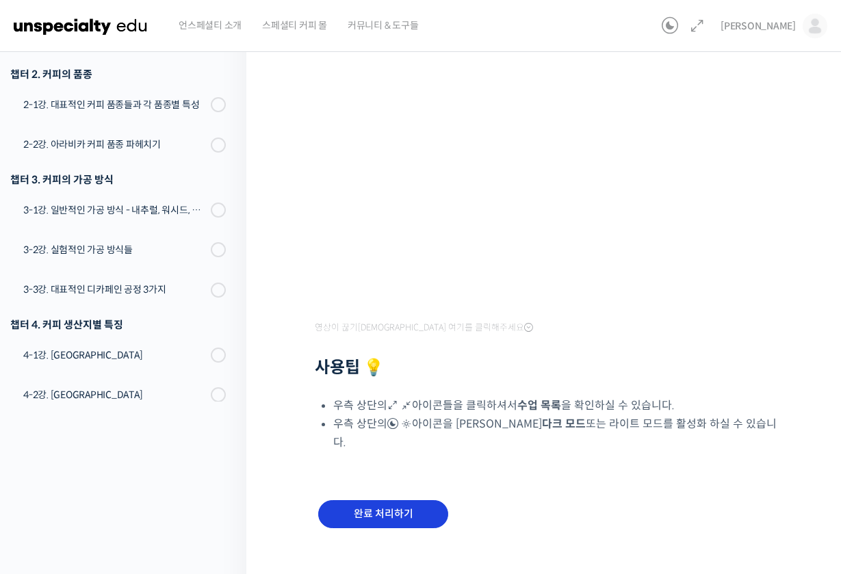
scroll to position [161, 0]
click at [404, 501] on input "완료 처리하기" at bounding box center [383, 515] width 130 height 28
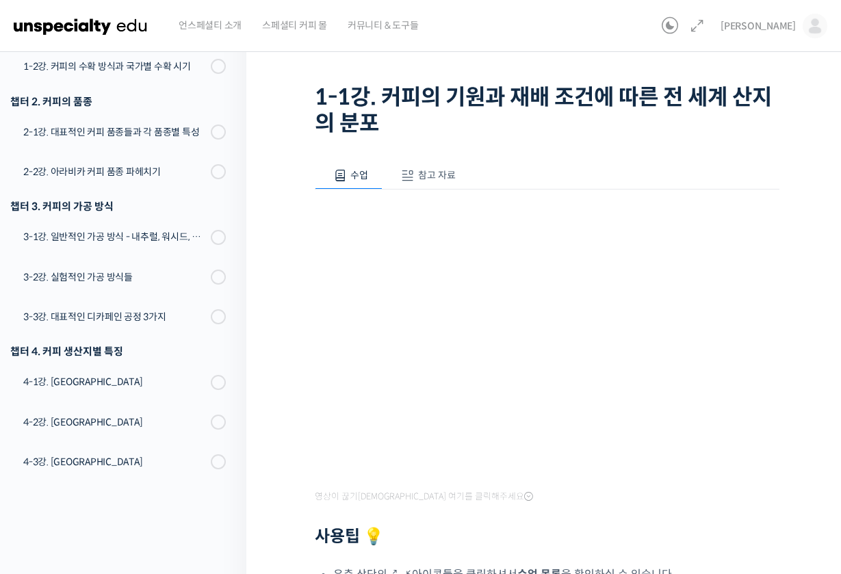
scroll to position [21, 0]
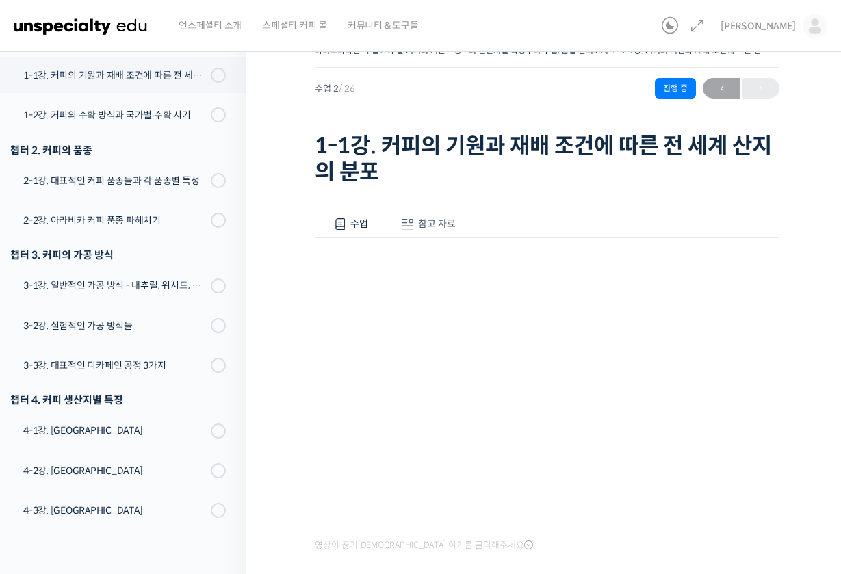
click at [401, 226] on span at bounding box center [408, 225] width 14 height 14
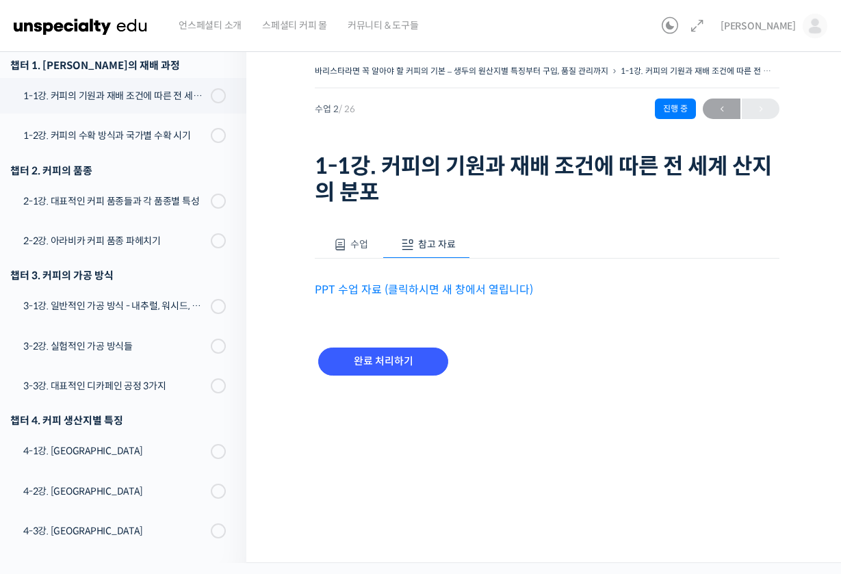
click at [390, 286] on link "PPT 수업 자료 (클릭하시면 새 창에서 열립니다)" at bounding box center [424, 289] width 218 height 14
click at [161, 96] on div "1-1강. 커피의 기원과 재배 조건에 따른 전 세계 산지의 분포" at bounding box center [114, 95] width 183 height 15
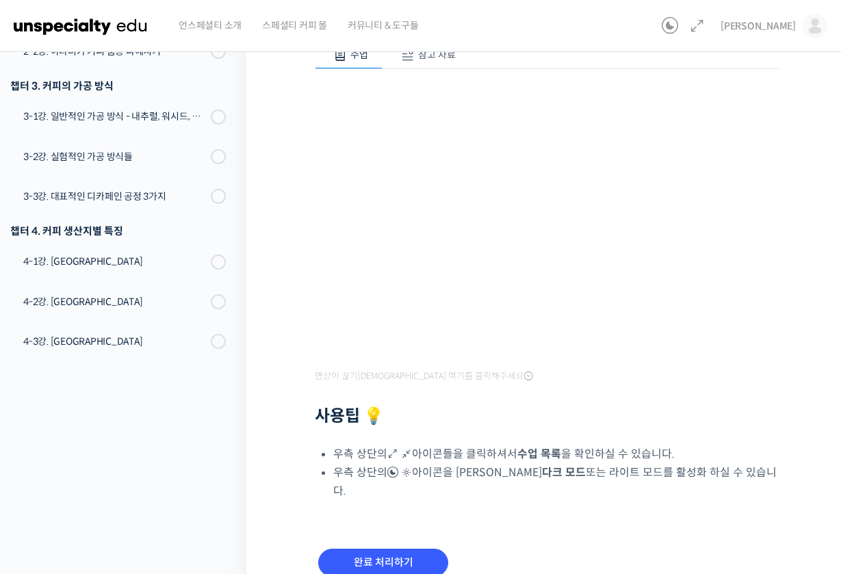
scroll to position [189, 0]
click at [380, 549] on input "완료 처리하기" at bounding box center [383, 563] width 130 height 28
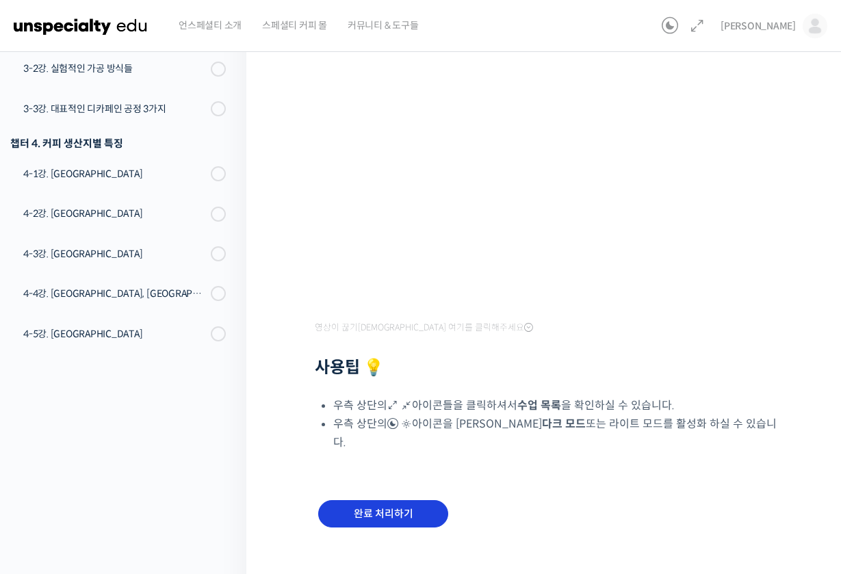
scroll to position [211, 0]
click at [408, 501] on input "완료 처리하기" at bounding box center [383, 515] width 130 height 28
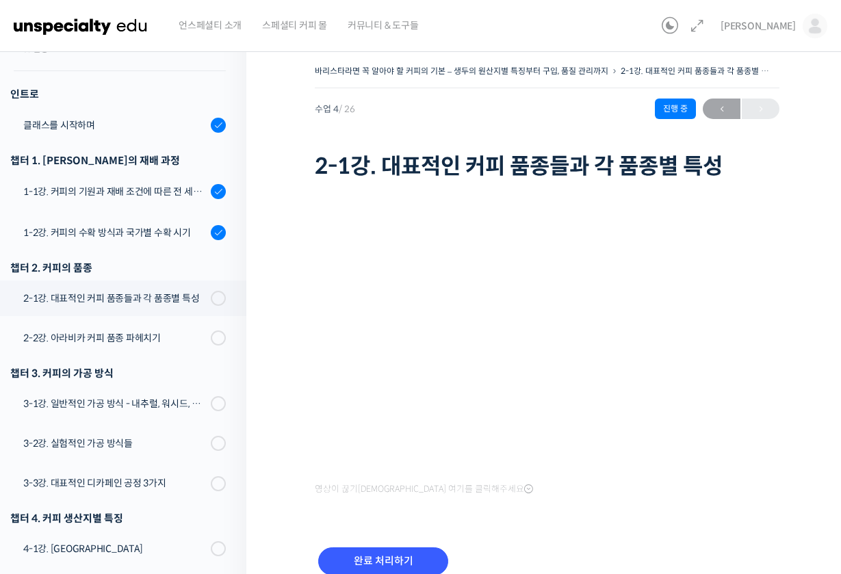
scroll to position [164, 0]
